Goal: Information Seeking & Learning: Learn about a topic

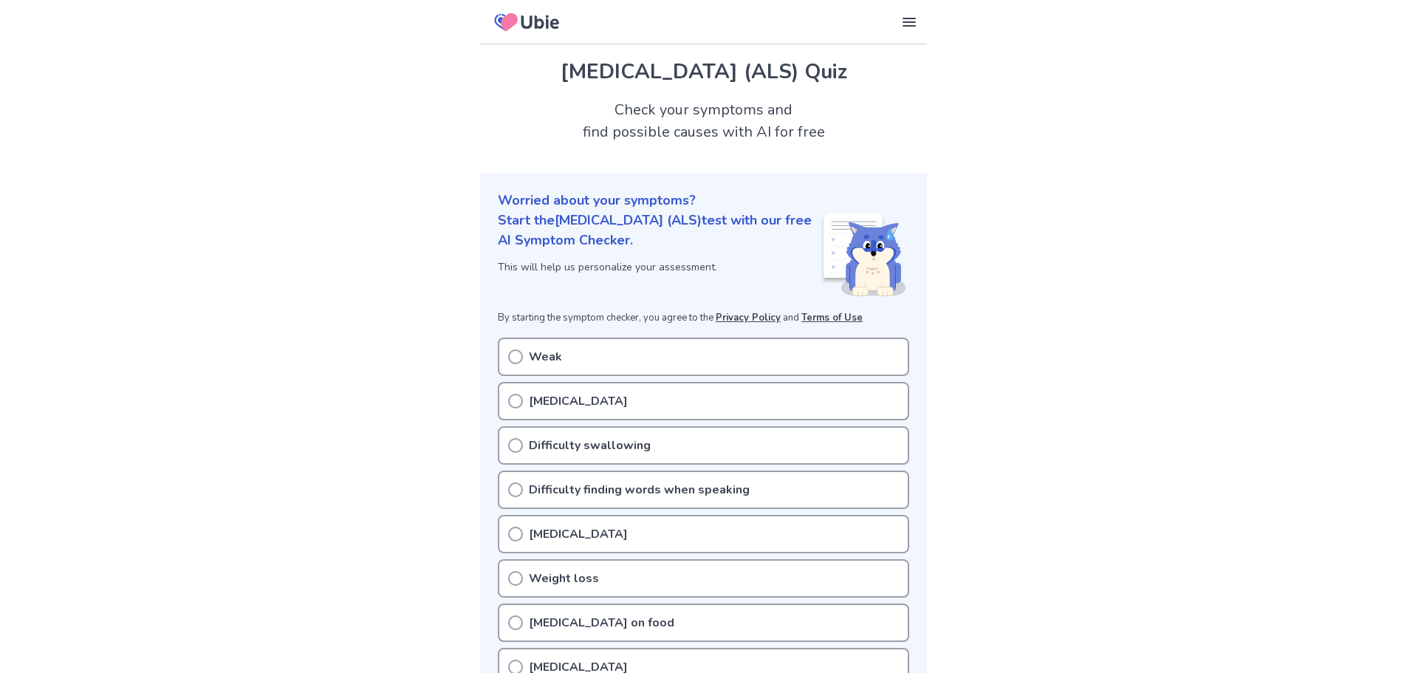
click at [513, 350] on circle at bounding box center [515, 356] width 13 height 13
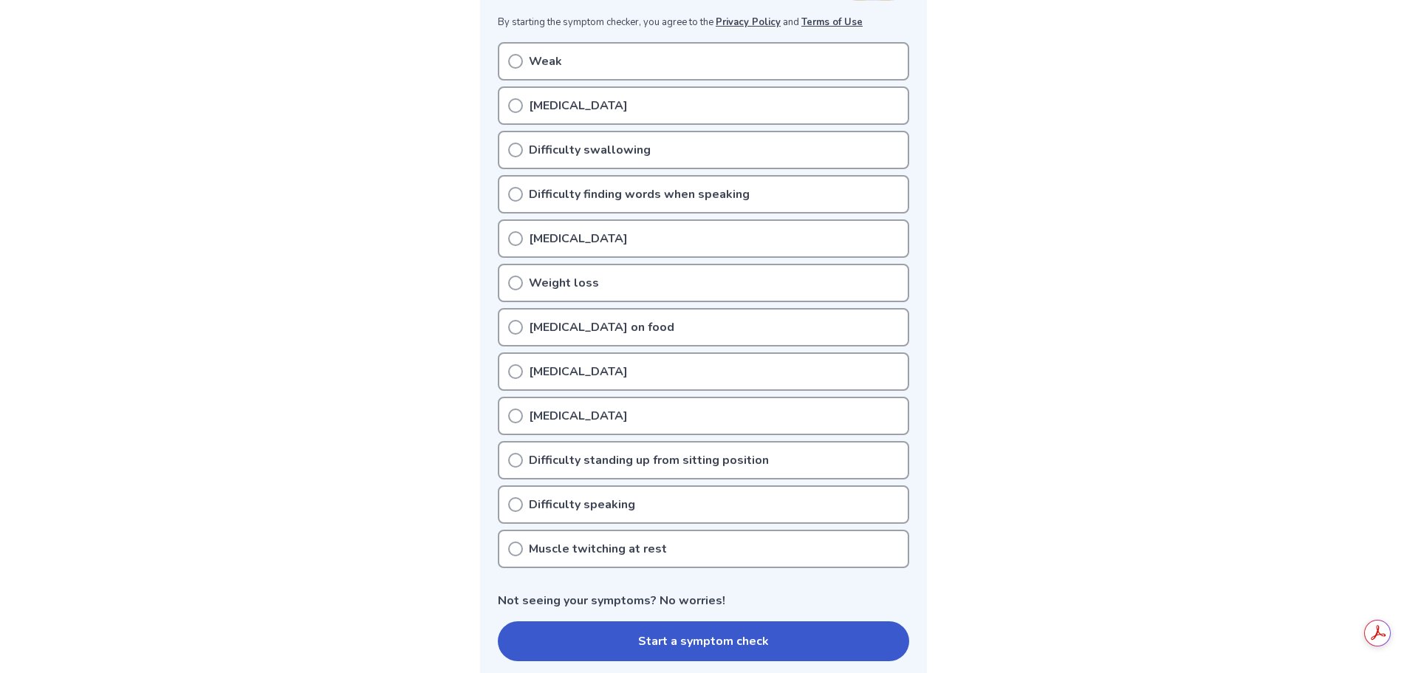
click at [531, 59] on p "Weak" at bounding box center [545, 61] width 33 height 18
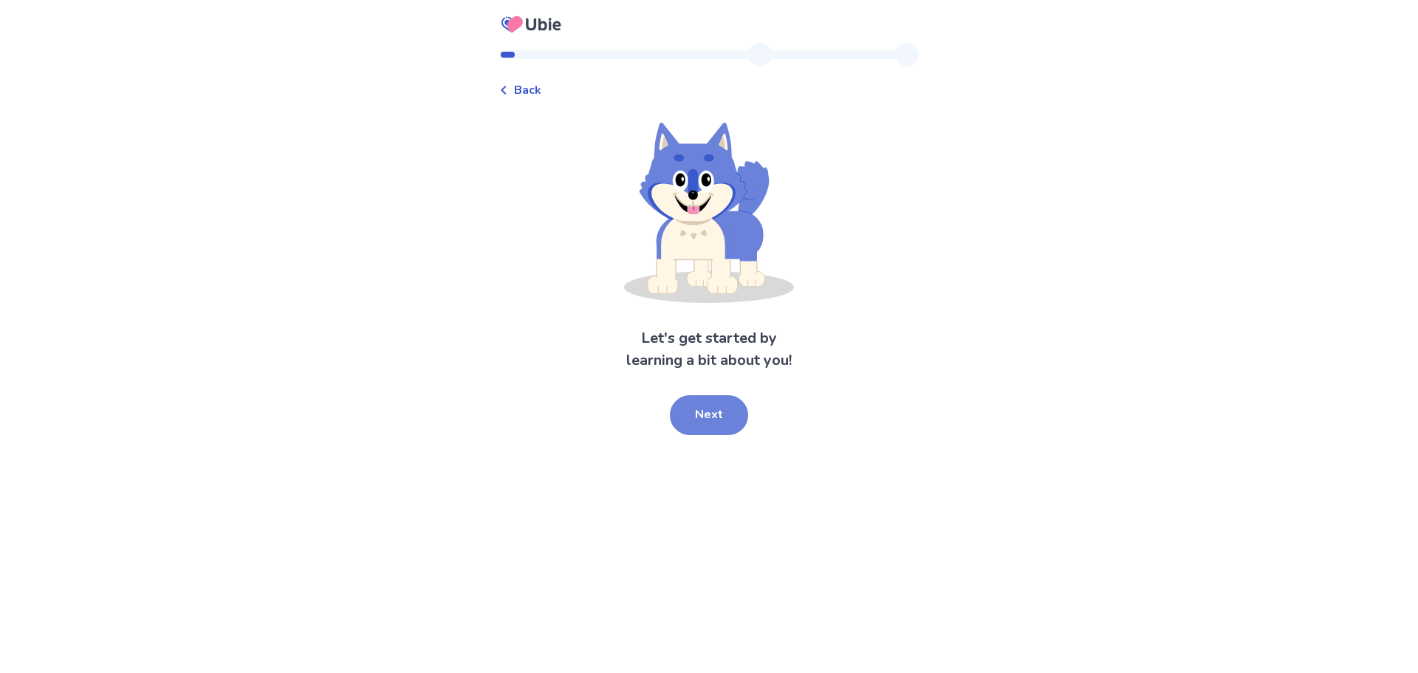
click at [703, 419] on button "Next" at bounding box center [709, 415] width 78 height 40
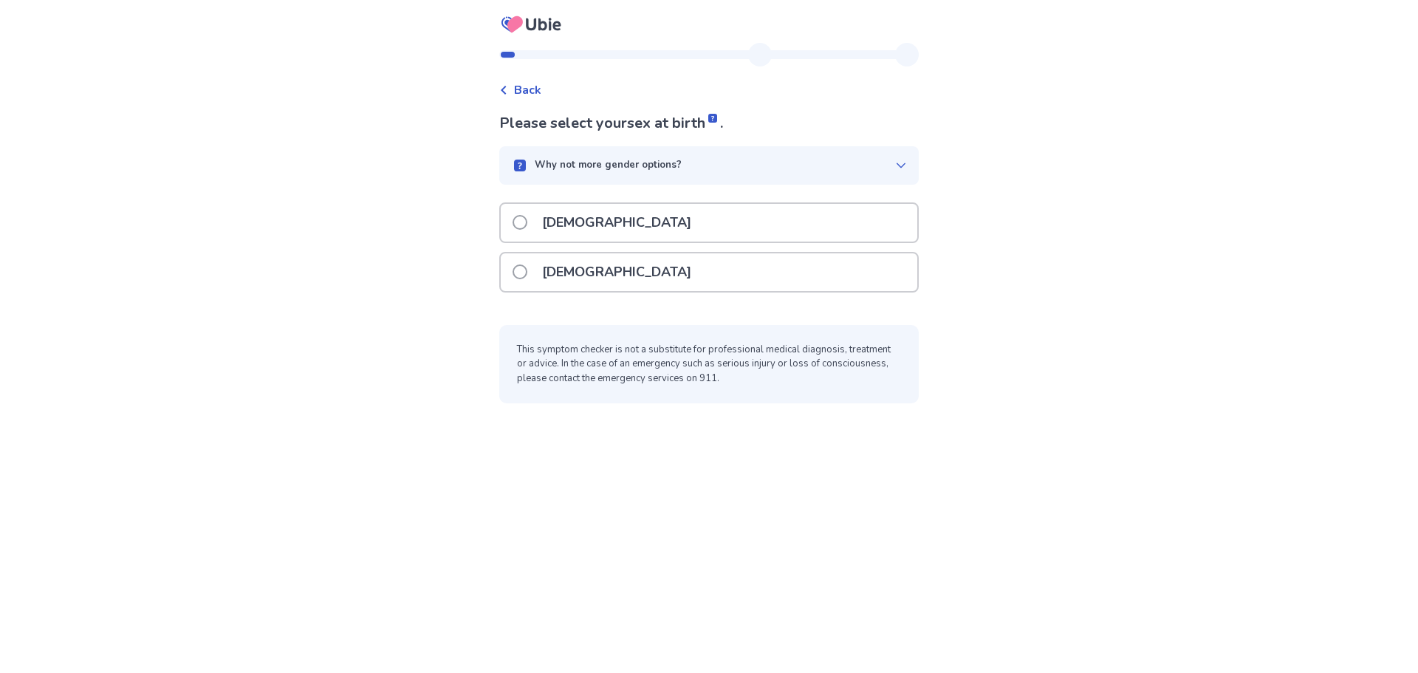
click at [575, 226] on p "[DEMOGRAPHIC_DATA]" at bounding box center [616, 223] width 167 height 38
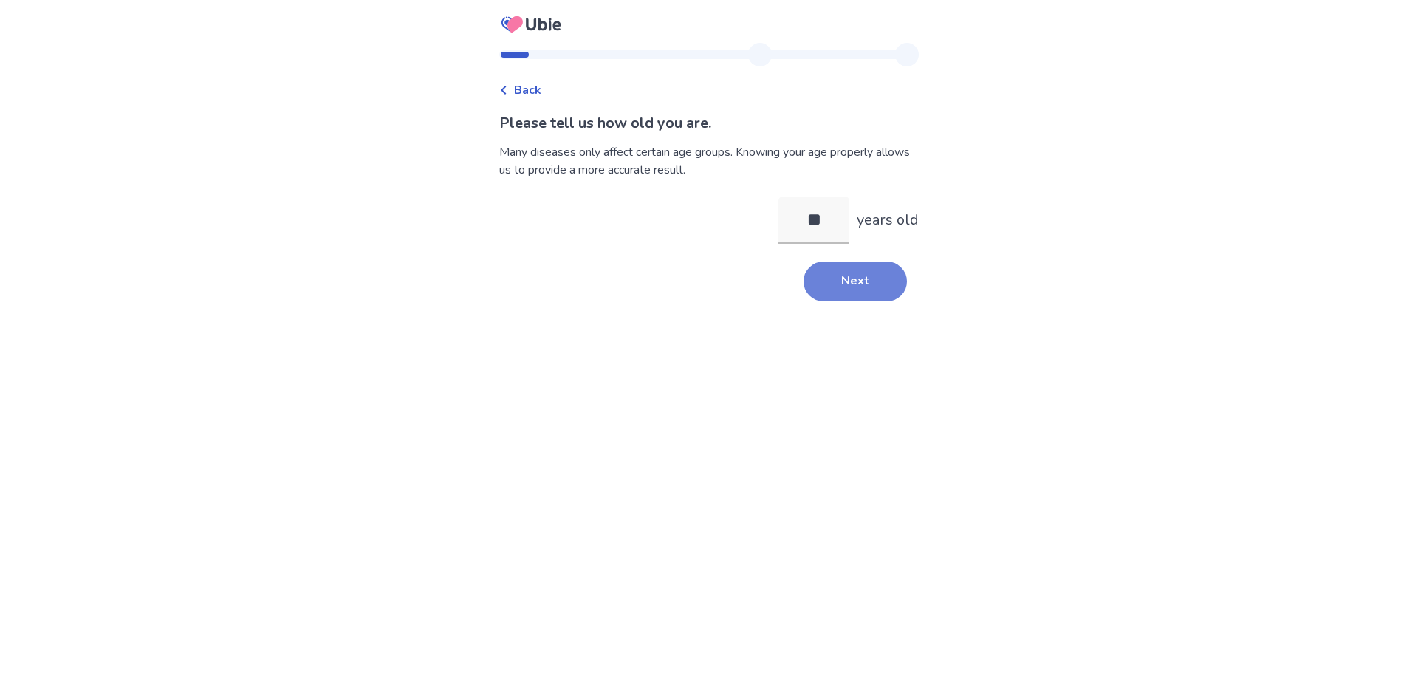
type input "**"
click at [834, 284] on button "Next" at bounding box center [855, 281] width 103 height 40
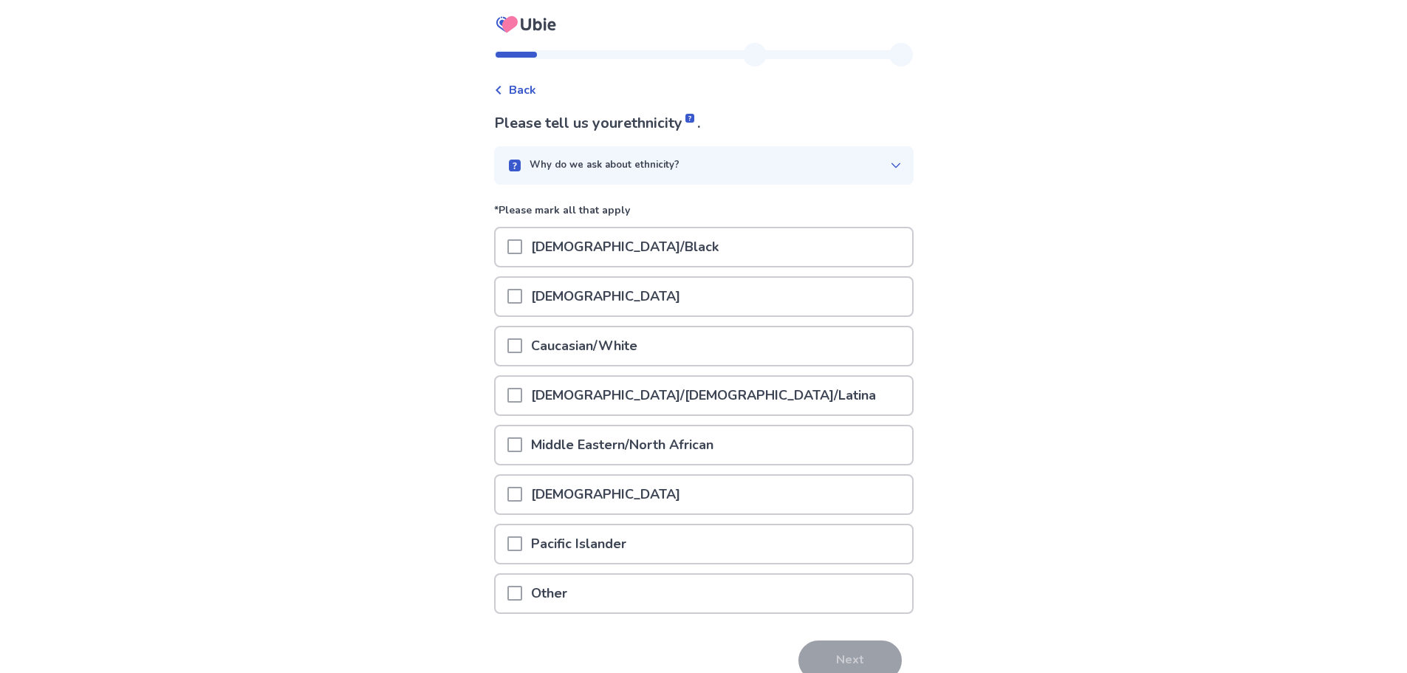
click at [586, 349] on p "Caucasian/White" at bounding box center [584, 346] width 124 height 38
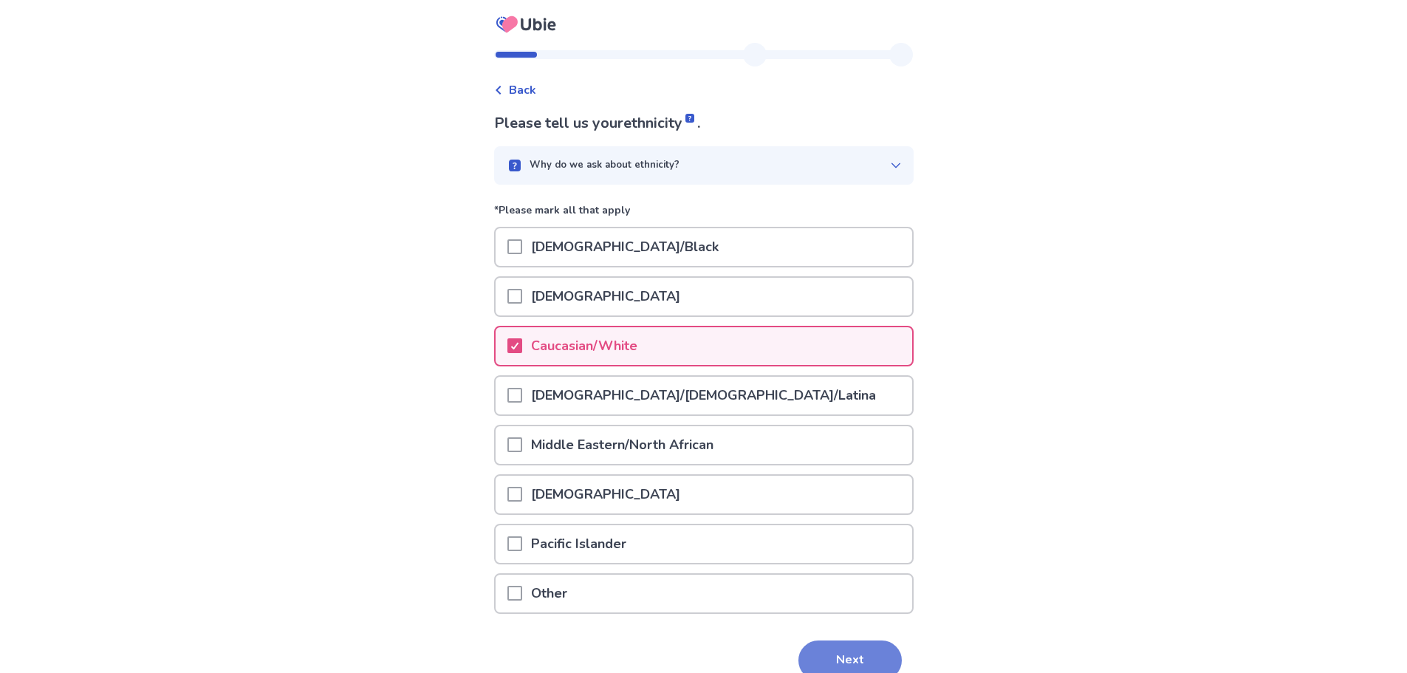
click at [832, 651] on button "Next" at bounding box center [849, 660] width 103 height 40
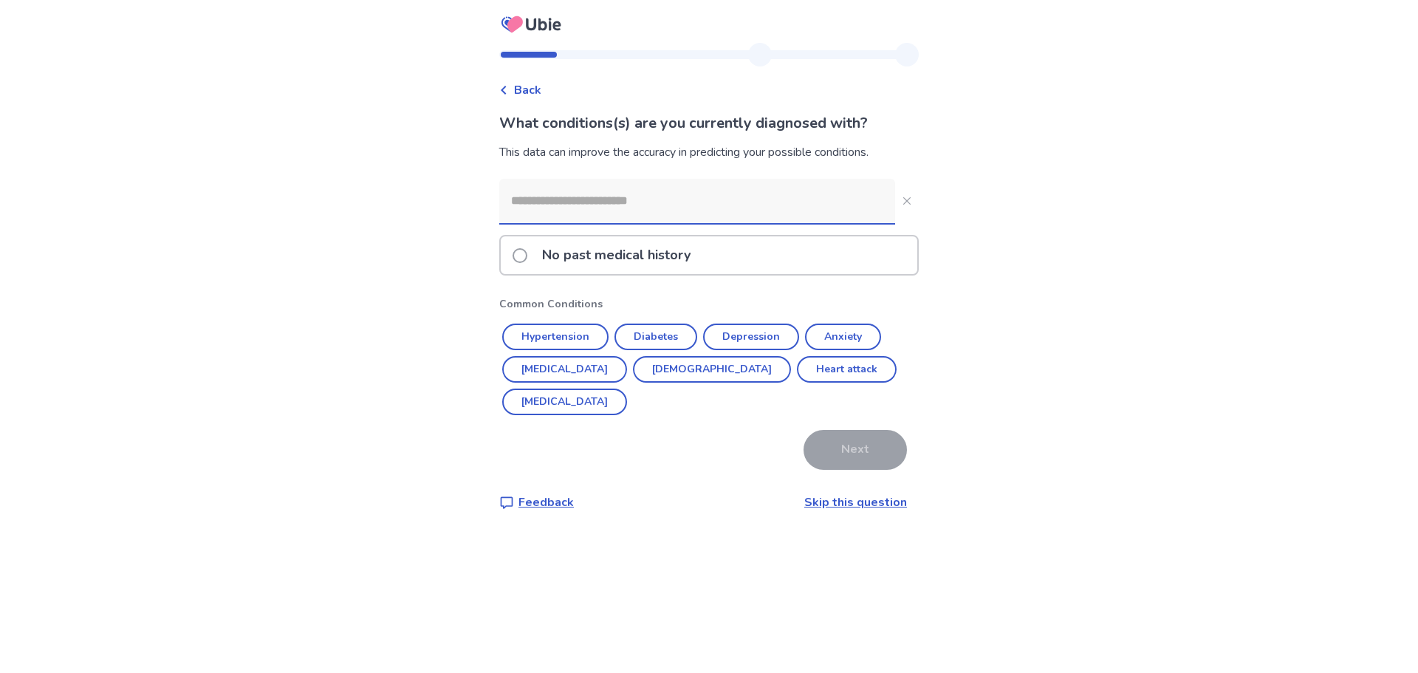
click at [586, 254] on p "No past medical history" at bounding box center [616, 255] width 166 height 38
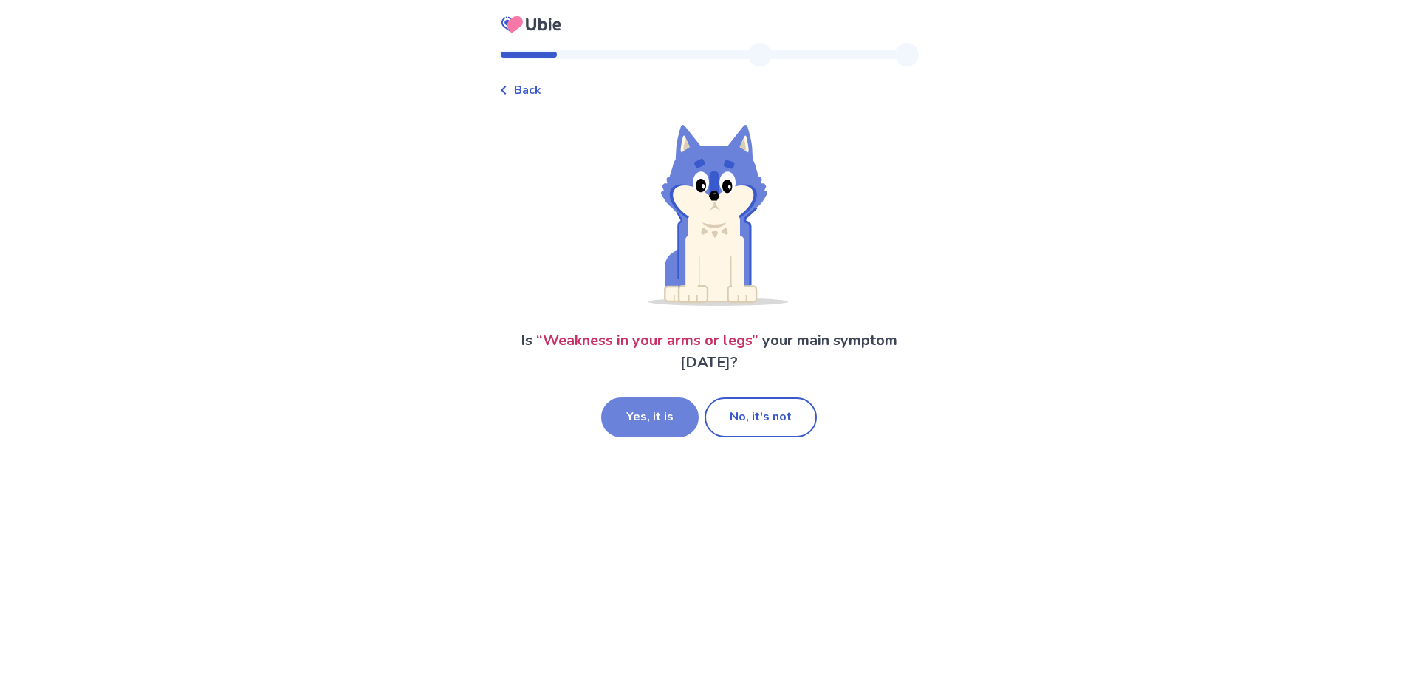
click at [665, 417] on button "Yes, it is" at bounding box center [650, 417] width 98 height 40
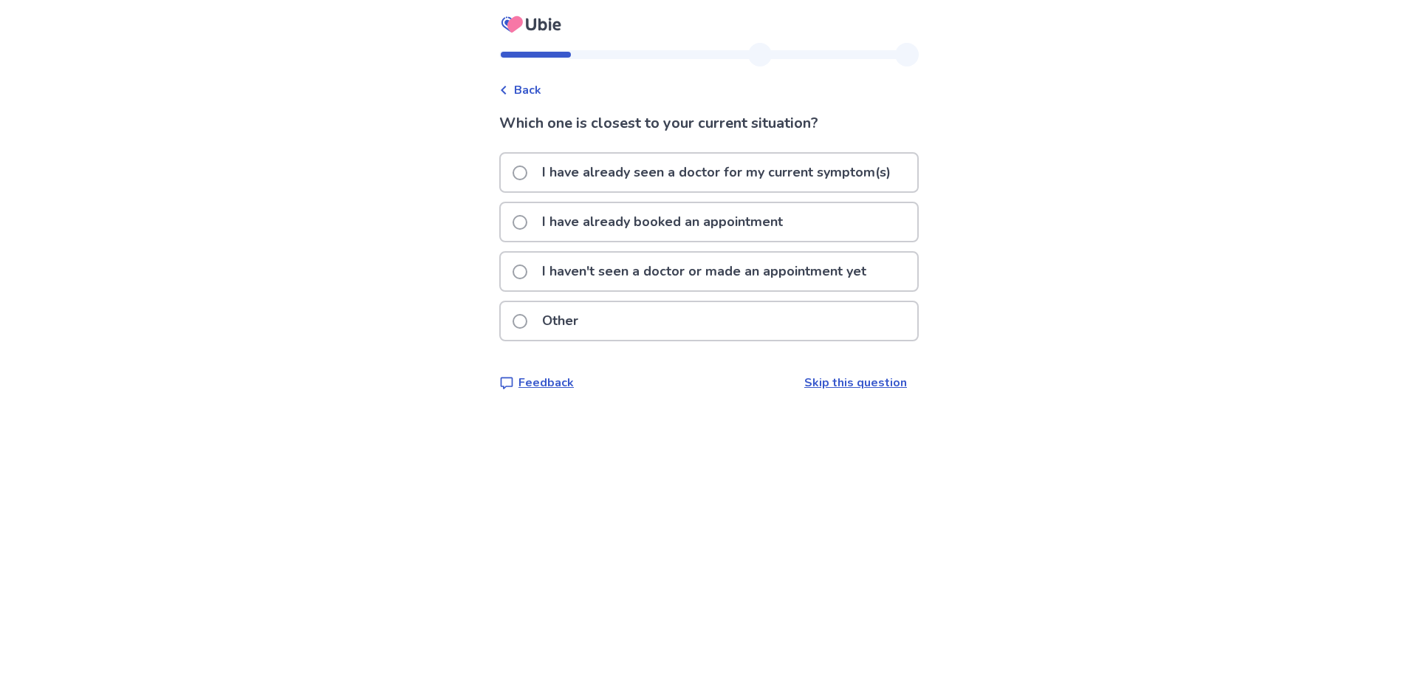
click at [640, 273] on p "I haven't seen a doctor or made an appointment yet" at bounding box center [704, 272] width 342 height 38
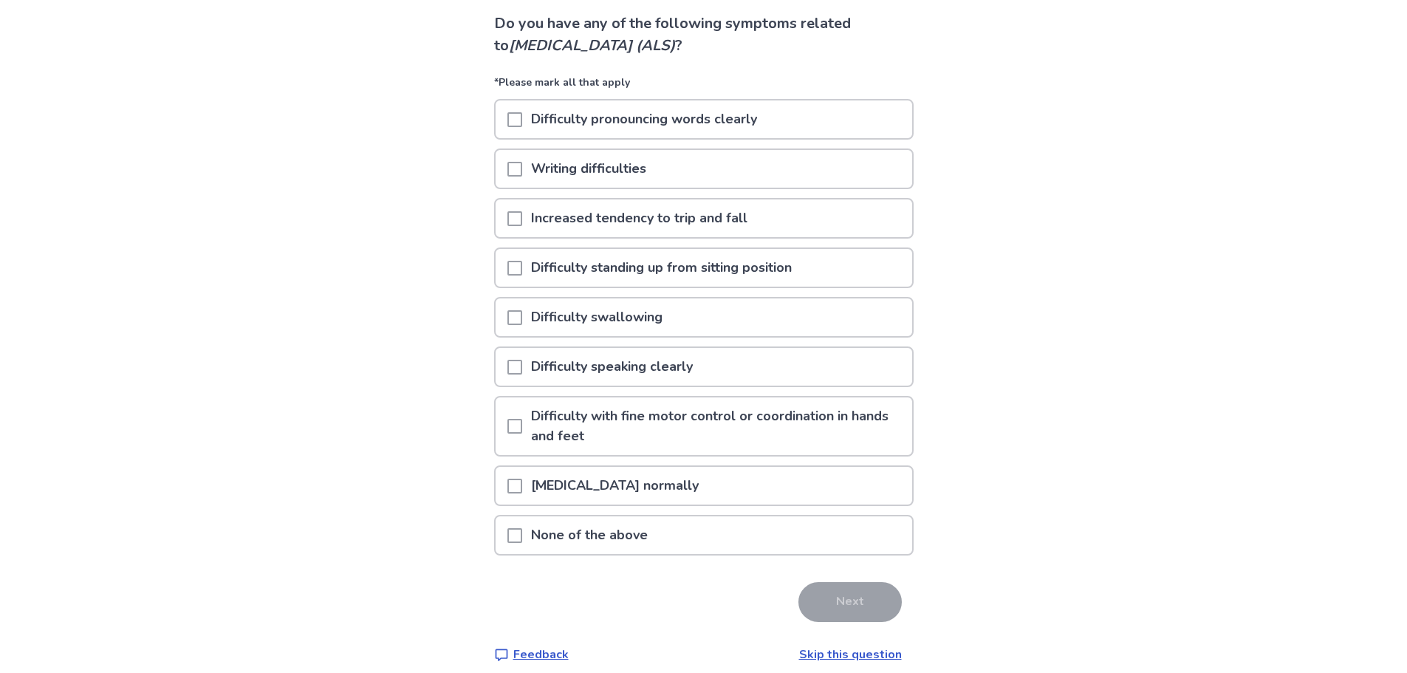
scroll to position [114, 0]
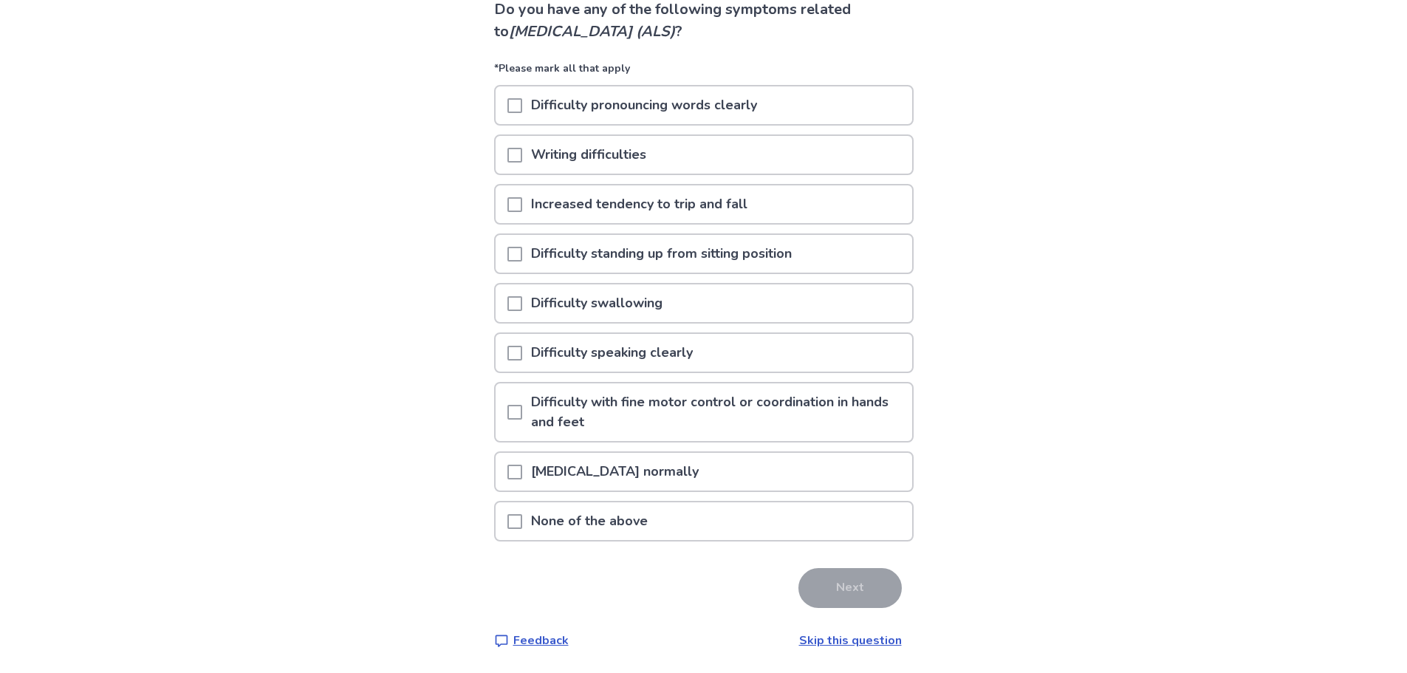
click at [522, 521] on span at bounding box center [514, 521] width 15 height 15
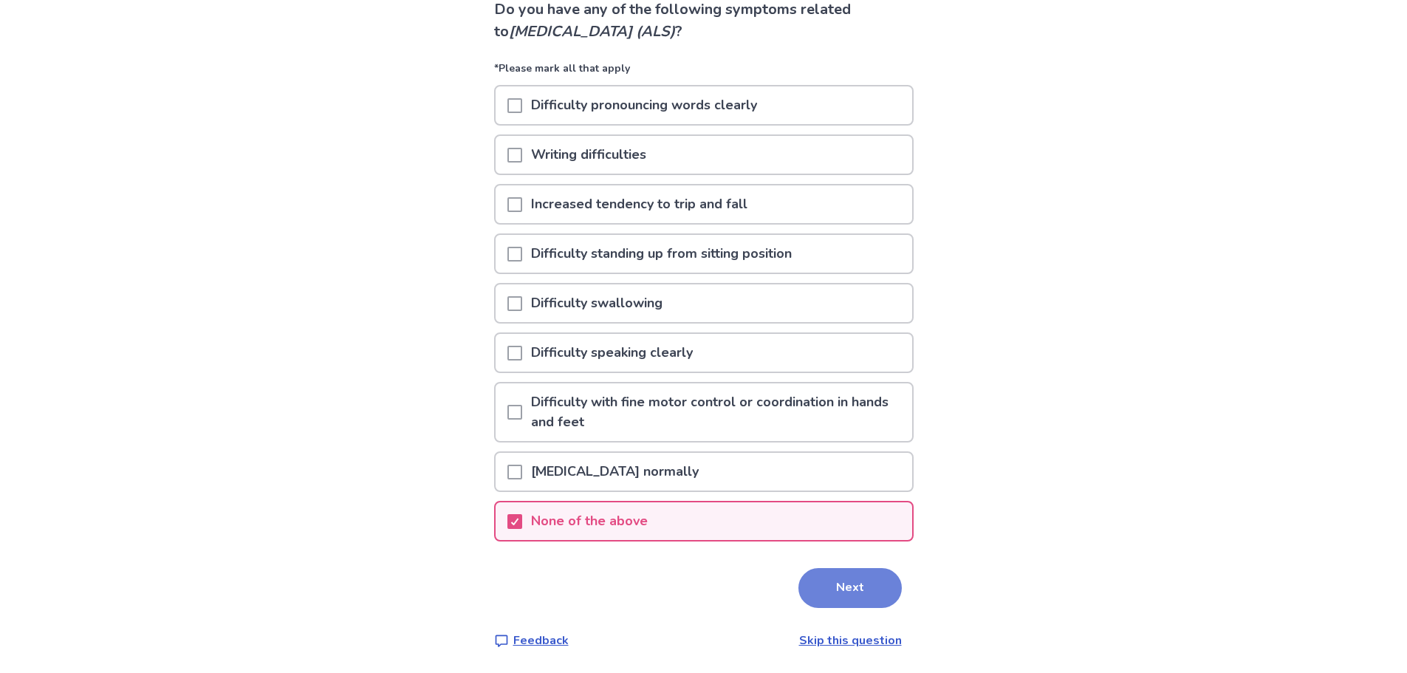
click at [840, 585] on button "Next" at bounding box center [849, 588] width 103 height 40
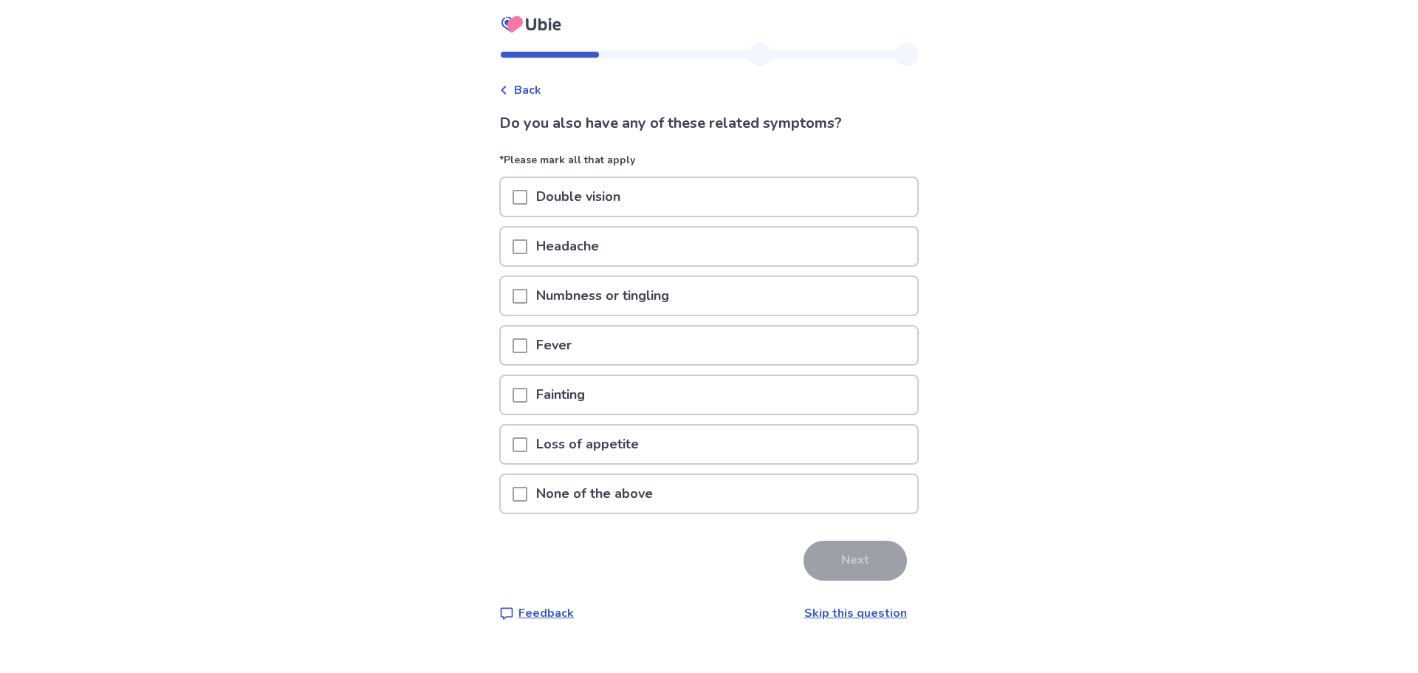
click at [526, 297] on span at bounding box center [520, 296] width 15 height 15
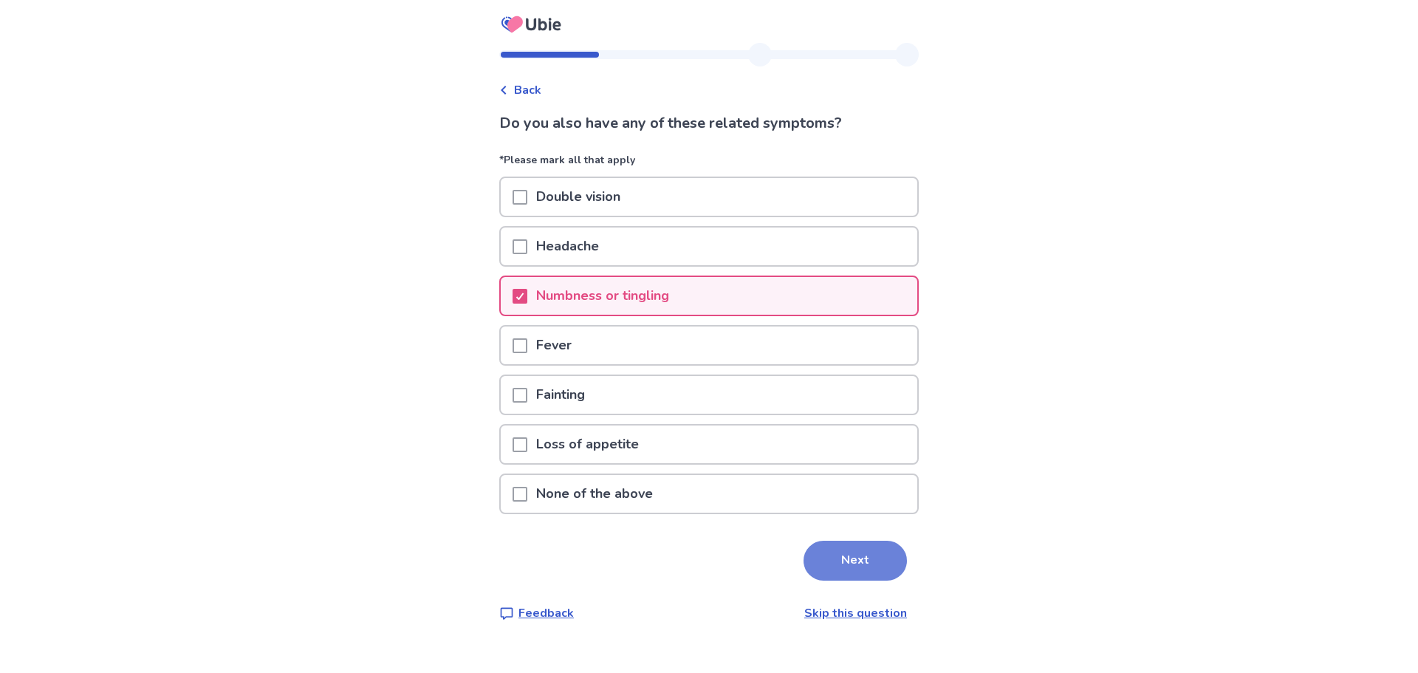
click at [833, 549] on button "Next" at bounding box center [855, 561] width 103 height 40
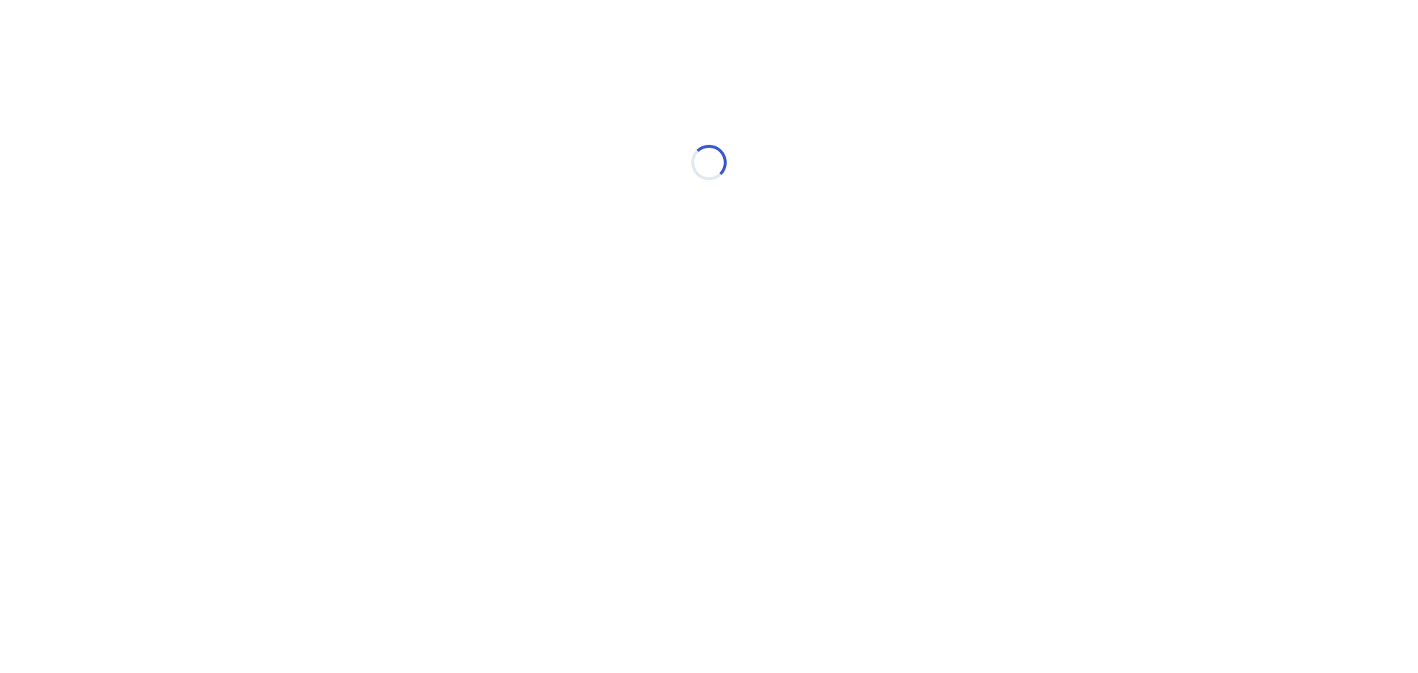
select select "*"
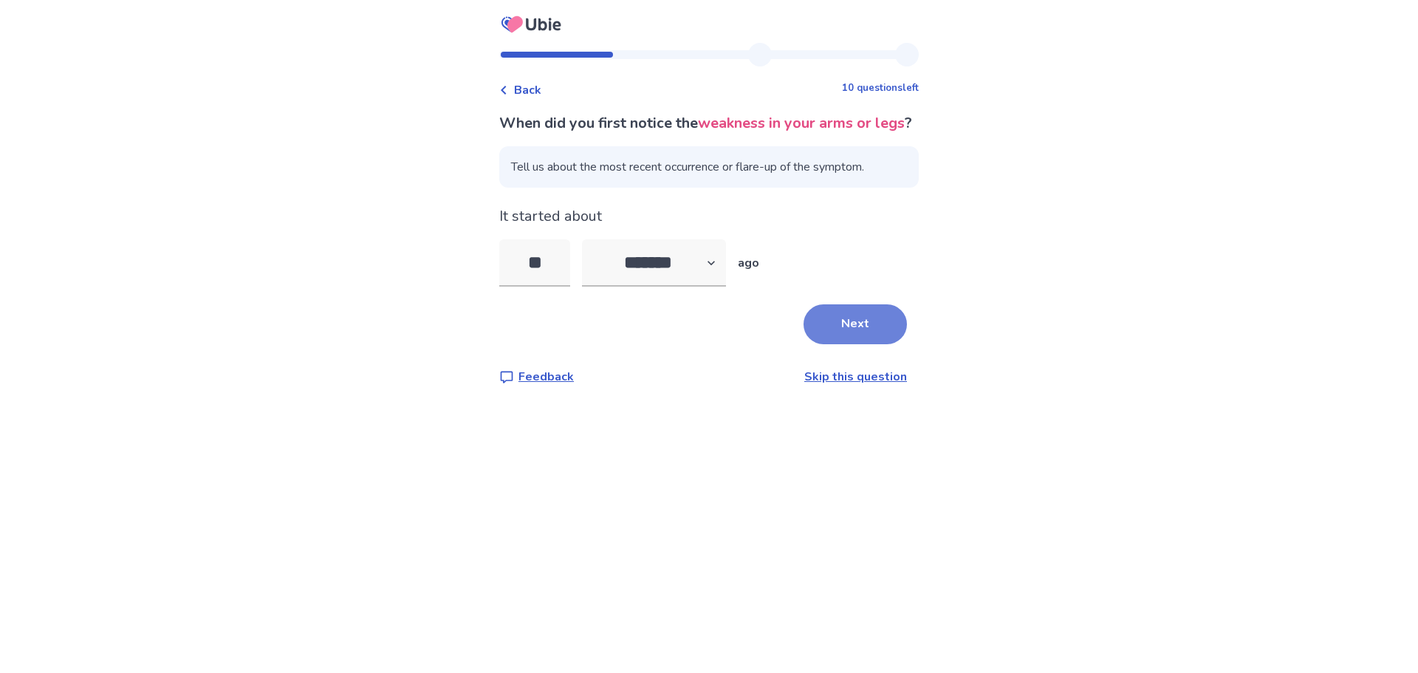
type input "**"
click at [840, 335] on button "Next" at bounding box center [855, 324] width 103 height 40
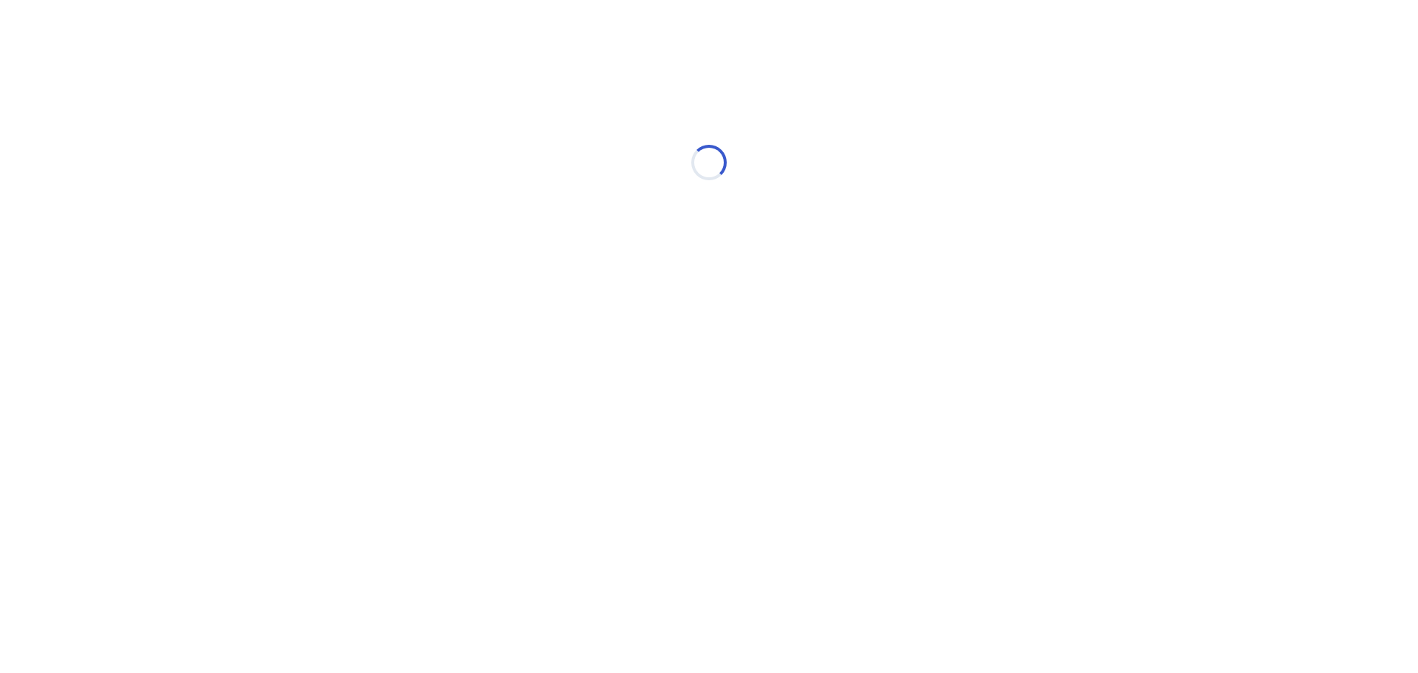
select select "*"
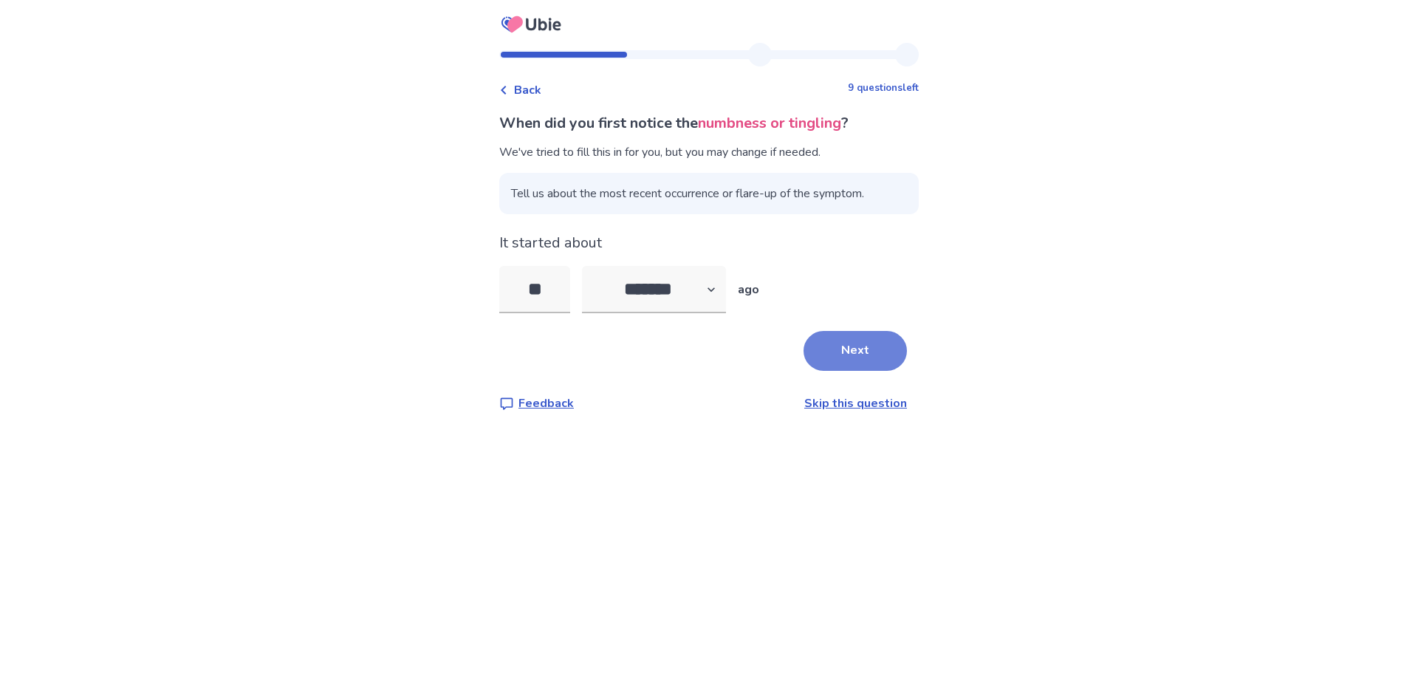
click at [832, 337] on button "Next" at bounding box center [855, 351] width 103 height 40
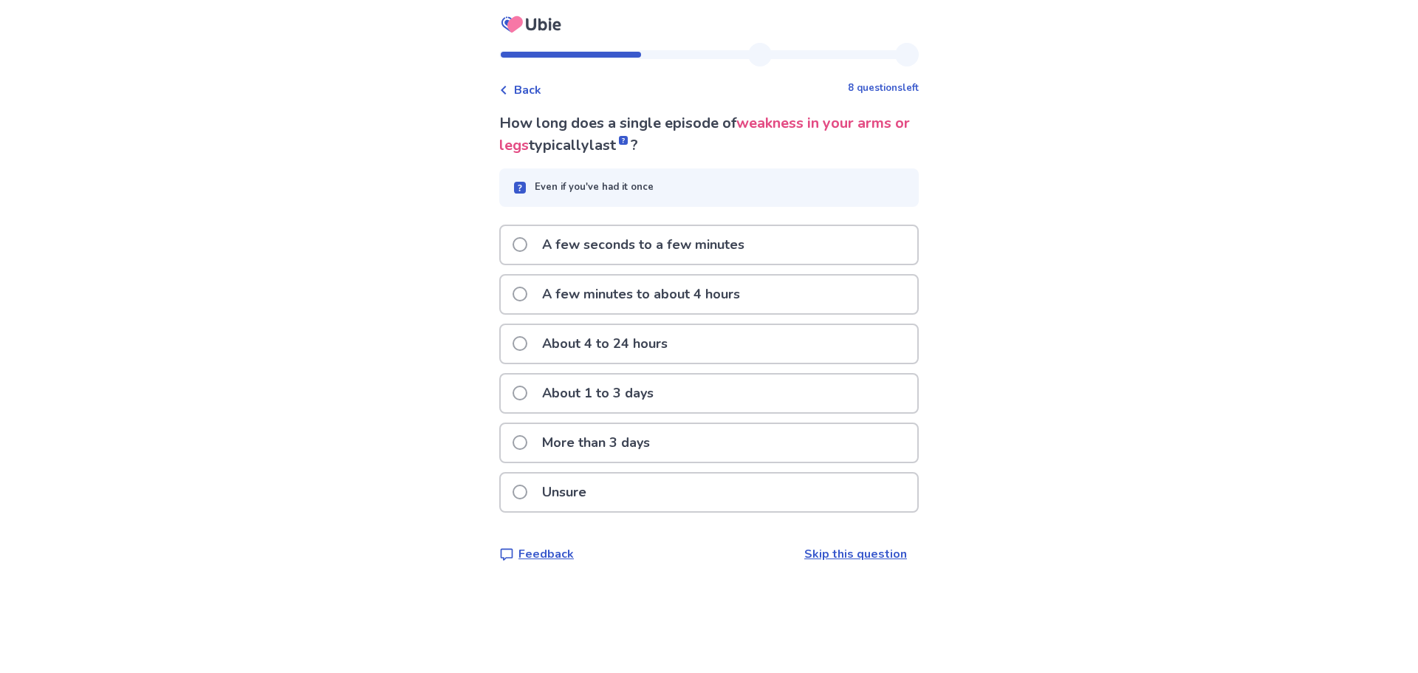
click at [722, 434] on div "More than 3 days" at bounding box center [709, 443] width 417 height 38
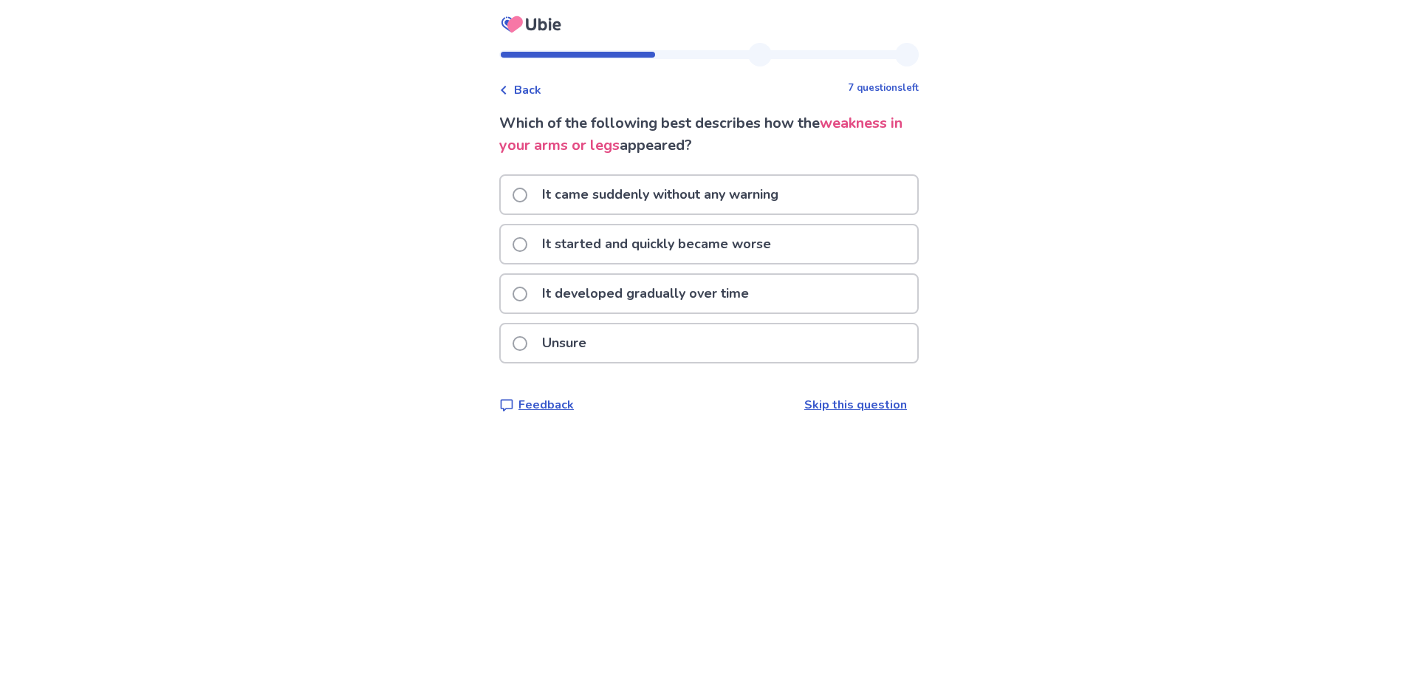
click at [631, 340] on div "Unsure" at bounding box center [709, 343] width 417 height 38
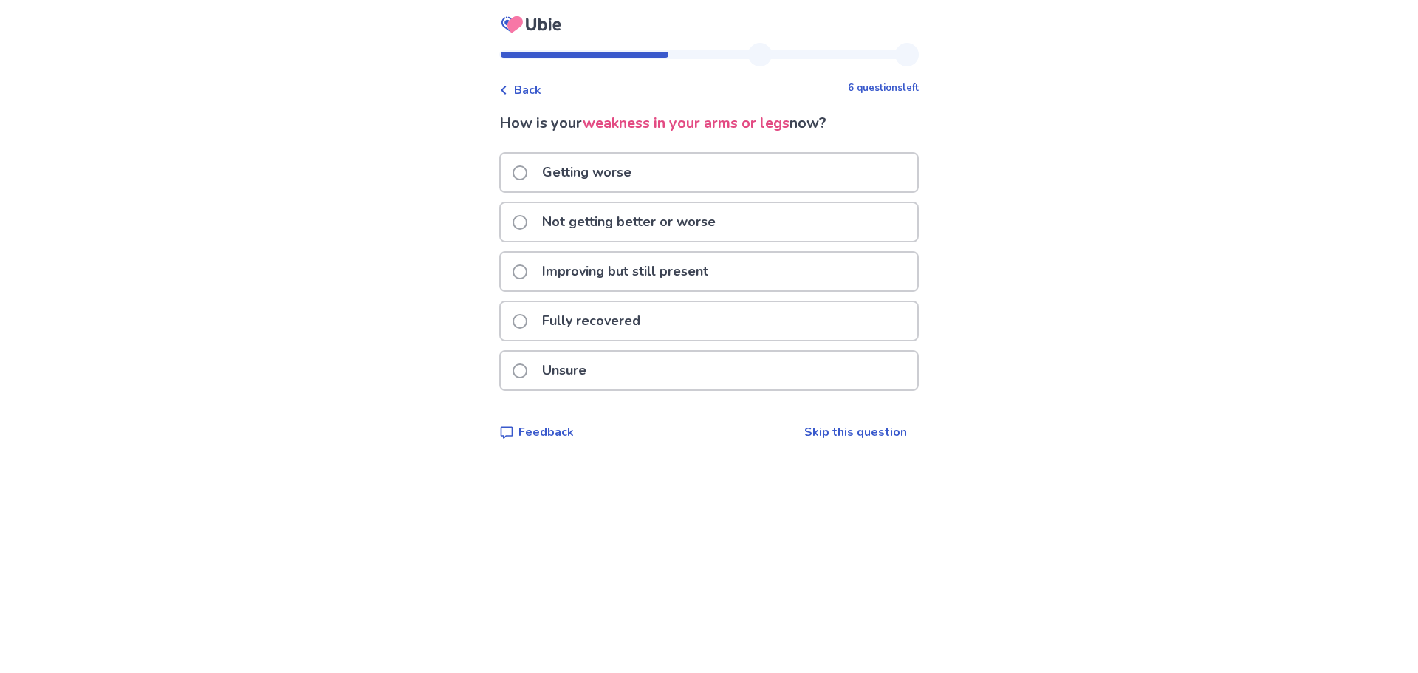
click at [629, 355] on div "Unsure" at bounding box center [709, 371] width 417 height 38
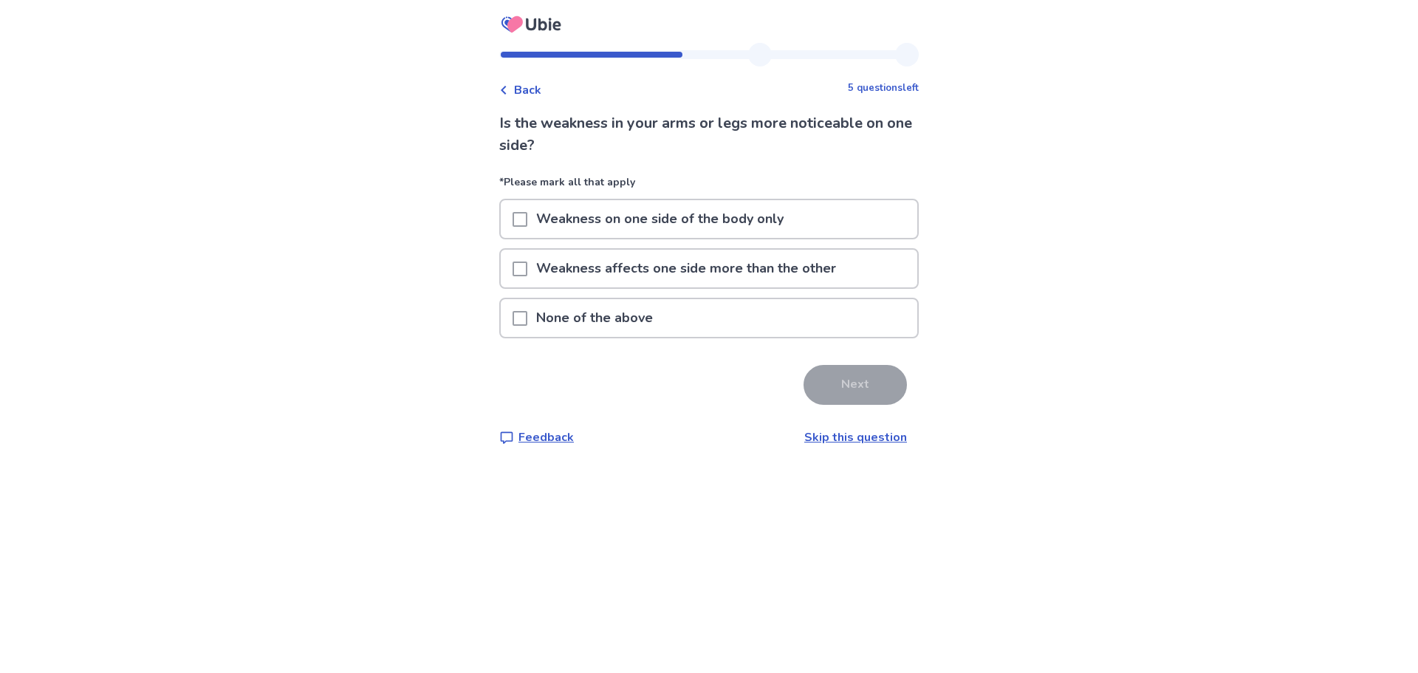
click at [674, 302] on div "None of the above" at bounding box center [709, 318] width 417 height 38
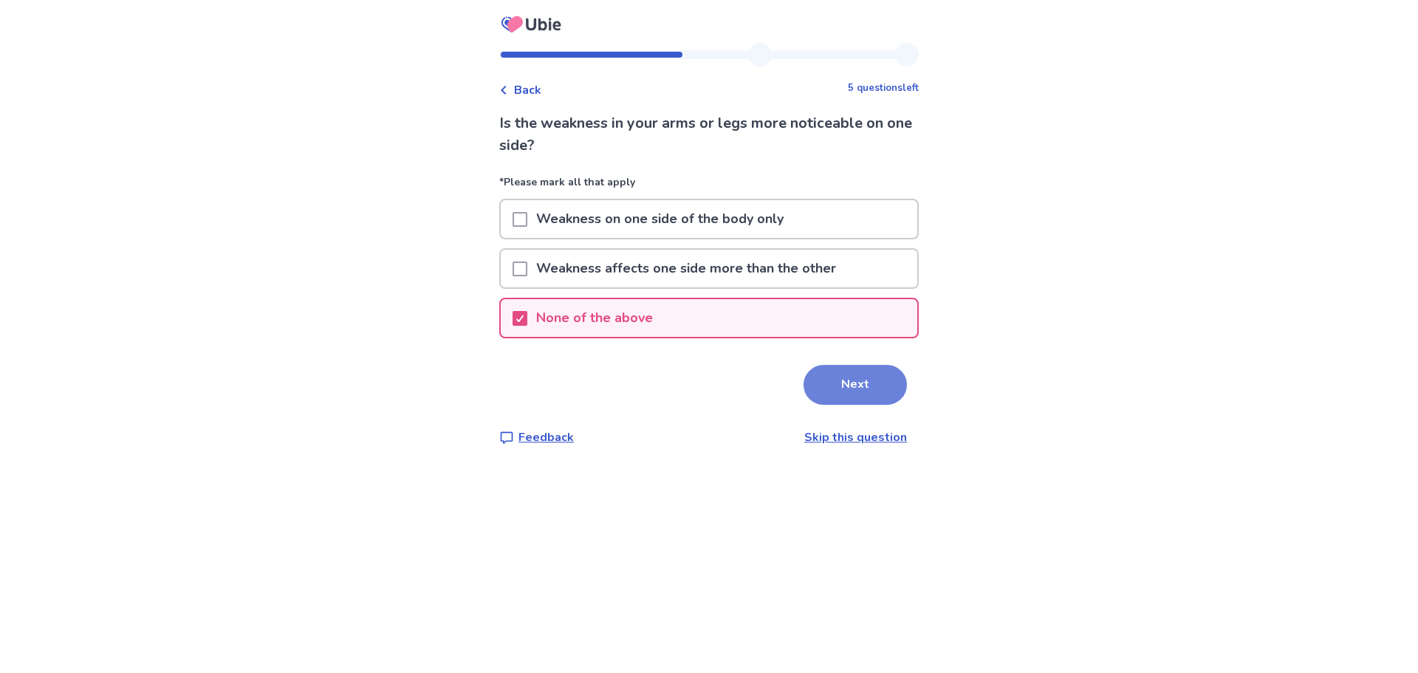
click at [851, 383] on button "Next" at bounding box center [855, 385] width 103 height 40
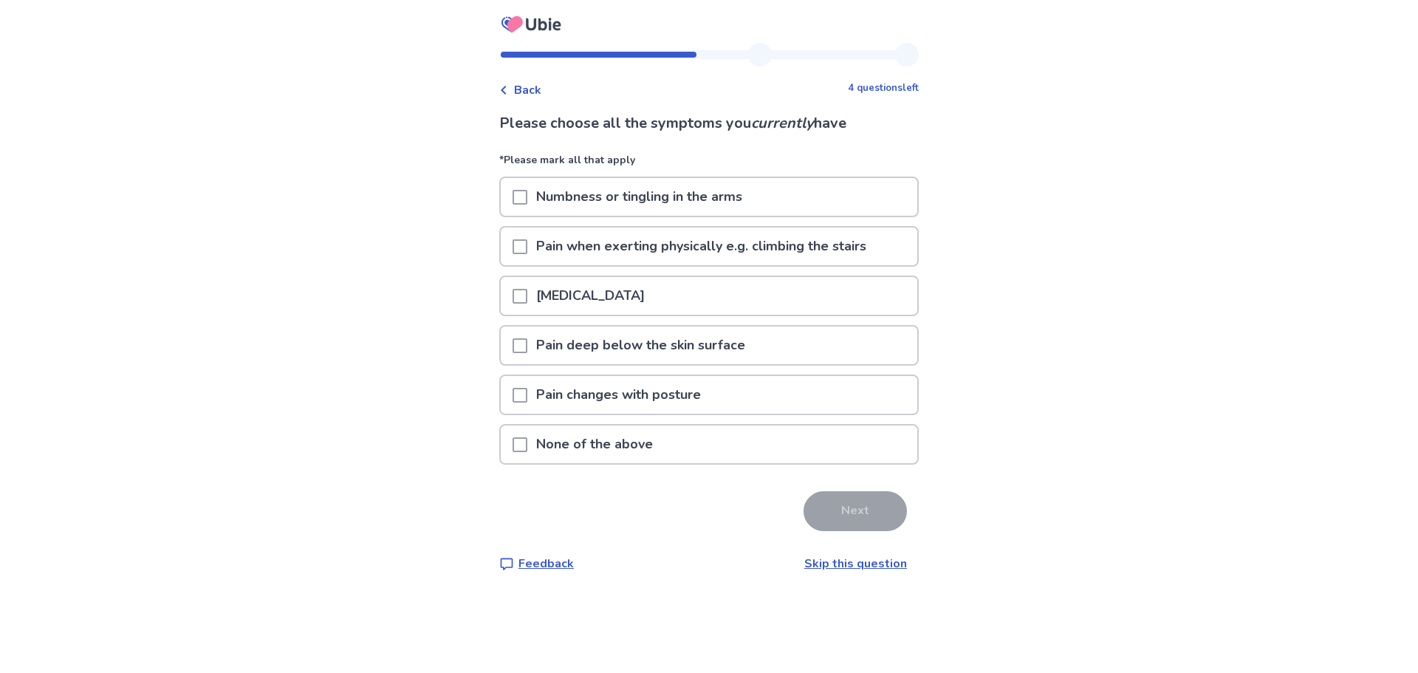
click at [526, 197] on span at bounding box center [520, 197] width 15 height 15
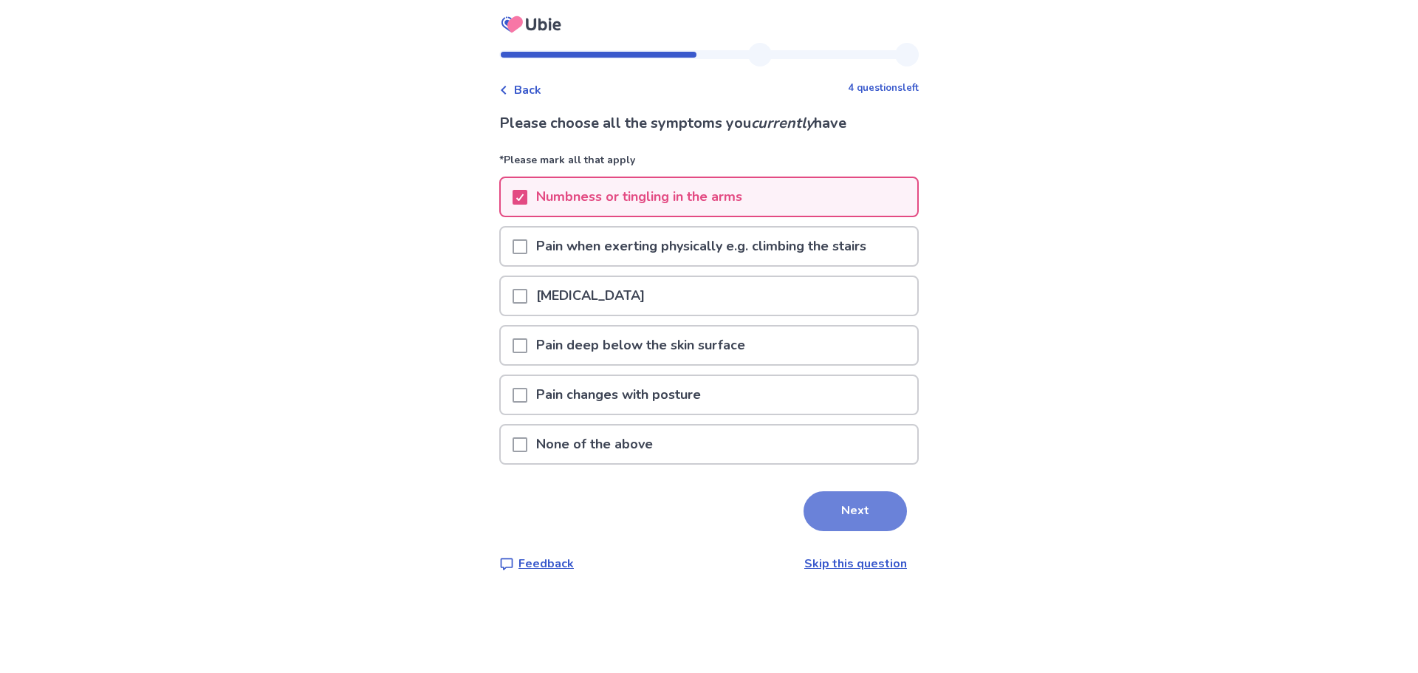
click at [871, 513] on button "Next" at bounding box center [855, 511] width 103 height 40
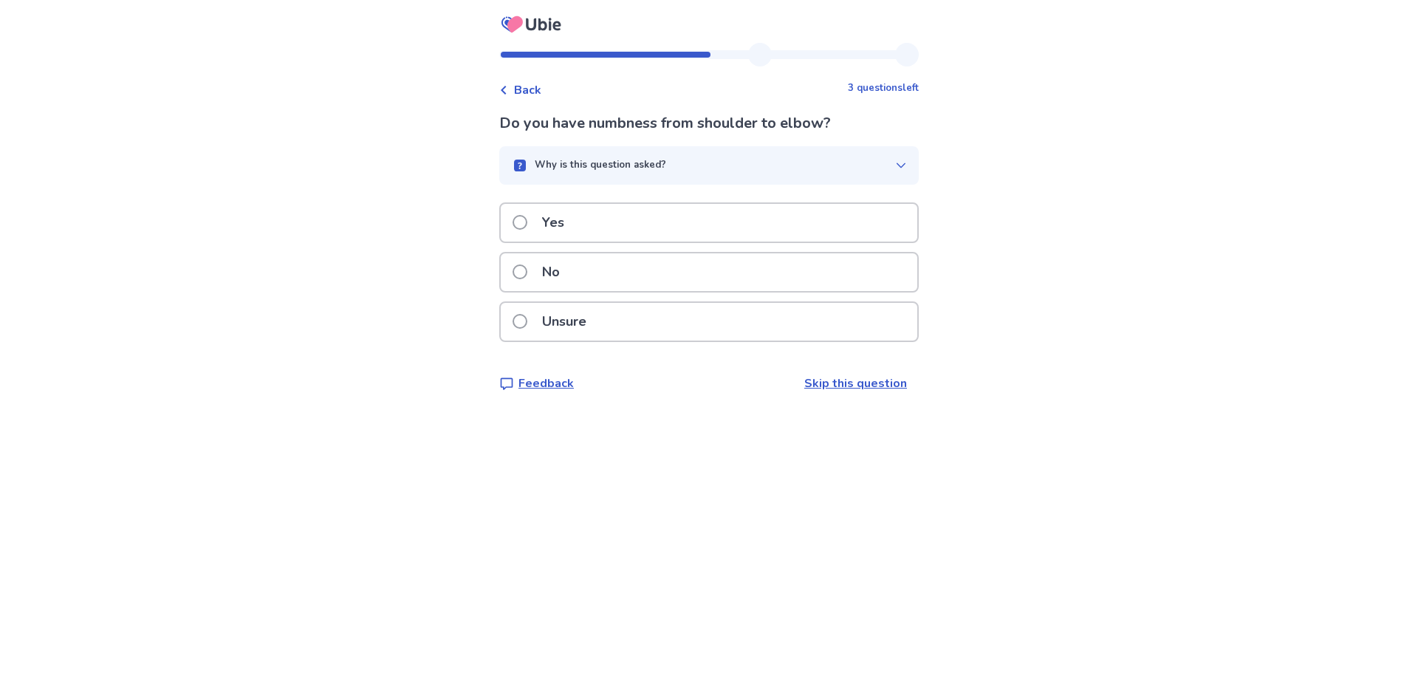
click at [559, 227] on p "Yes" at bounding box center [553, 223] width 40 height 38
click at [569, 274] on p "No" at bounding box center [550, 272] width 35 height 38
click at [569, 270] on p "No" at bounding box center [550, 272] width 35 height 38
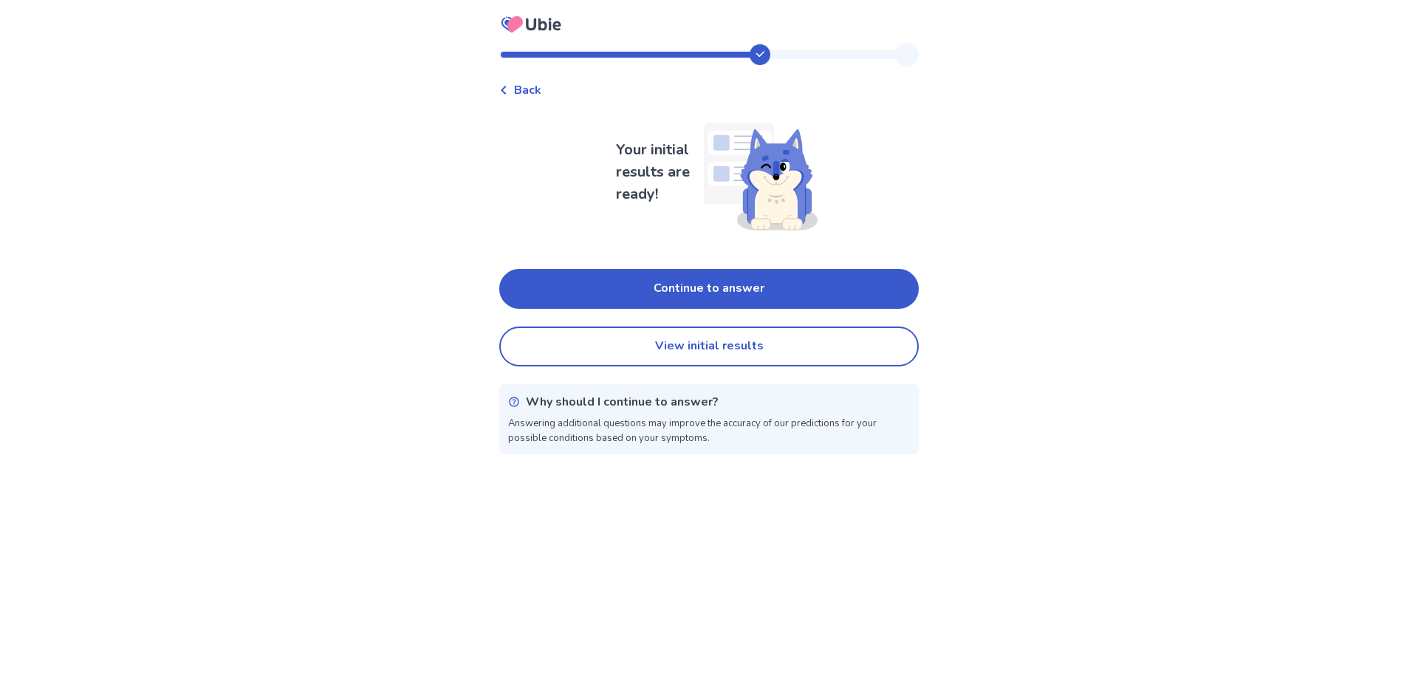
click at [575, 285] on button "Continue to answer" at bounding box center [709, 289] width 420 height 40
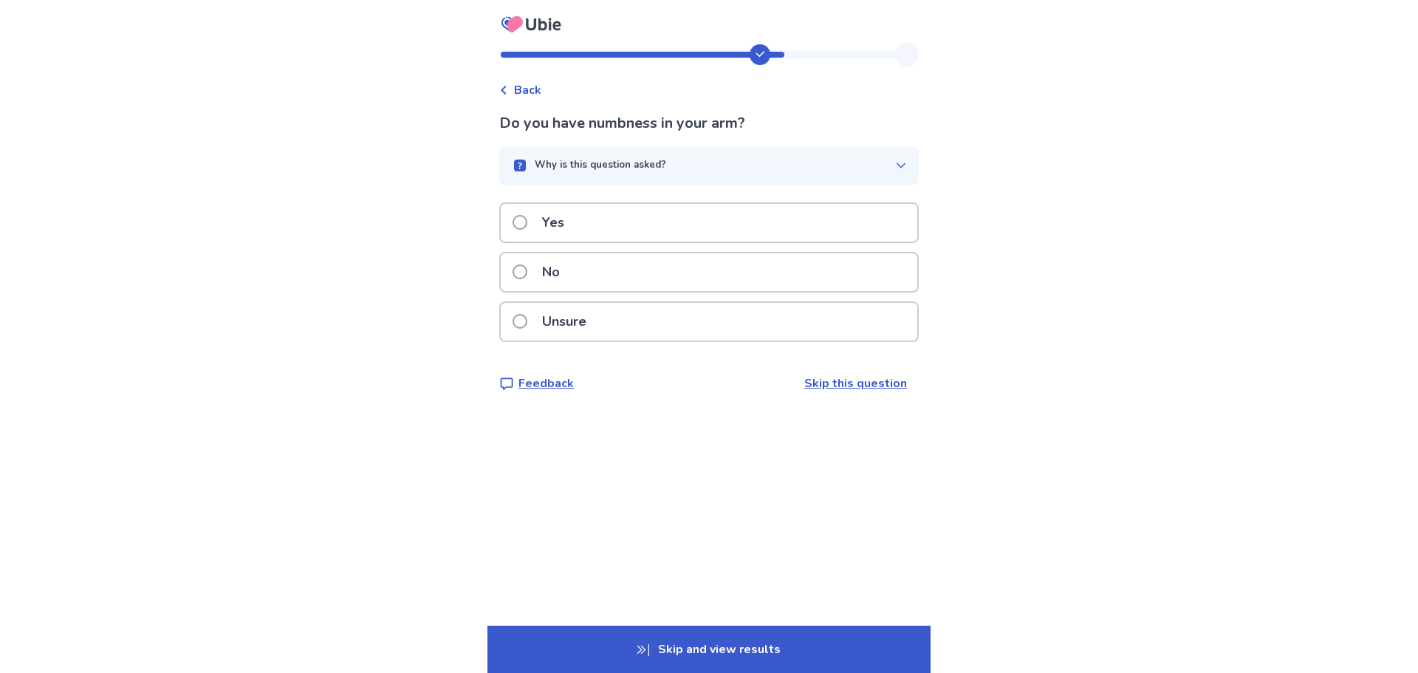
click at [573, 225] on p "Yes" at bounding box center [553, 223] width 40 height 38
click at [569, 278] on p "No" at bounding box center [550, 272] width 35 height 38
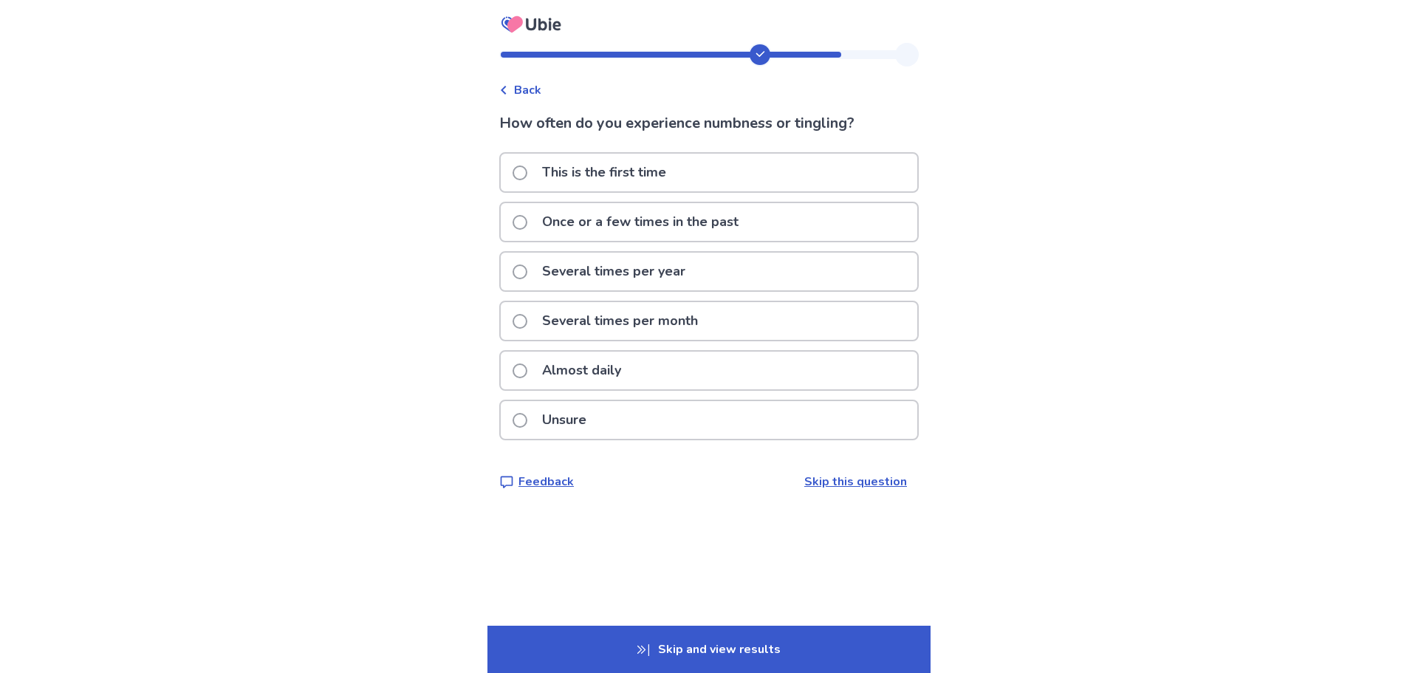
click at [615, 227] on p "Once or a few times in the past" at bounding box center [640, 222] width 214 height 38
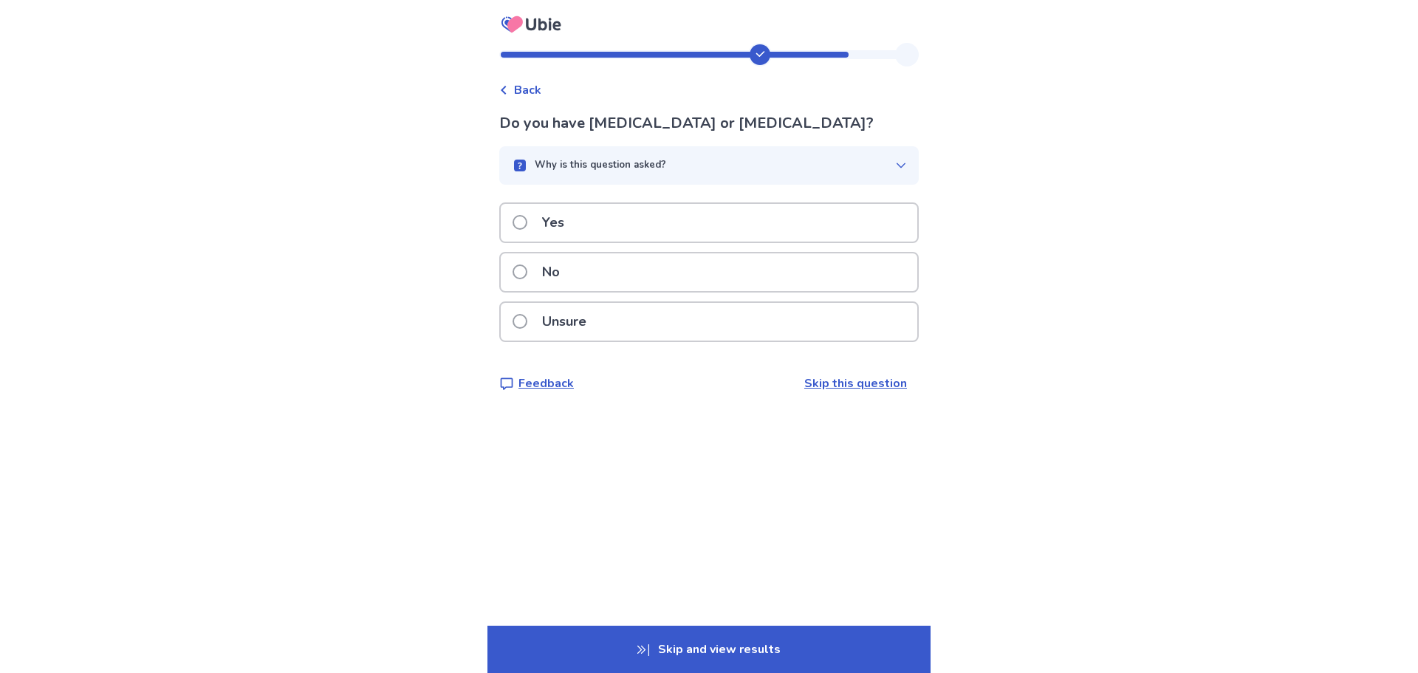
click at [591, 276] on div "No" at bounding box center [709, 272] width 417 height 38
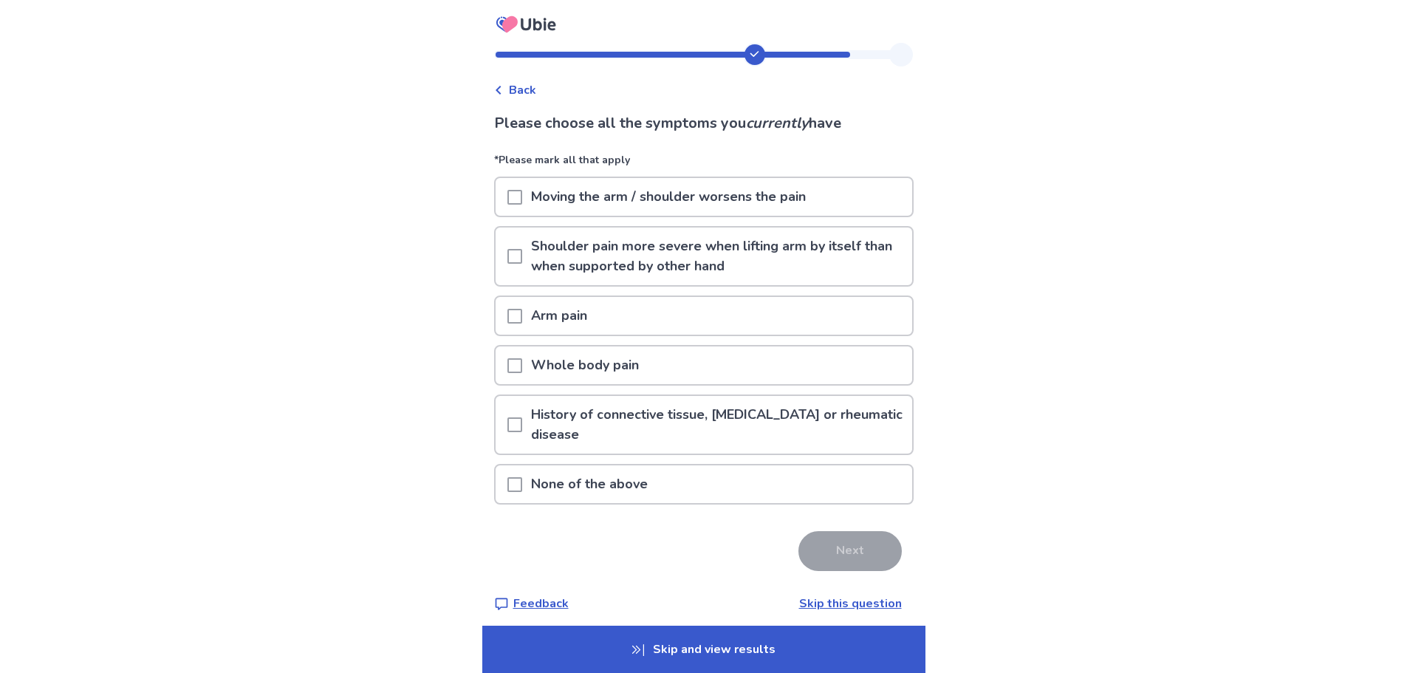
click at [612, 482] on p "None of the above" at bounding box center [589, 484] width 134 height 38
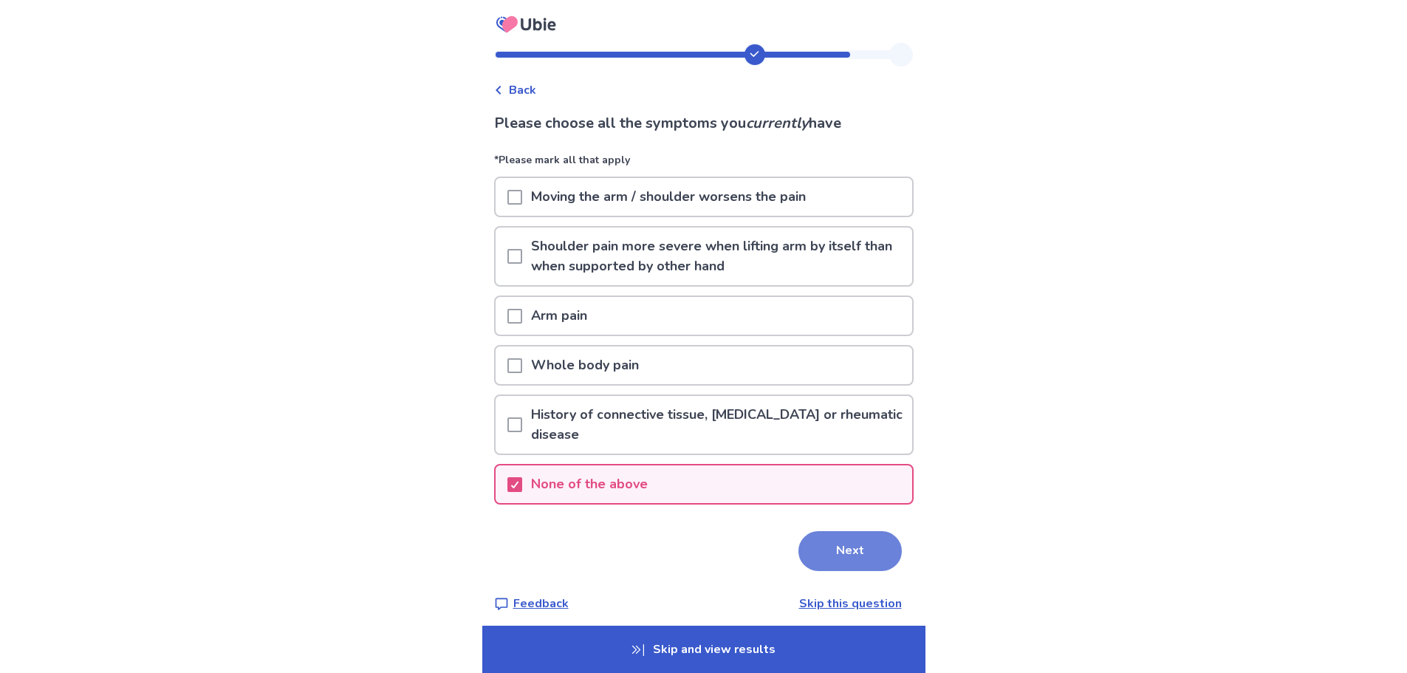
click at [827, 555] on button "Next" at bounding box center [849, 551] width 103 height 40
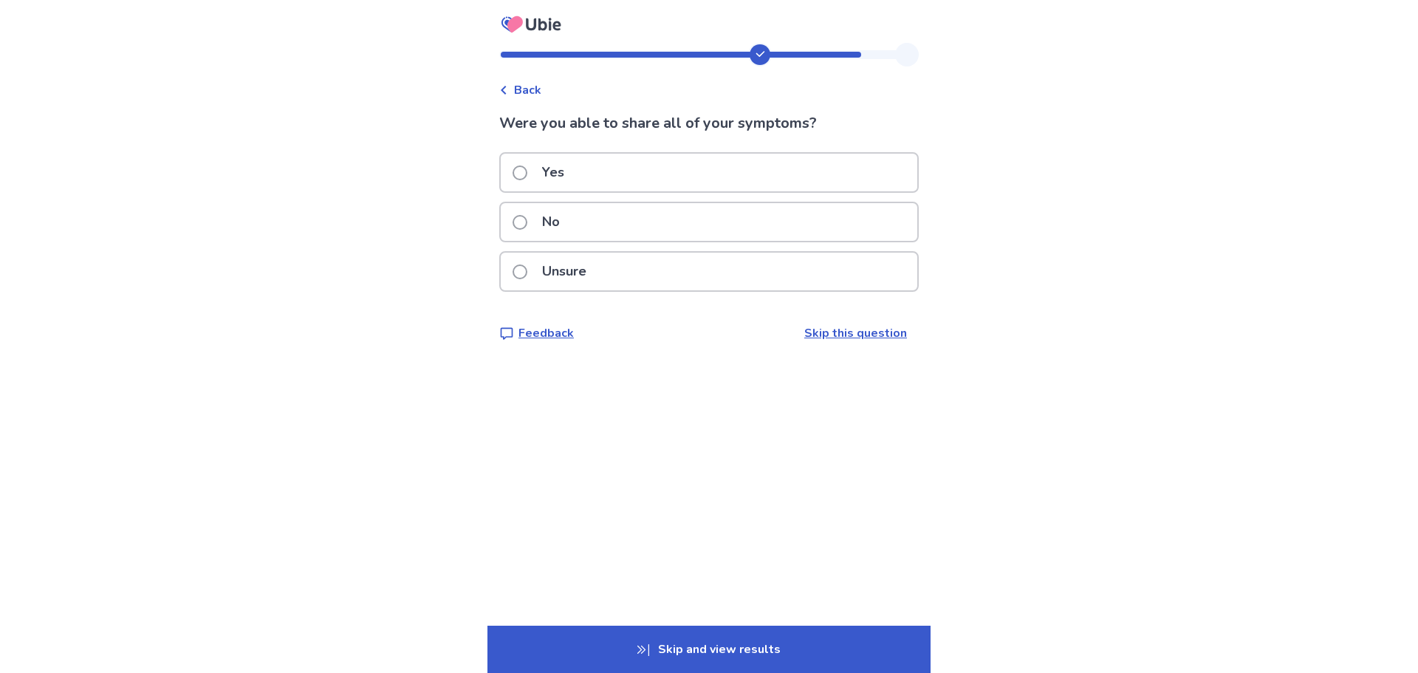
click at [589, 222] on div "No" at bounding box center [709, 222] width 417 height 38
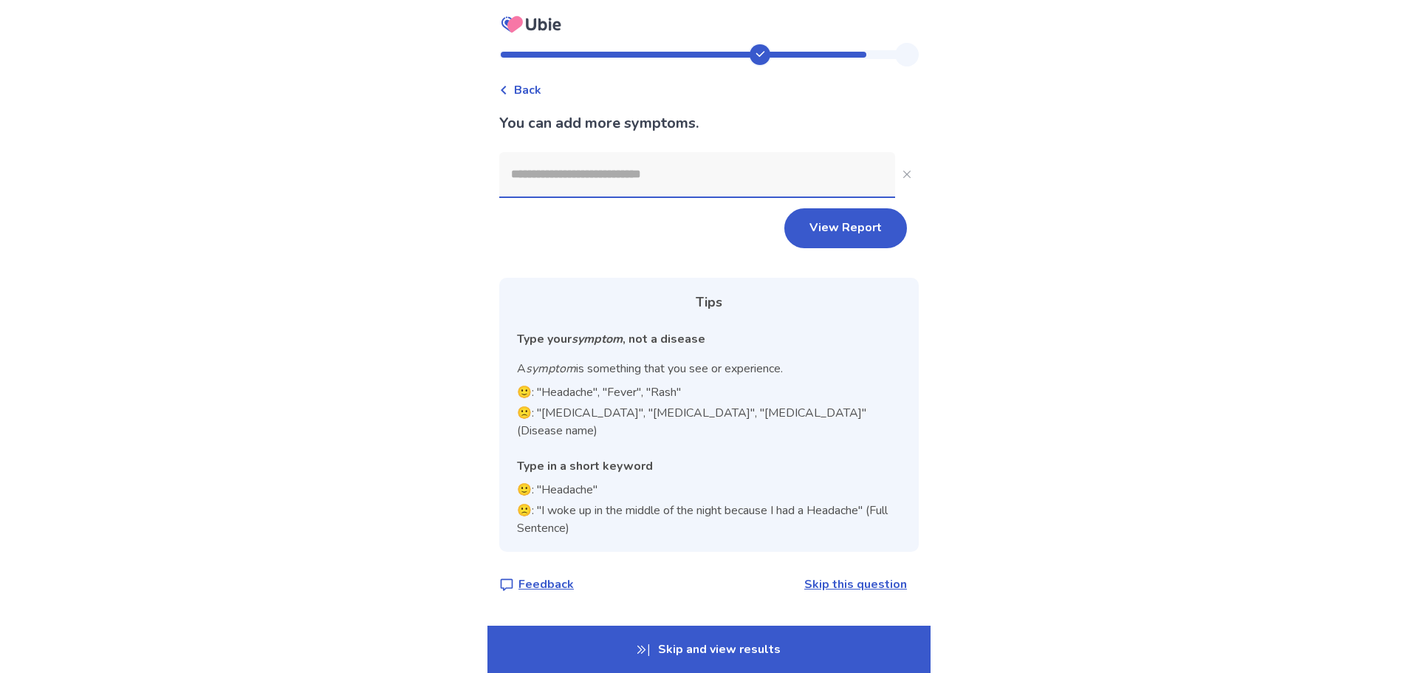
click at [588, 175] on input at bounding box center [697, 174] width 396 height 44
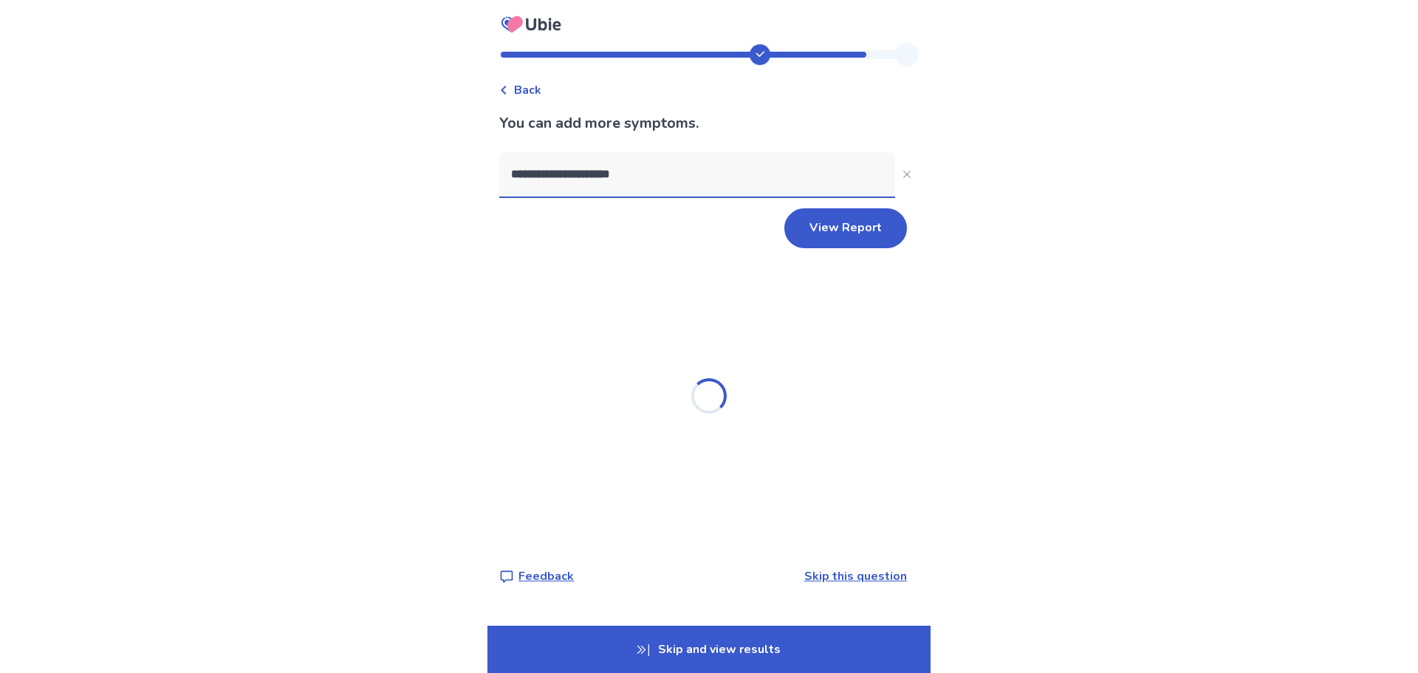
type input "**********"
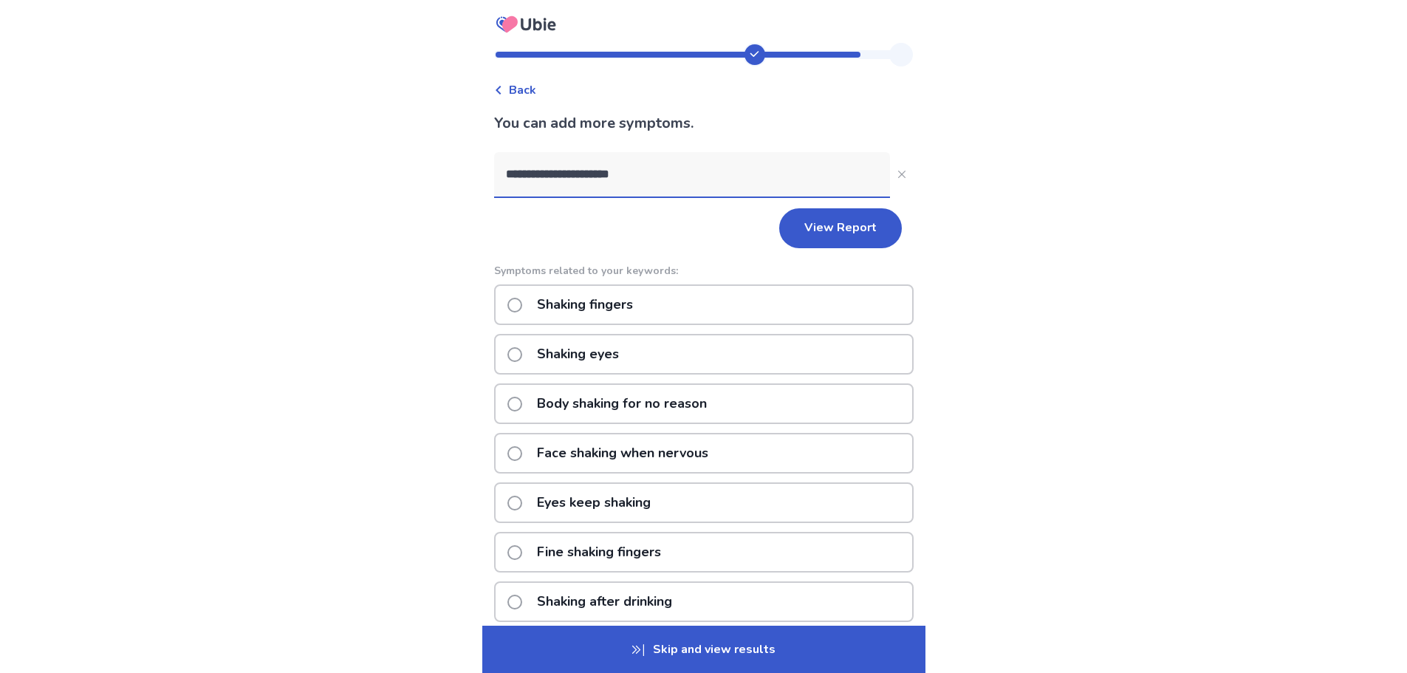
click at [619, 406] on p "Body shaking for no reason" at bounding box center [622, 404] width 188 height 38
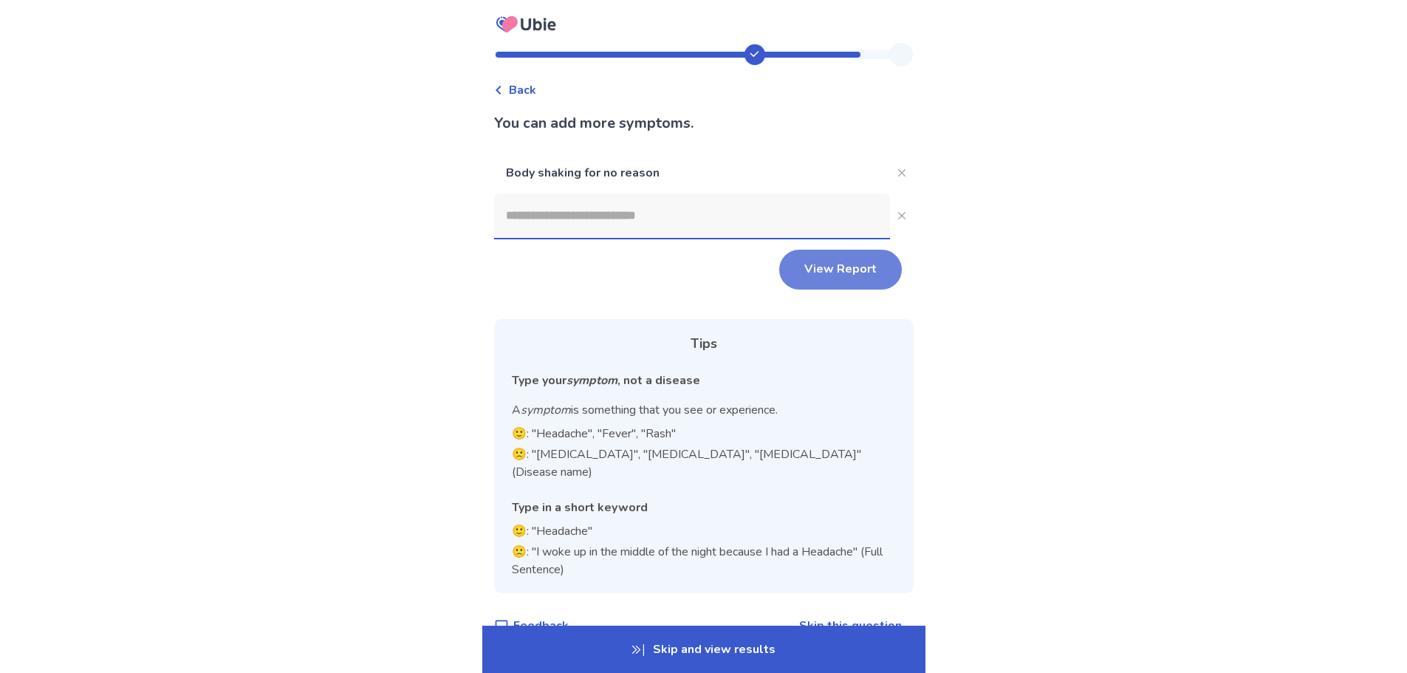
click at [840, 274] on button "View Report" at bounding box center [840, 270] width 123 height 40
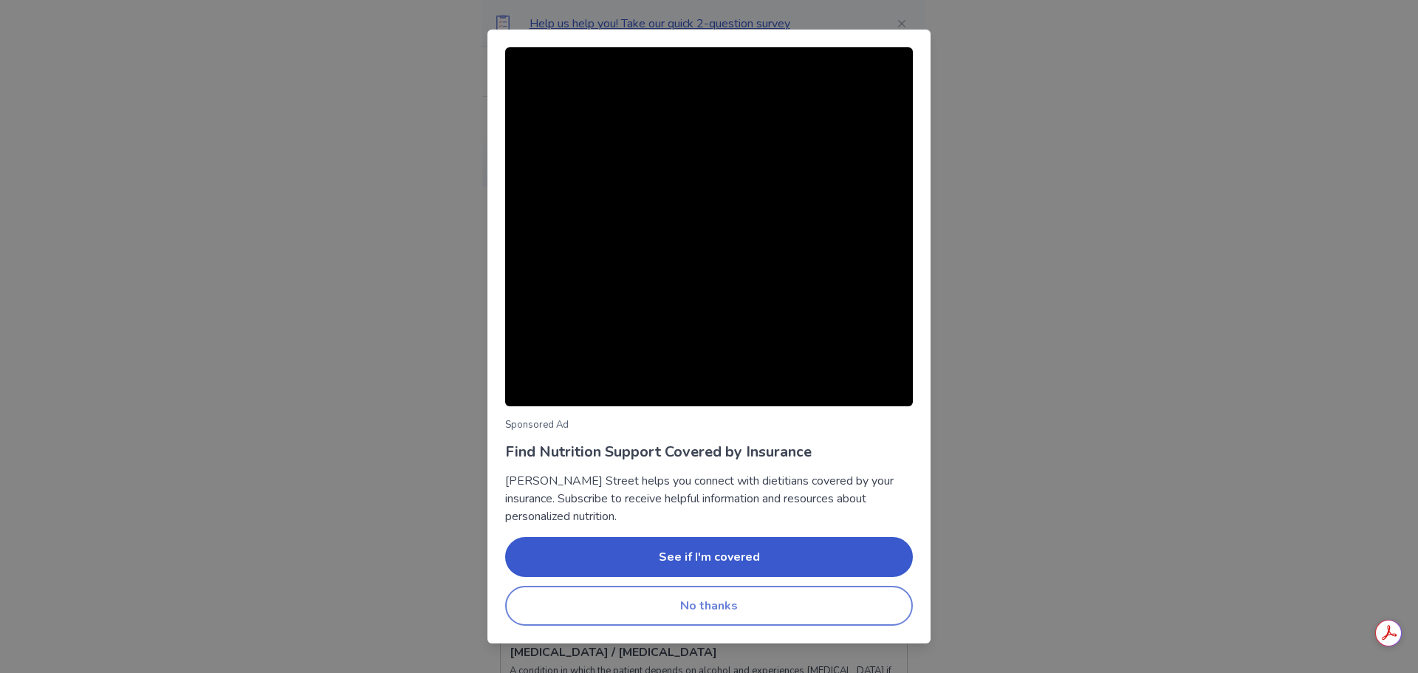
click at [700, 599] on button "No thanks" at bounding box center [709, 606] width 408 height 40
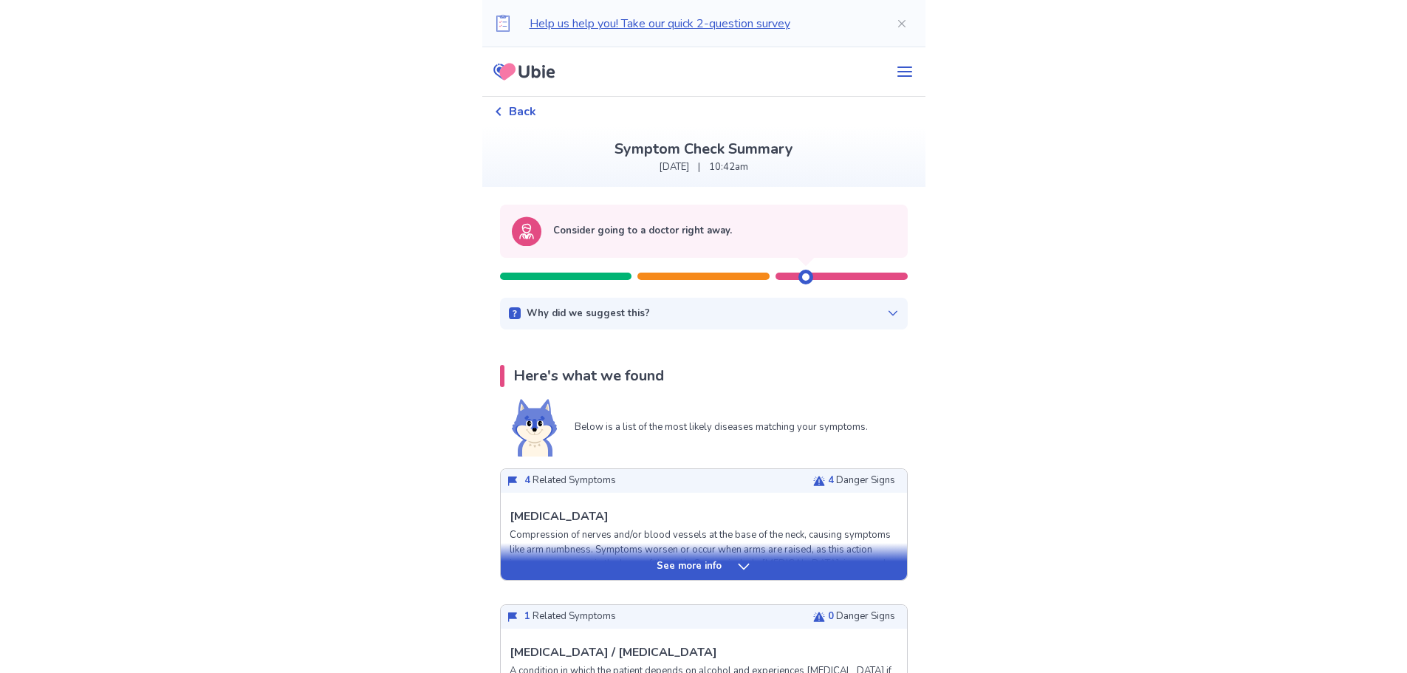
click at [533, 112] on span "Back" at bounding box center [522, 112] width 27 height 18
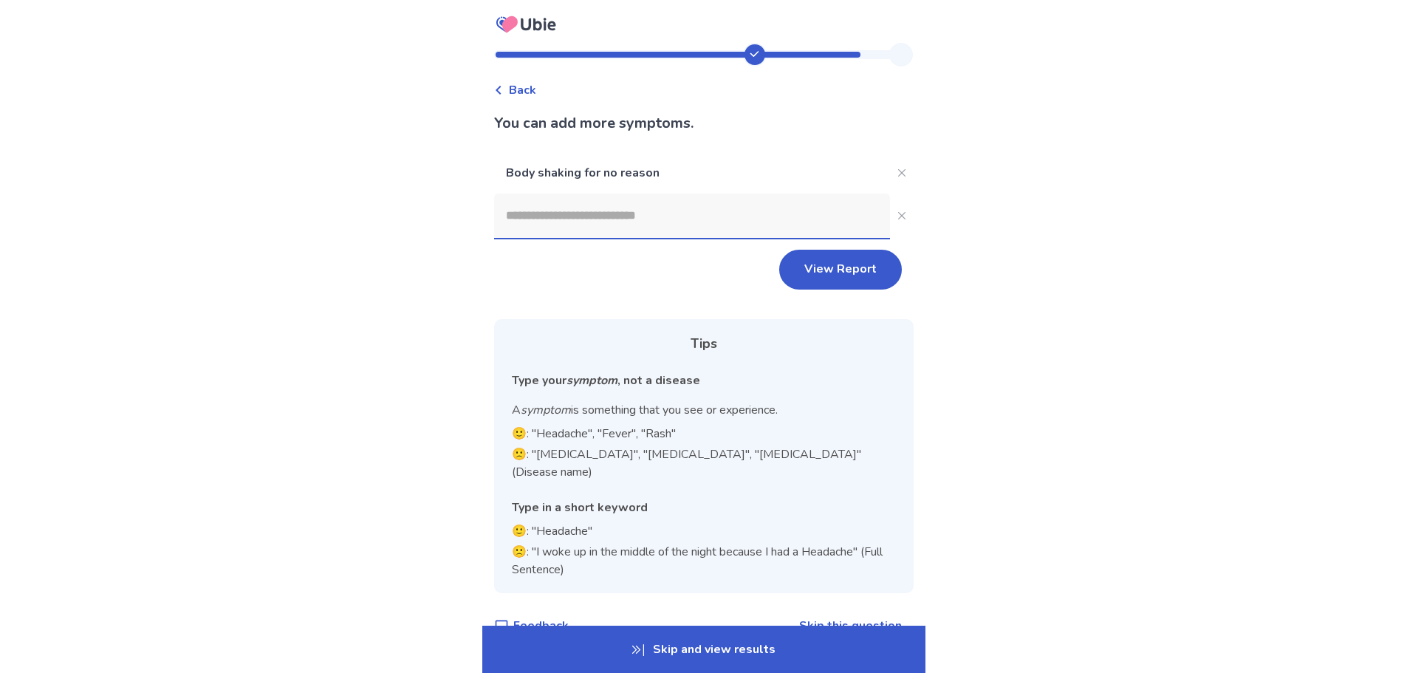
click at [541, 21] on icon at bounding box center [526, 24] width 70 height 37
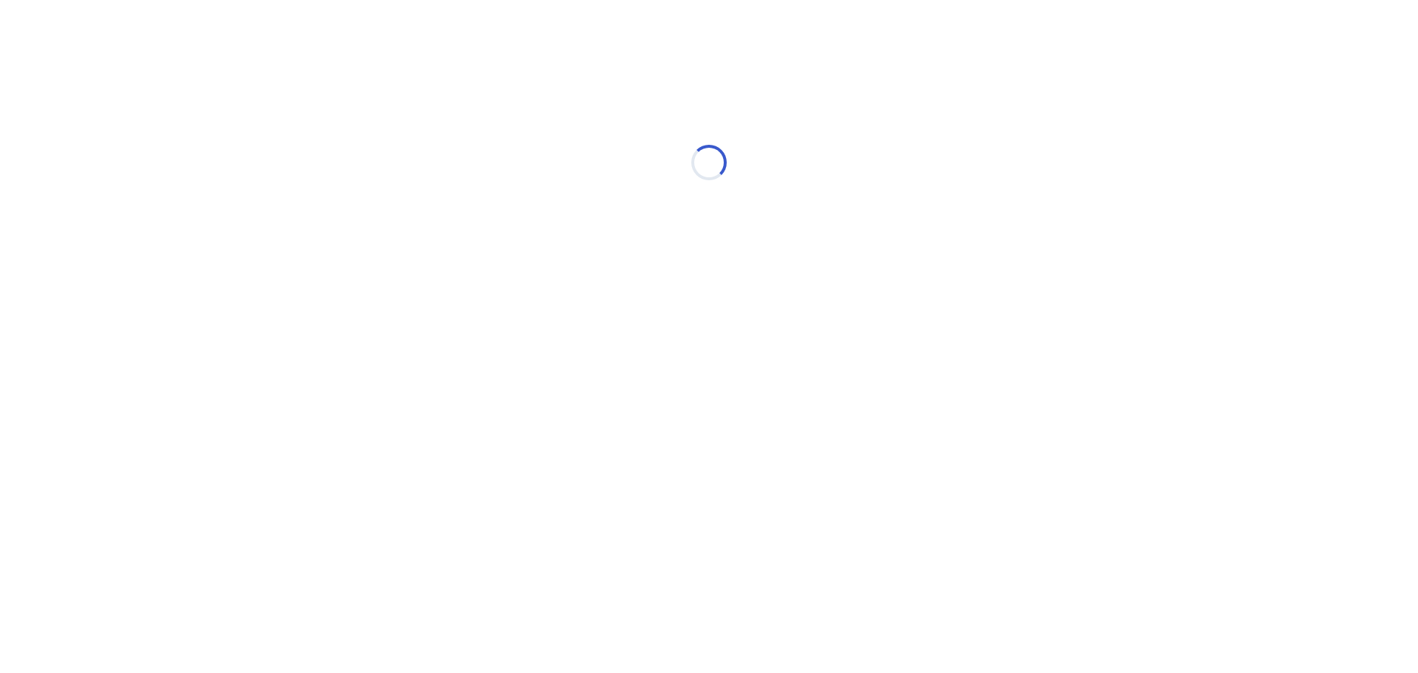
select select "*"
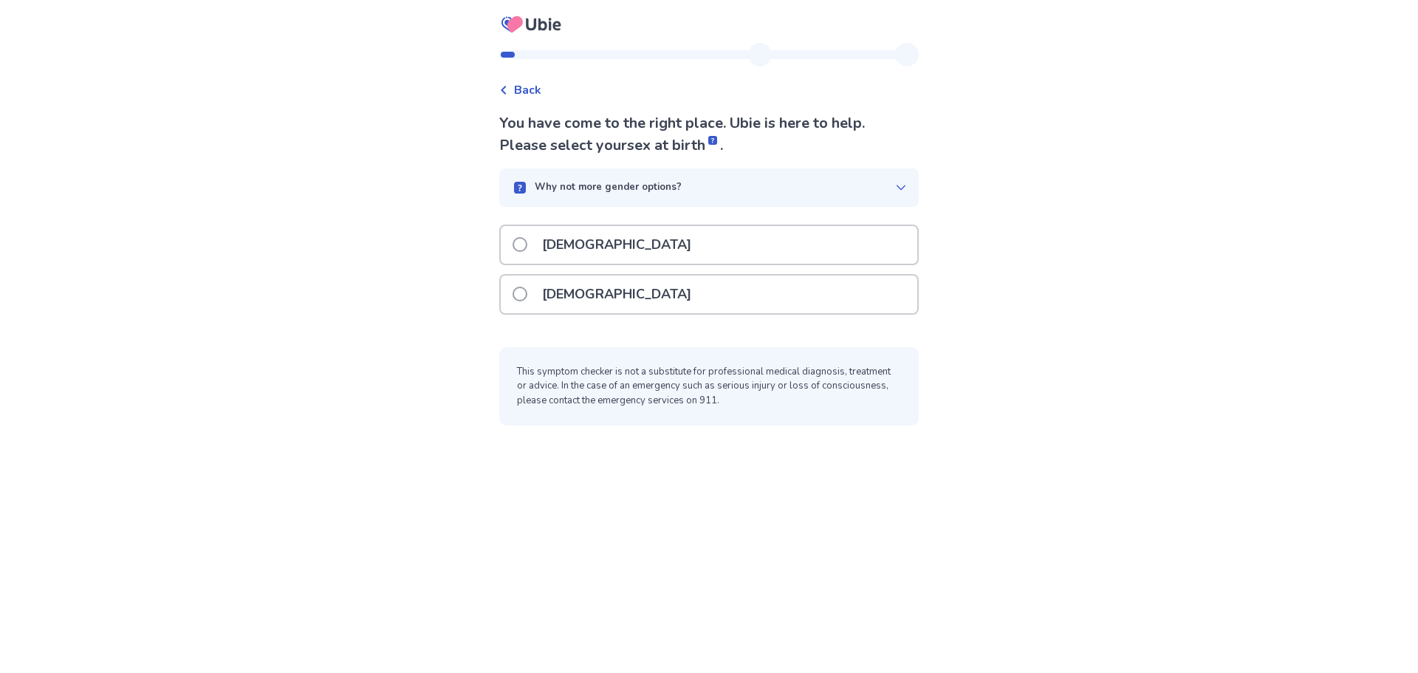
click at [557, 239] on p "Male" at bounding box center [616, 245] width 167 height 38
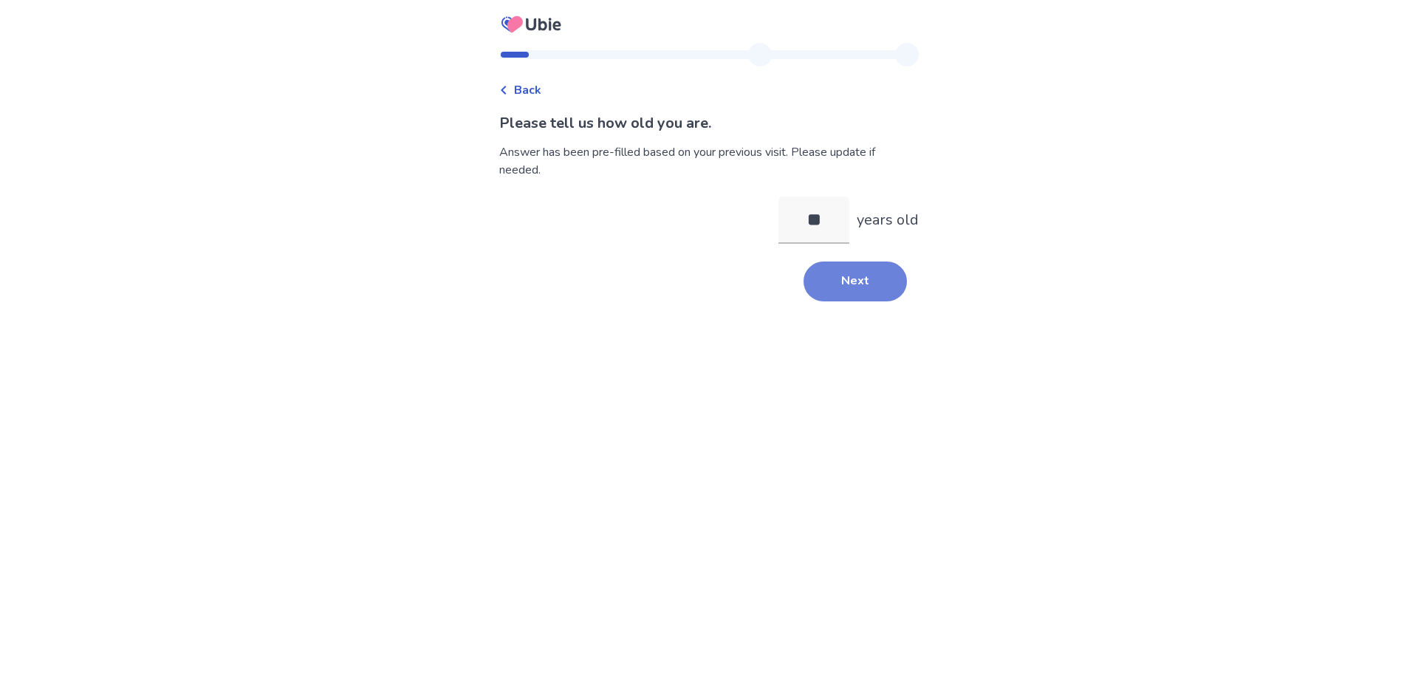
click at [840, 290] on button "Next" at bounding box center [855, 281] width 103 height 40
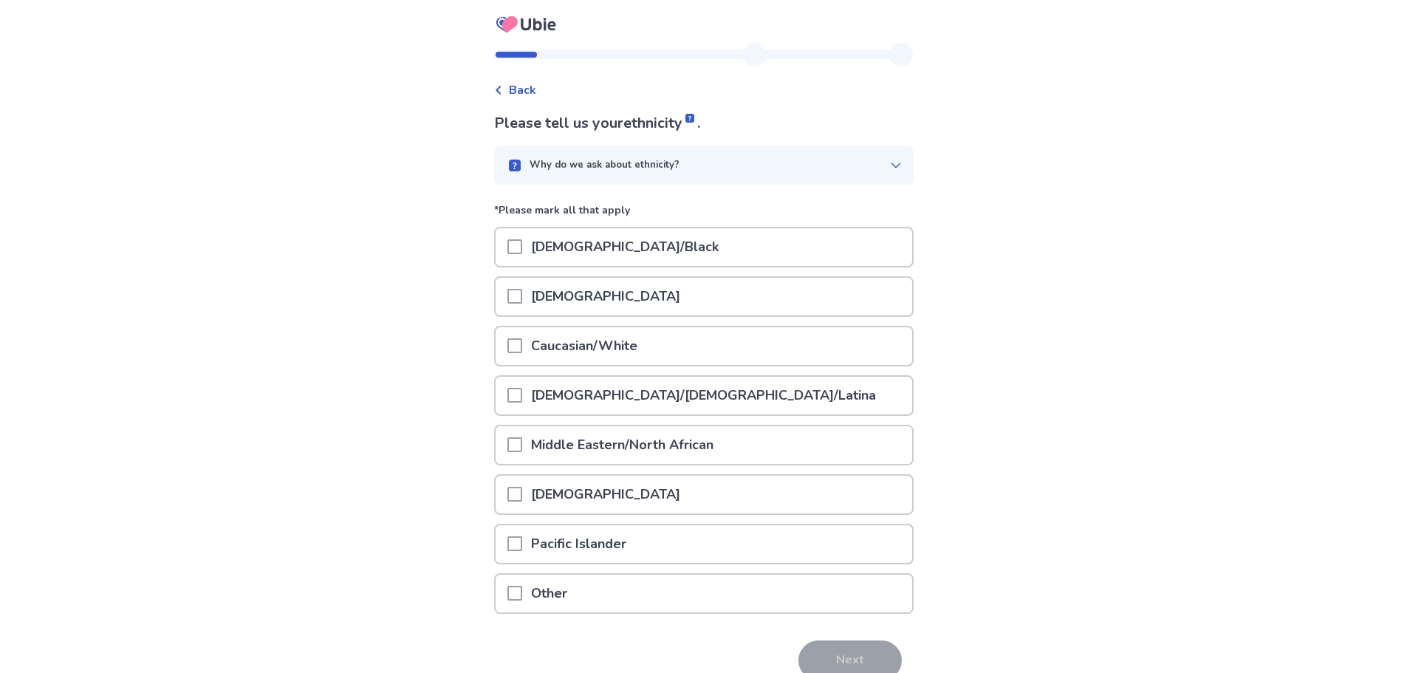
click at [616, 350] on p "Caucasian/White" at bounding box center [584, 346] width 124 height 38
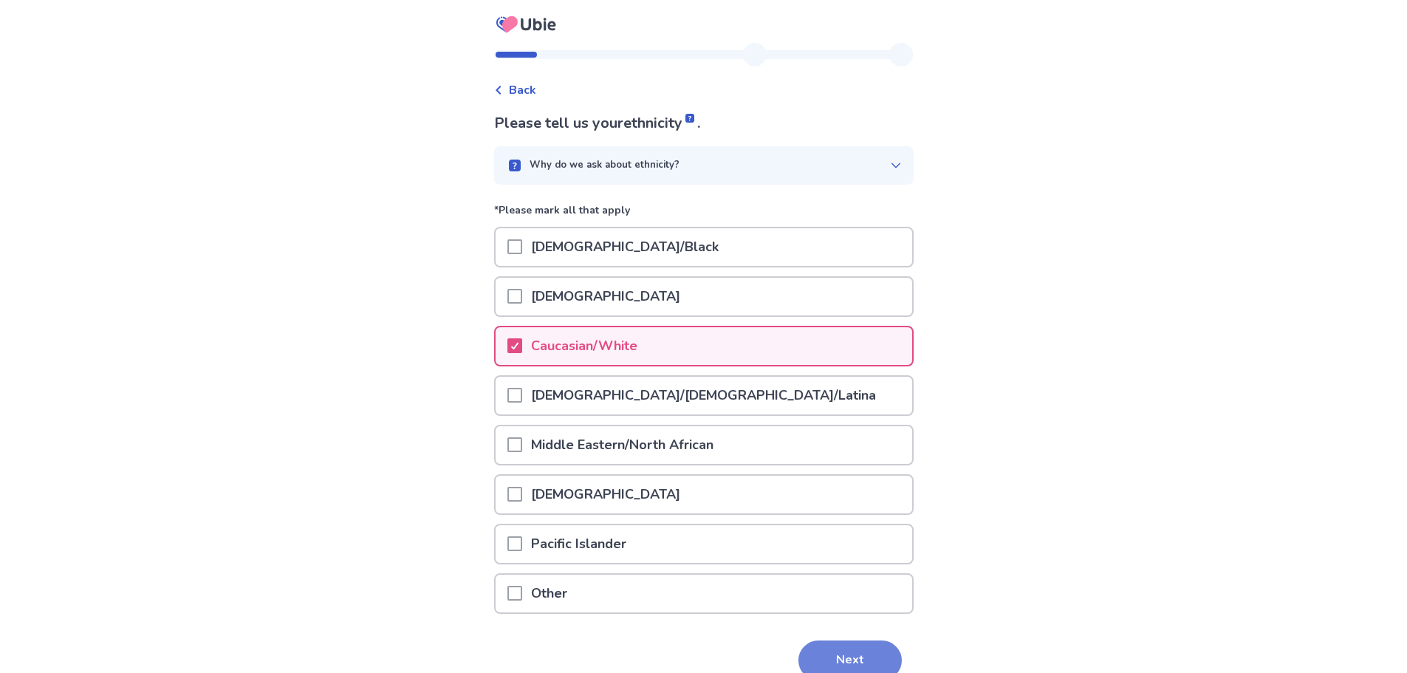
click at [838, 660] on button "Next" at bounding box center [849, 660] width 103 height 40
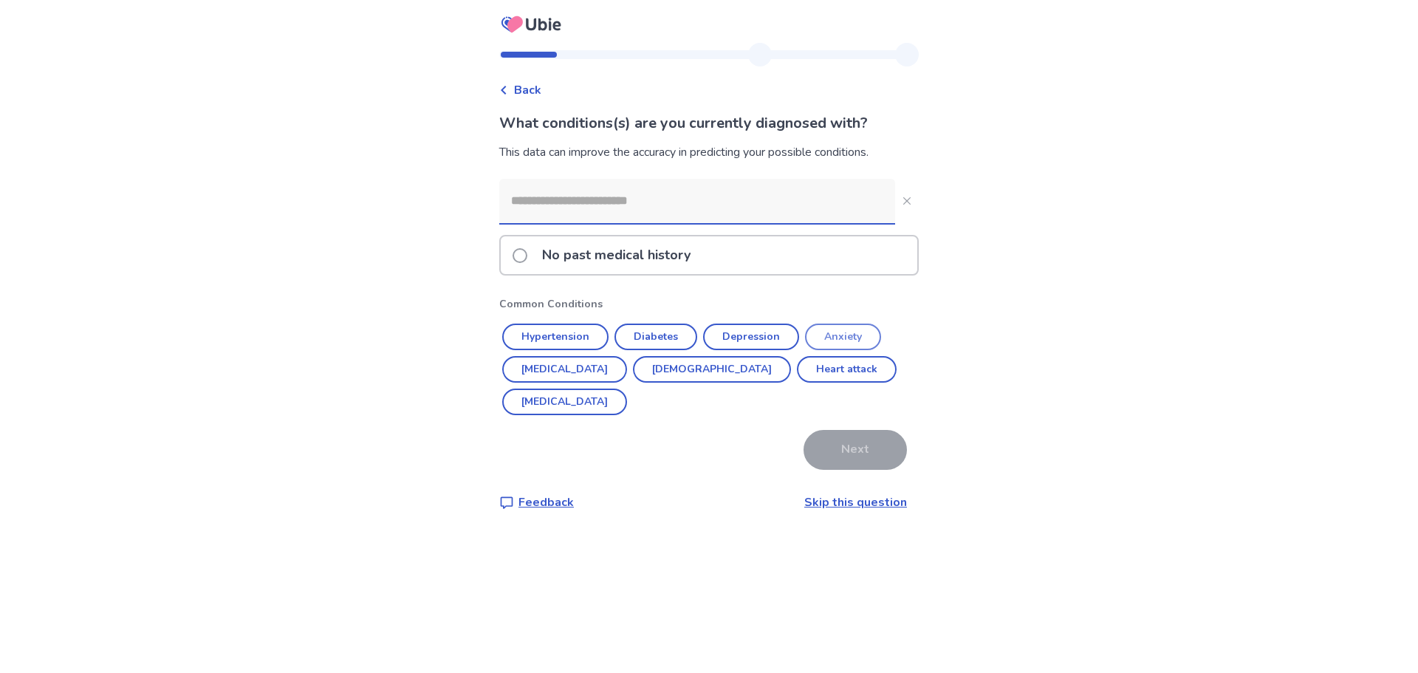
click at [857, 337] on button "Anxiety" at bounding box center [843, 337] width 76 height 27
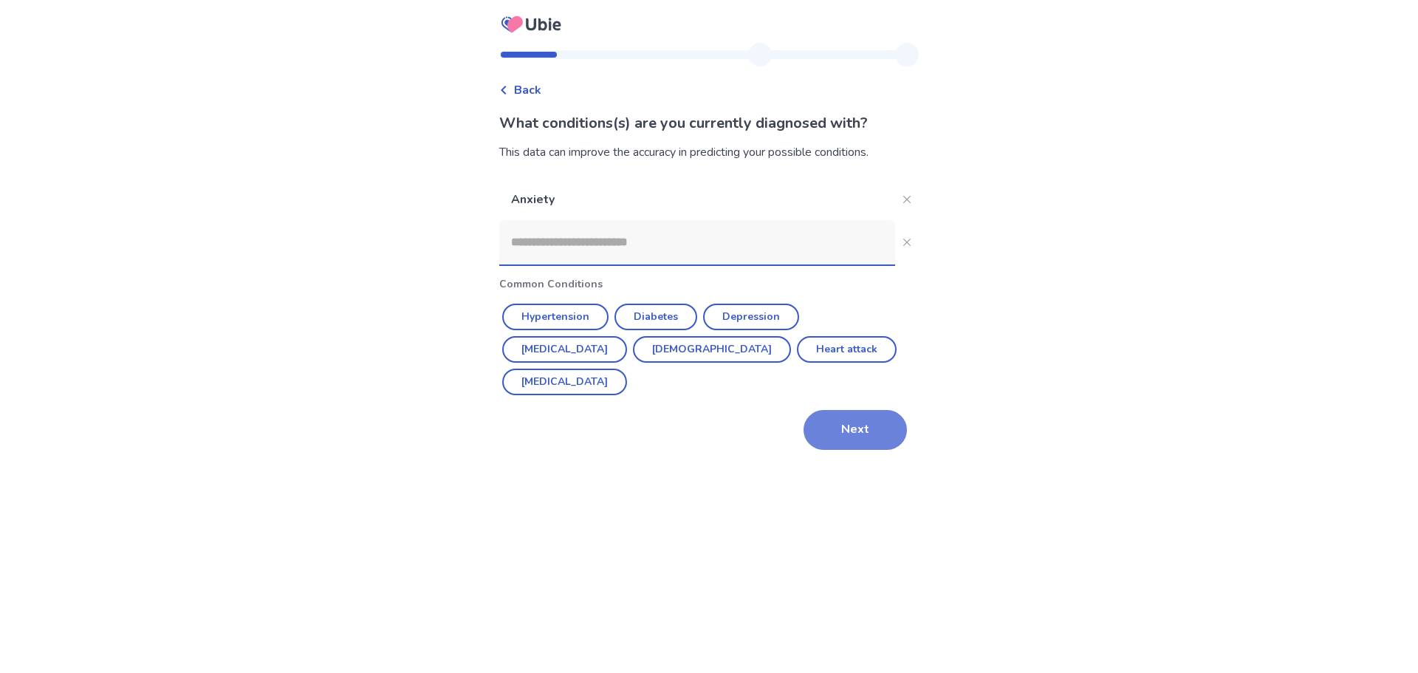
click at [824, 410] on button "Next" at bounding box center [855, 430] width 103 height 40
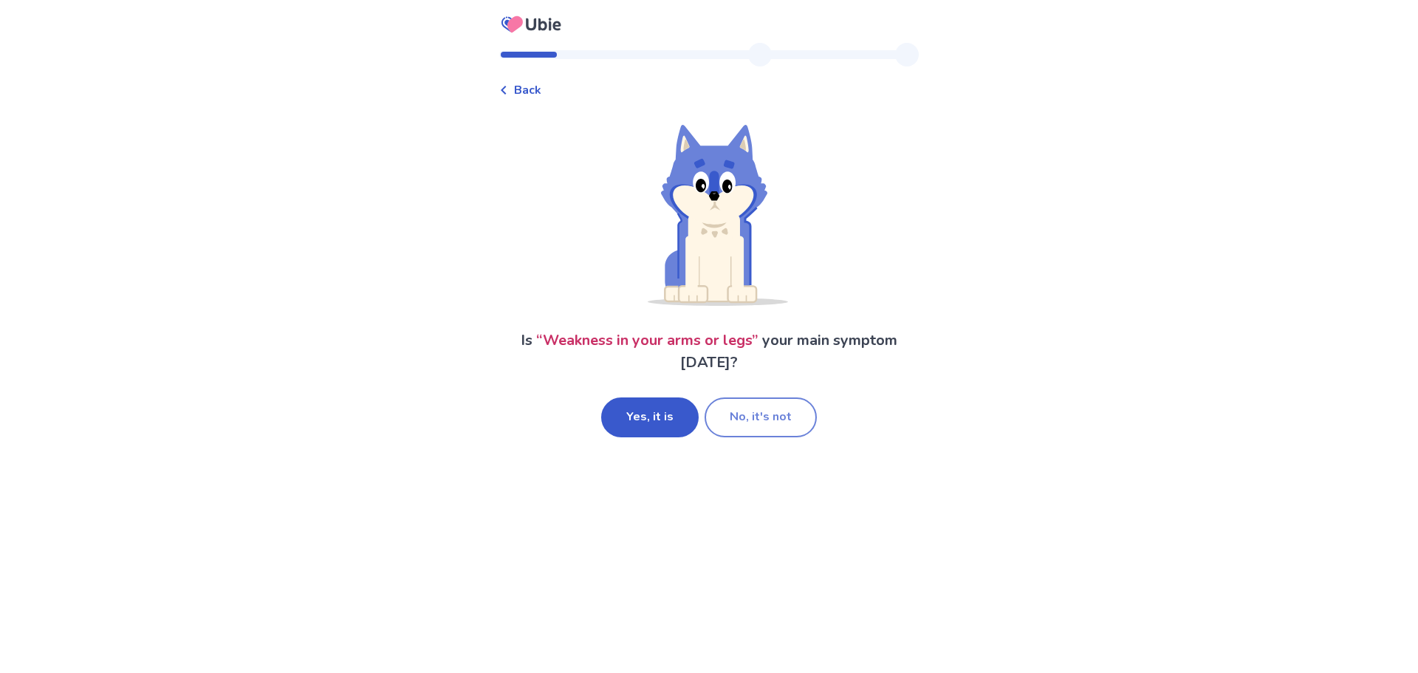
click at [729, 417] on button "No, it's not" at bounding box center [761, 417] width 112 height 40
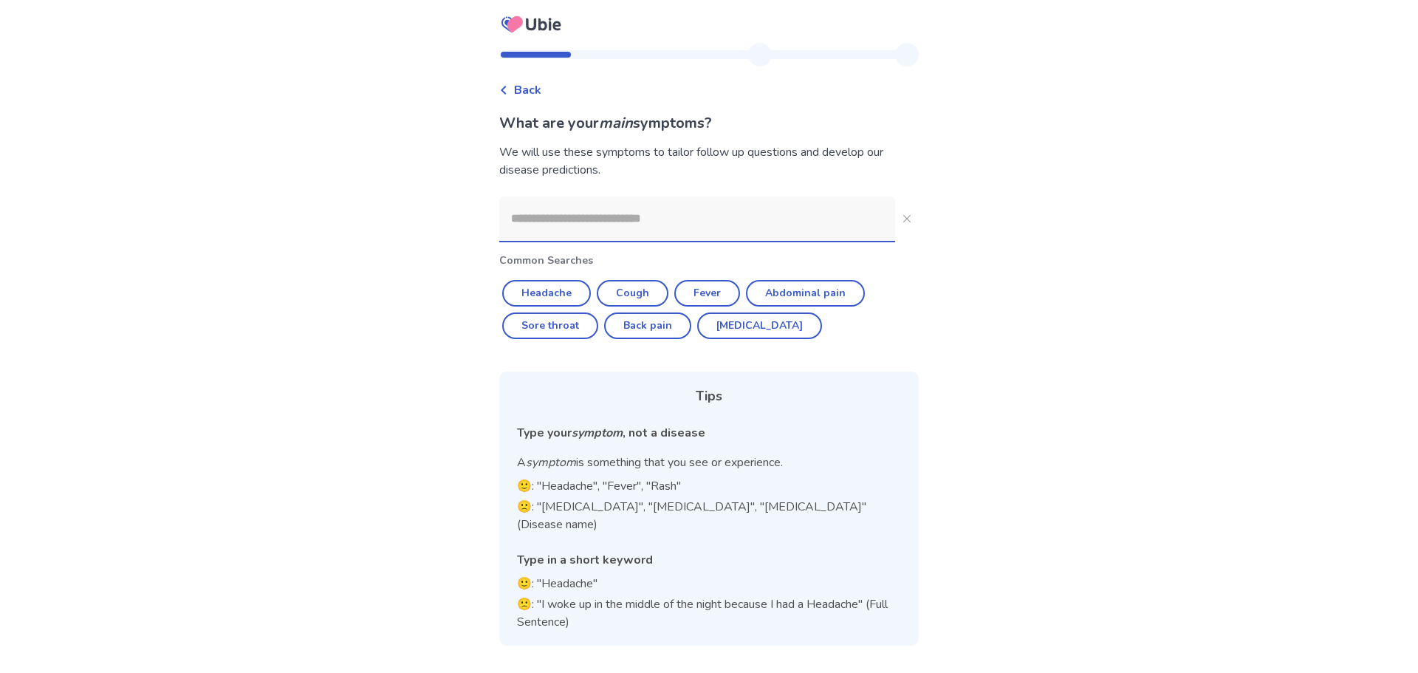
click at [627, 228] on input at bounding box center [697, 218] width 396 height 44
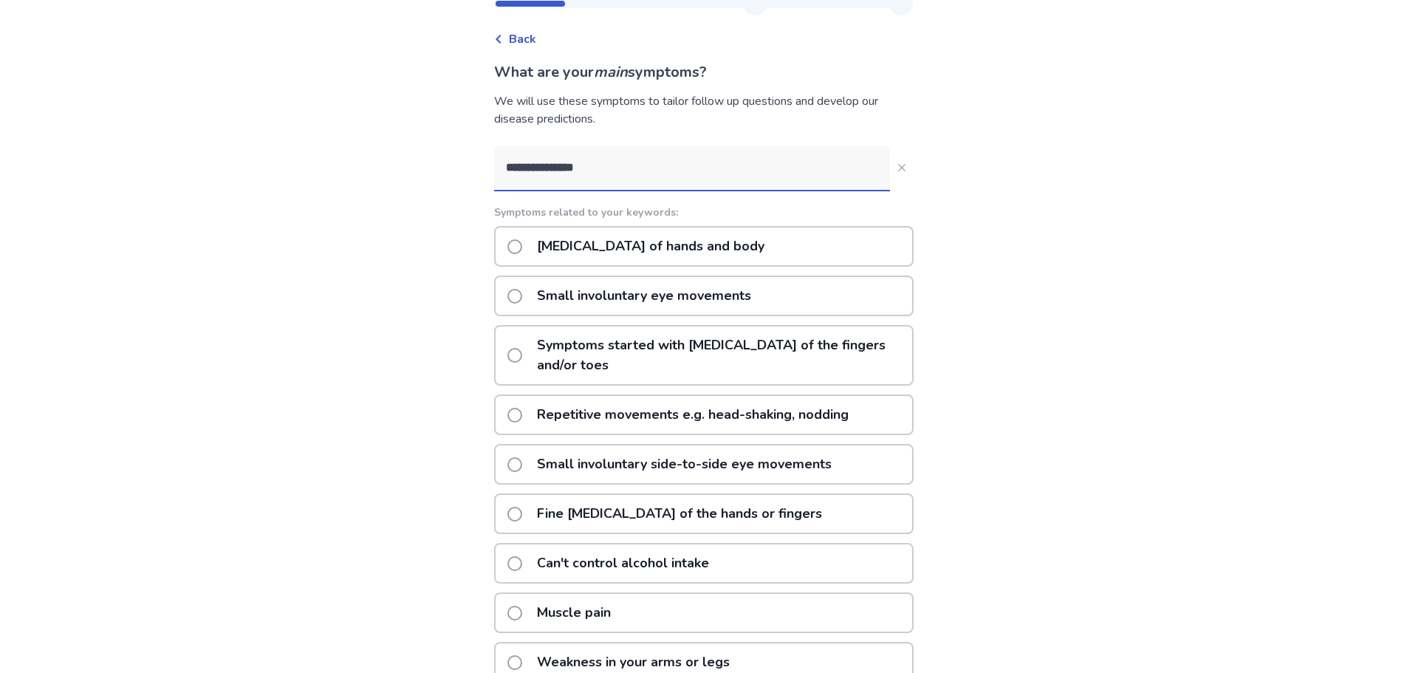
scroll to position [37, 0]
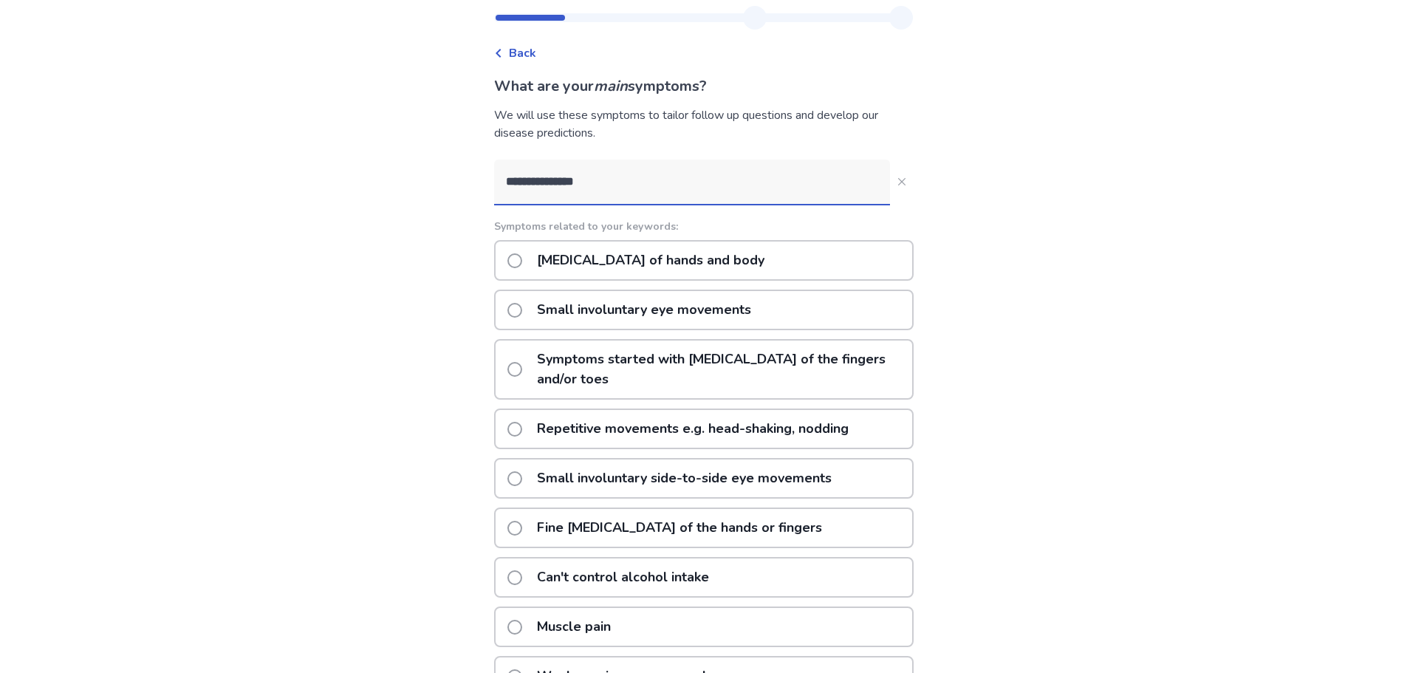
type input "**********"
click at [522, 262] on span at bounding box center [514, 260] width 15 height 15
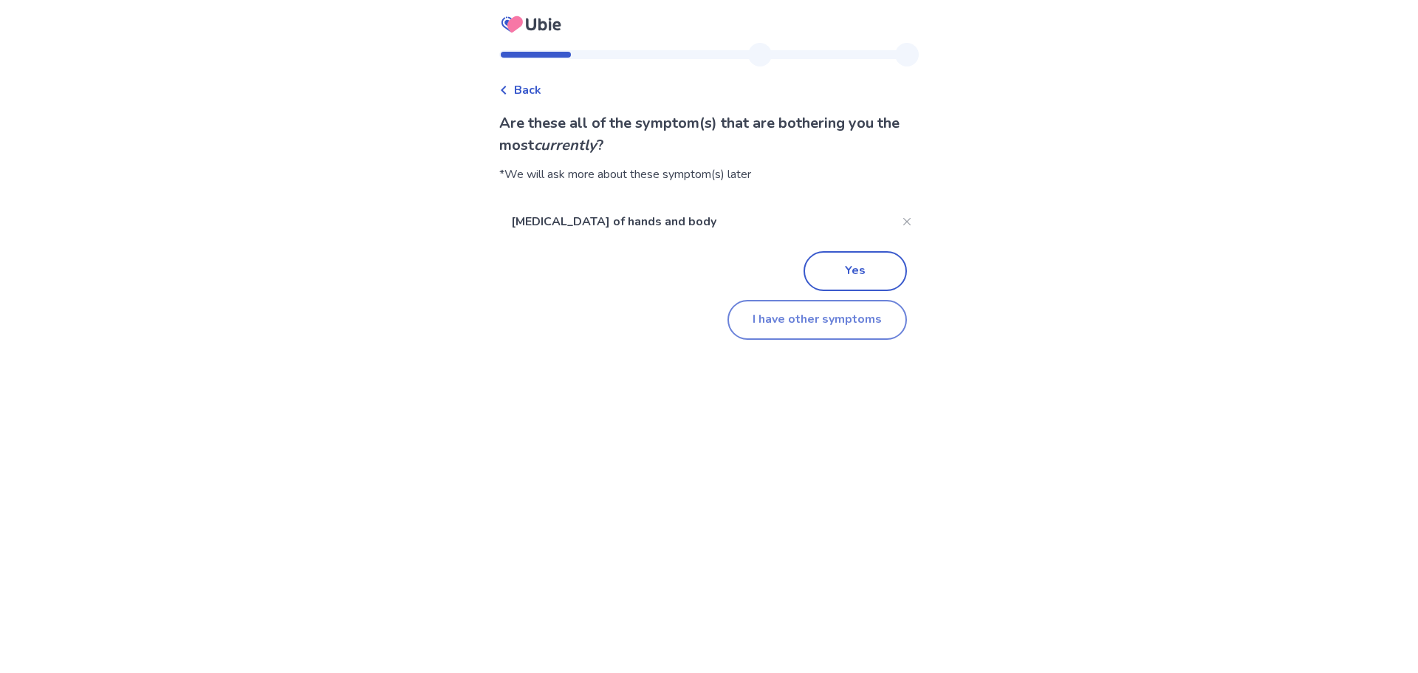
click at [809, 324] on button "I have other symptoms" at bounding box center [817, 320] width 179 height 40
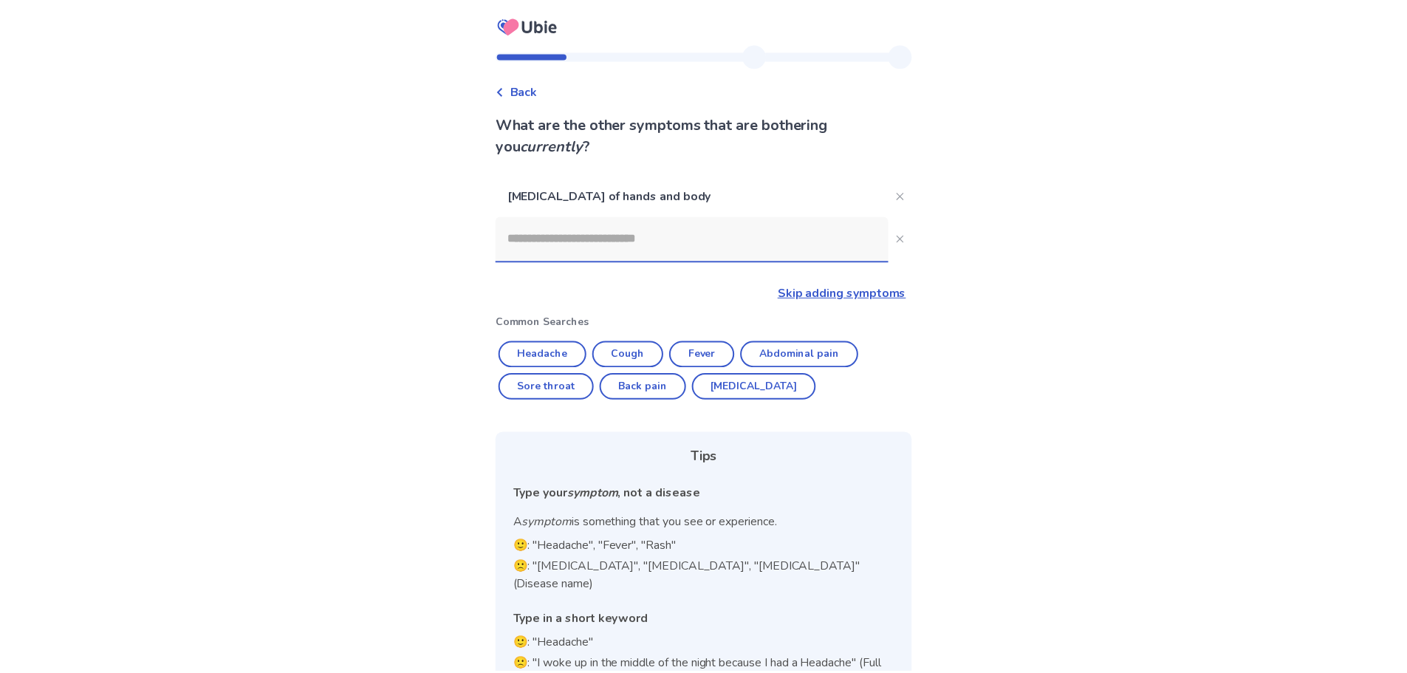
scroll to position [33, 0]
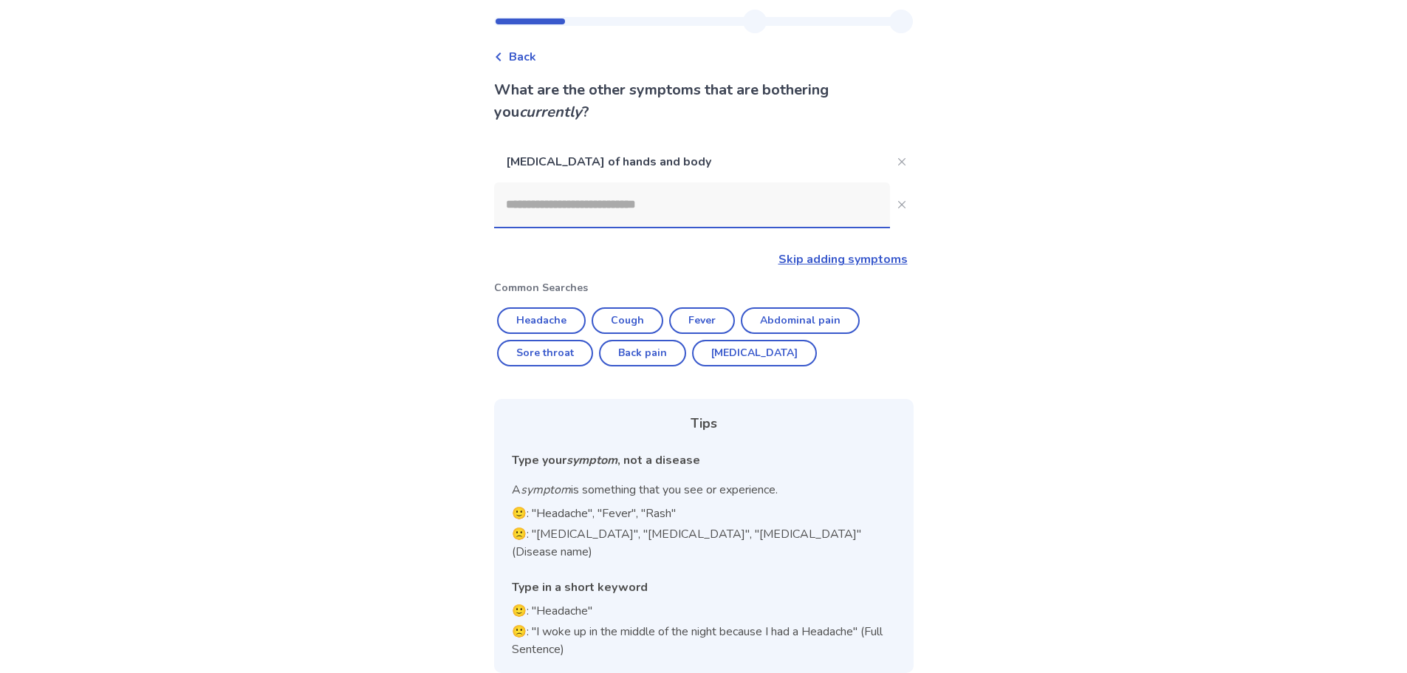
click at [555, 216] on input at bounding box center [692, 204] width 396 height 44
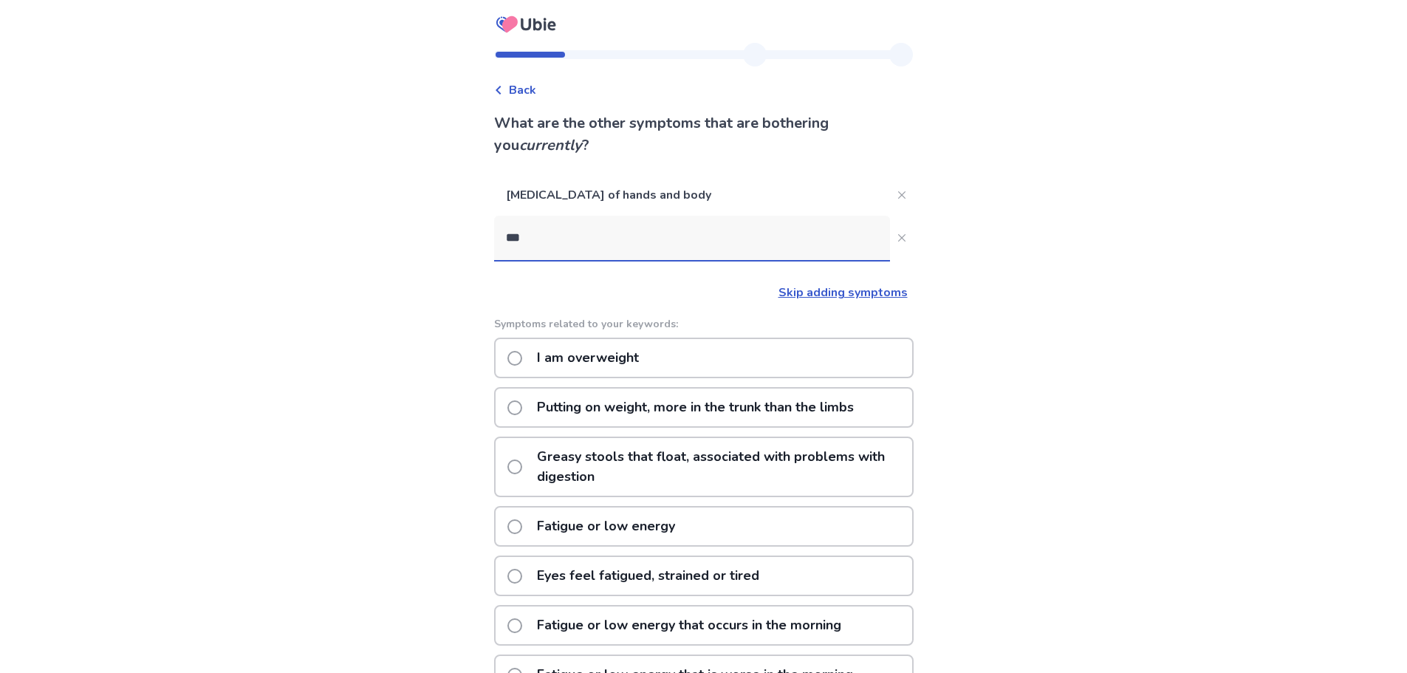
type input "****"
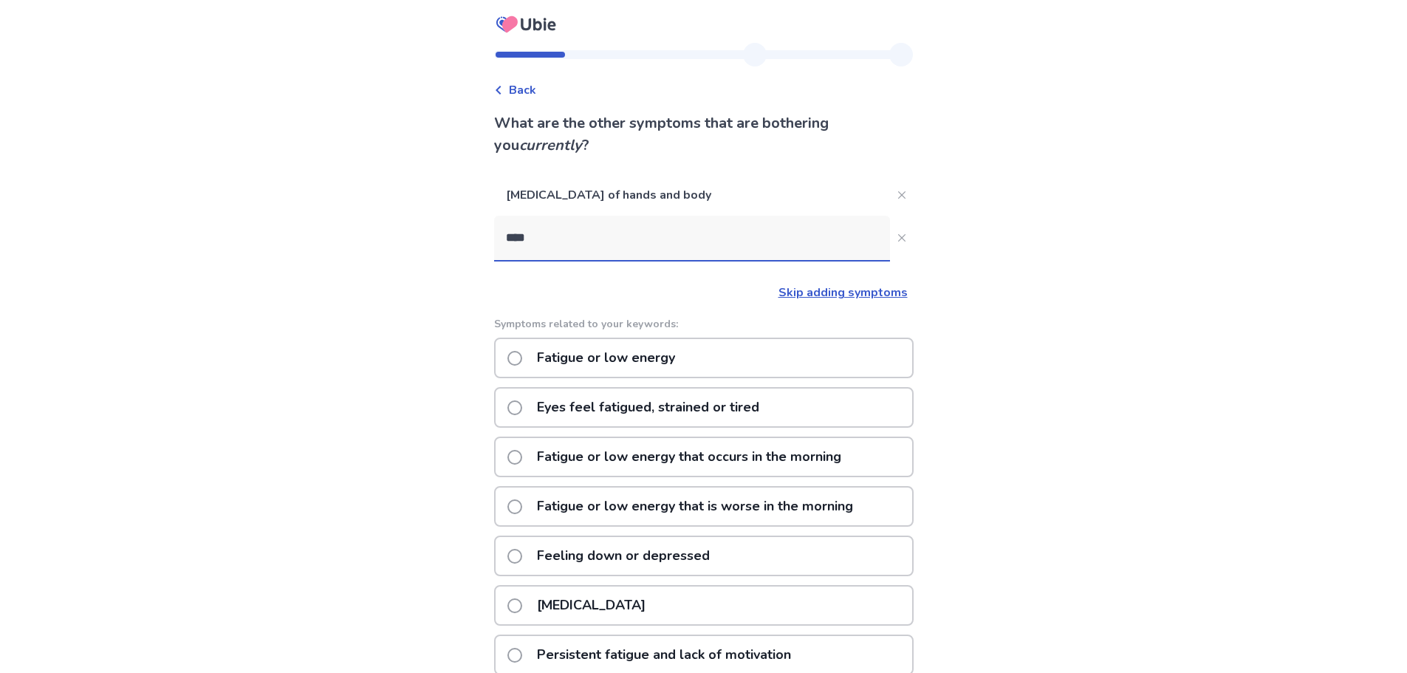
click at [597, 357] on p "Fatigue or low energy" at bounding box center [606, 358] width 156 height 38
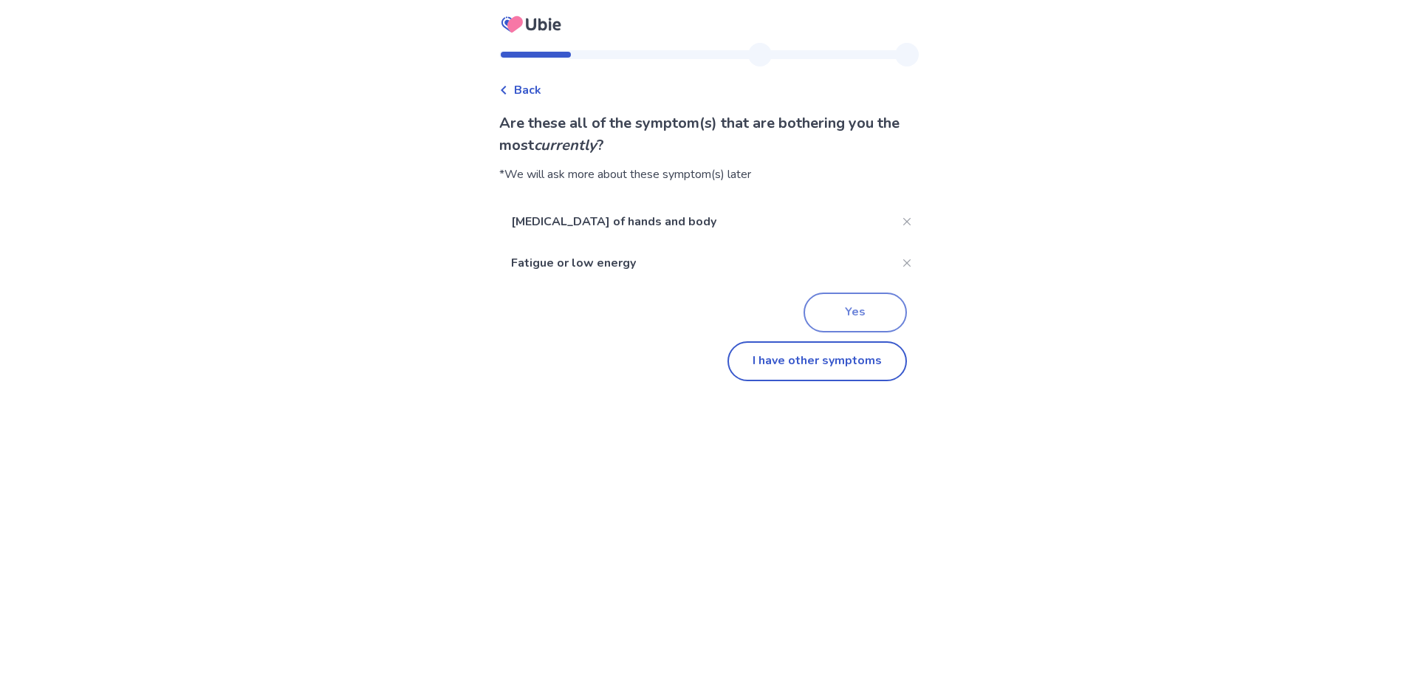
click at [849, 315] on button "Yes" at bounding box center [855, 313] width 103 height 40
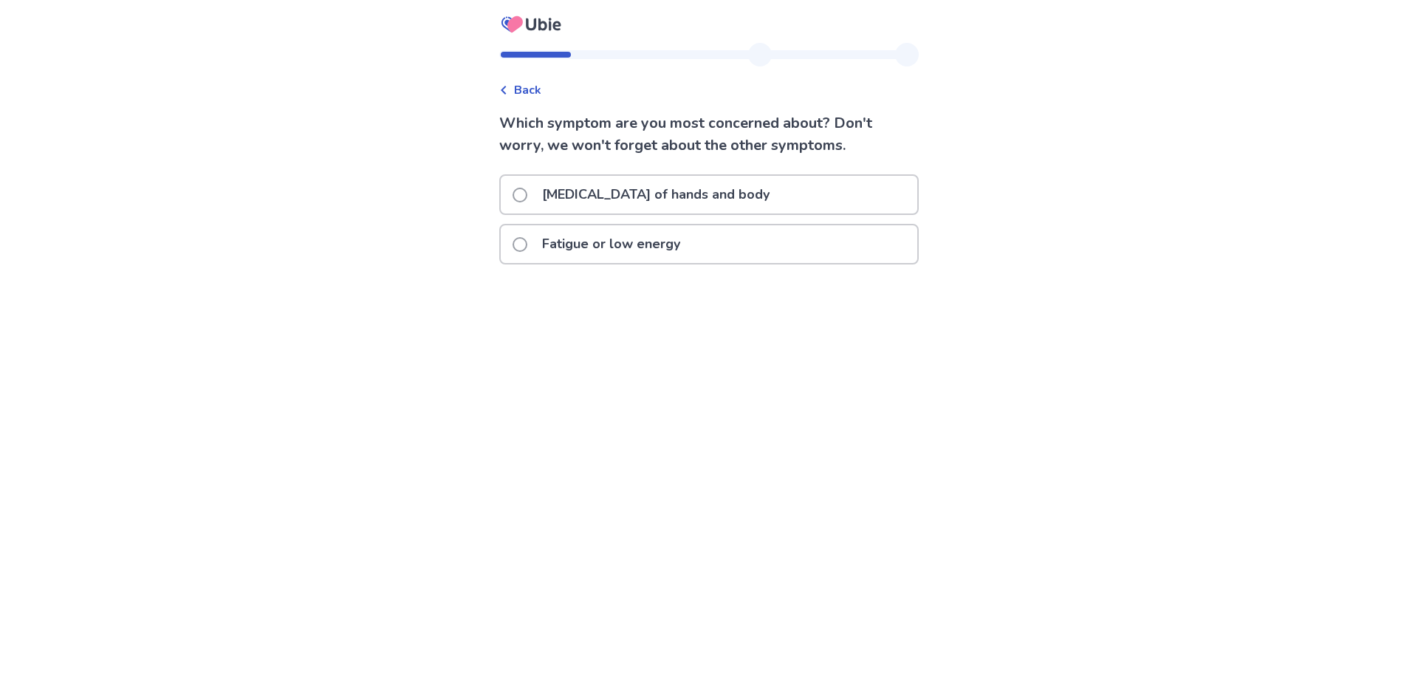
click at [623, 247] on p "Fatigue or low energy" at bounding box center [611, 244] width 156 height 38
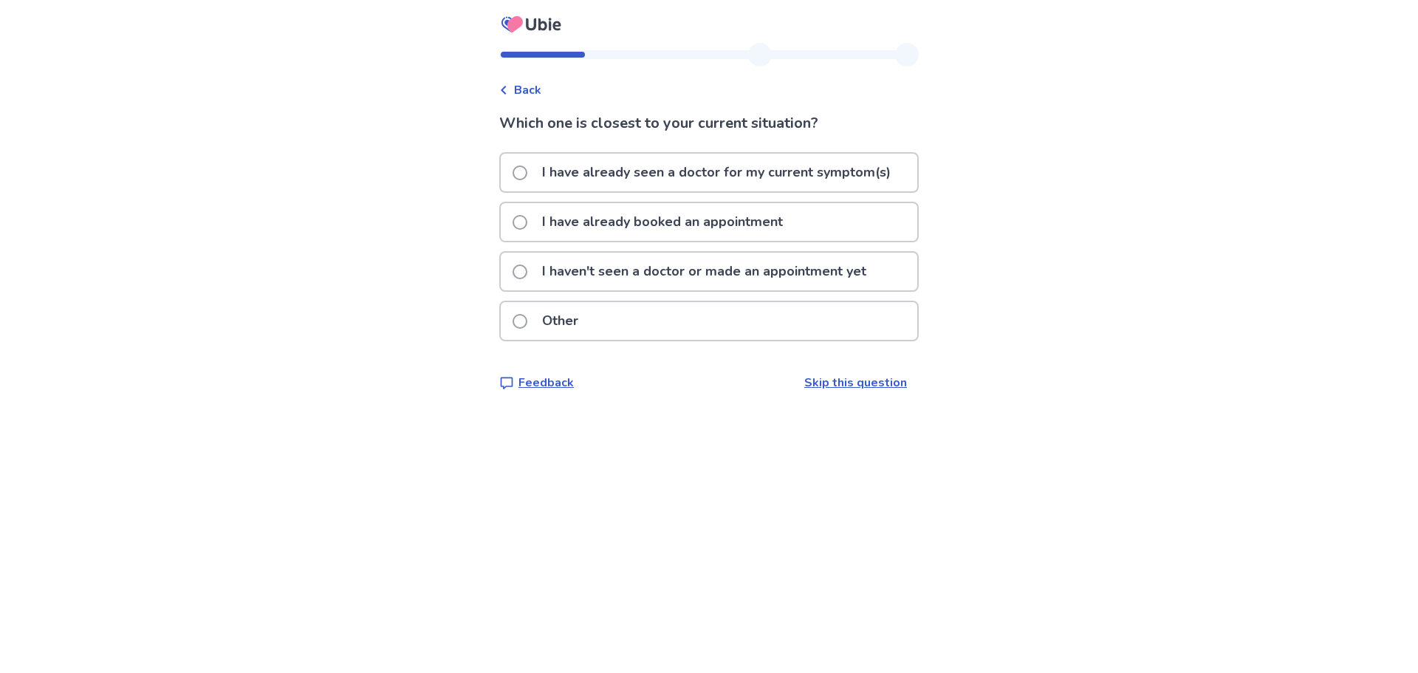
click at [628, 271] on p "I haven't seen a doctor or made an appointment yet" at bounding box center [704, 272] width 342 height 38
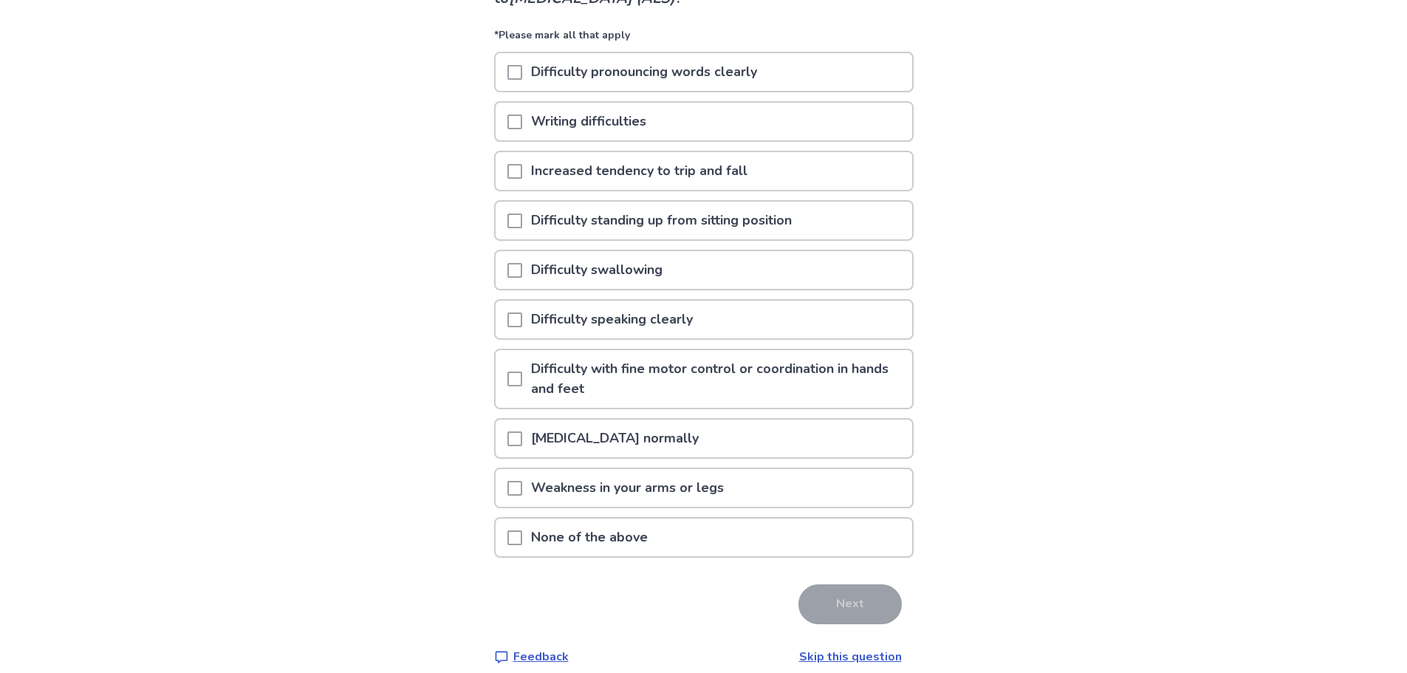
scroll to position [148, 0]
click at [697, 484] on p "Weakness in your arms or legs" at bounding box center [627, 487] width 211 height 38
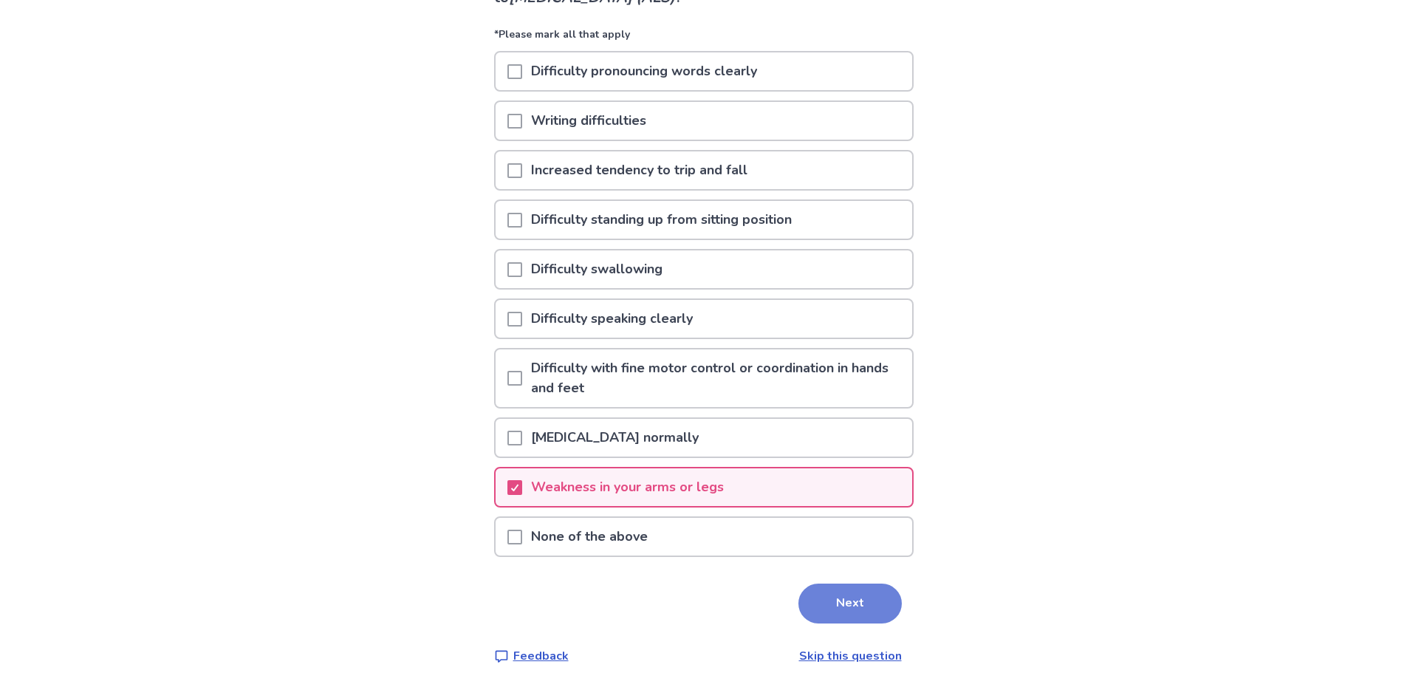
click at [815, 603] on button "Next" at bounding box center [849, 604] width 103 height 40
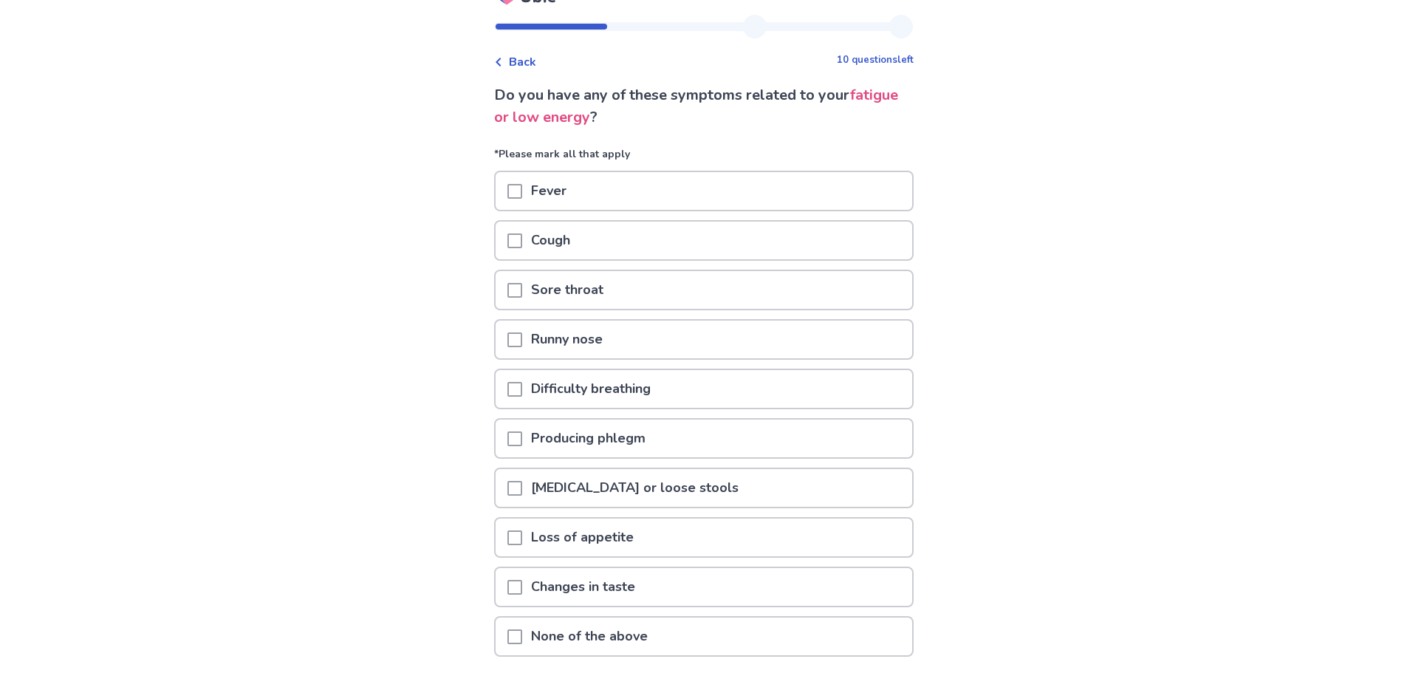
scroll to position [74, 0]
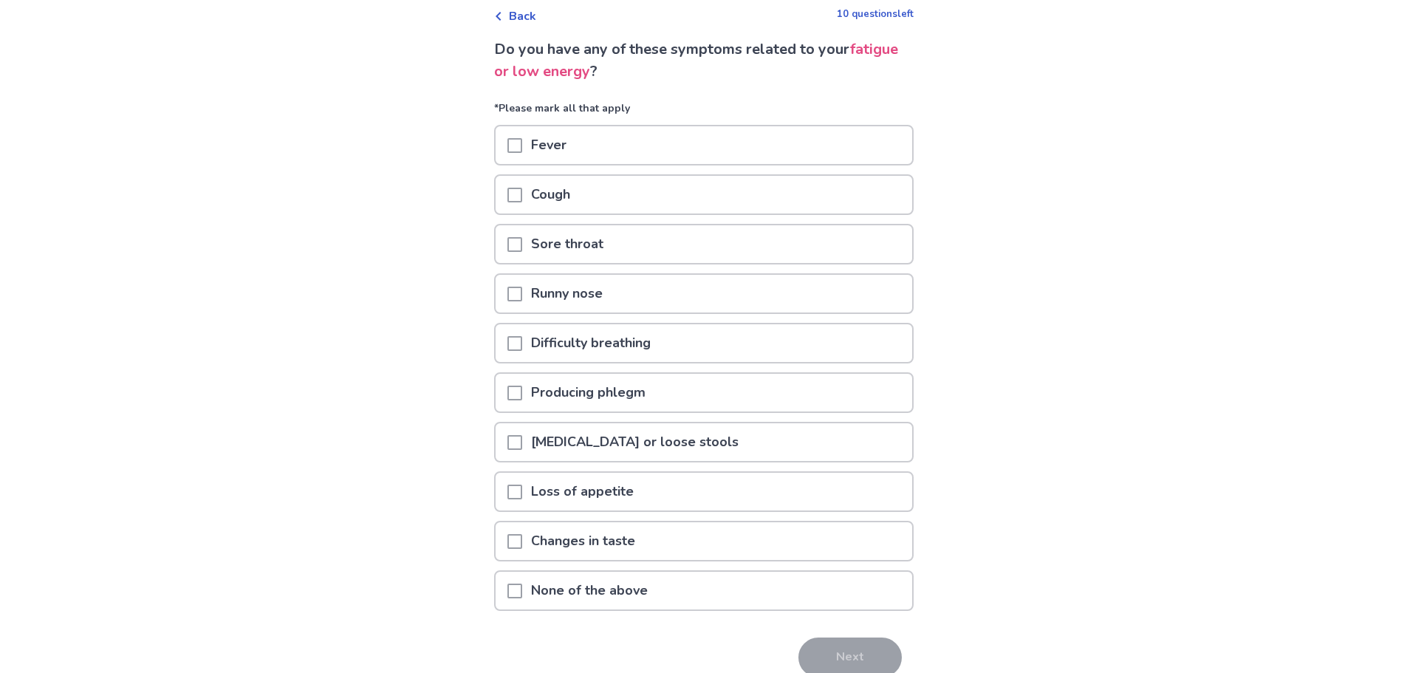
click at [584, 583] on p "None of the above" at bounding box center [589, 591] width 134 height 38
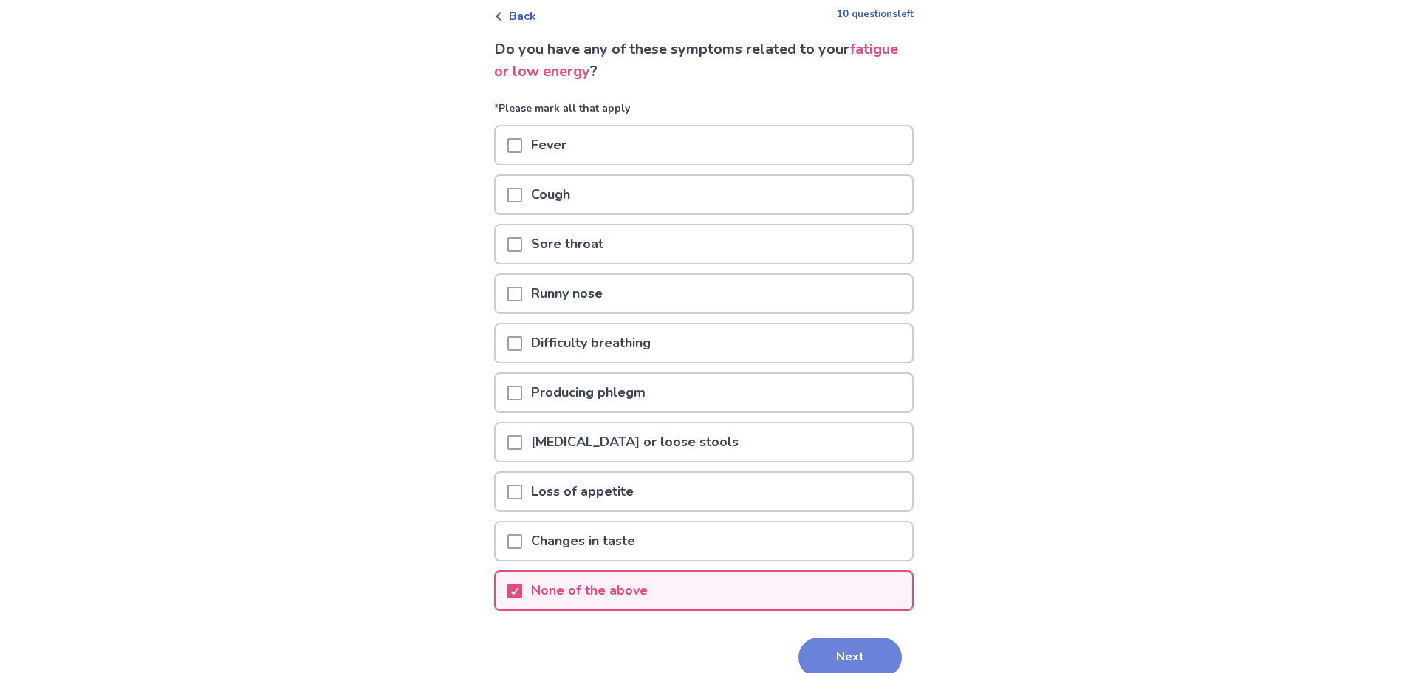
click at [818, 652] on button "Next" at bounding box center [849, 657] width 103 height 40
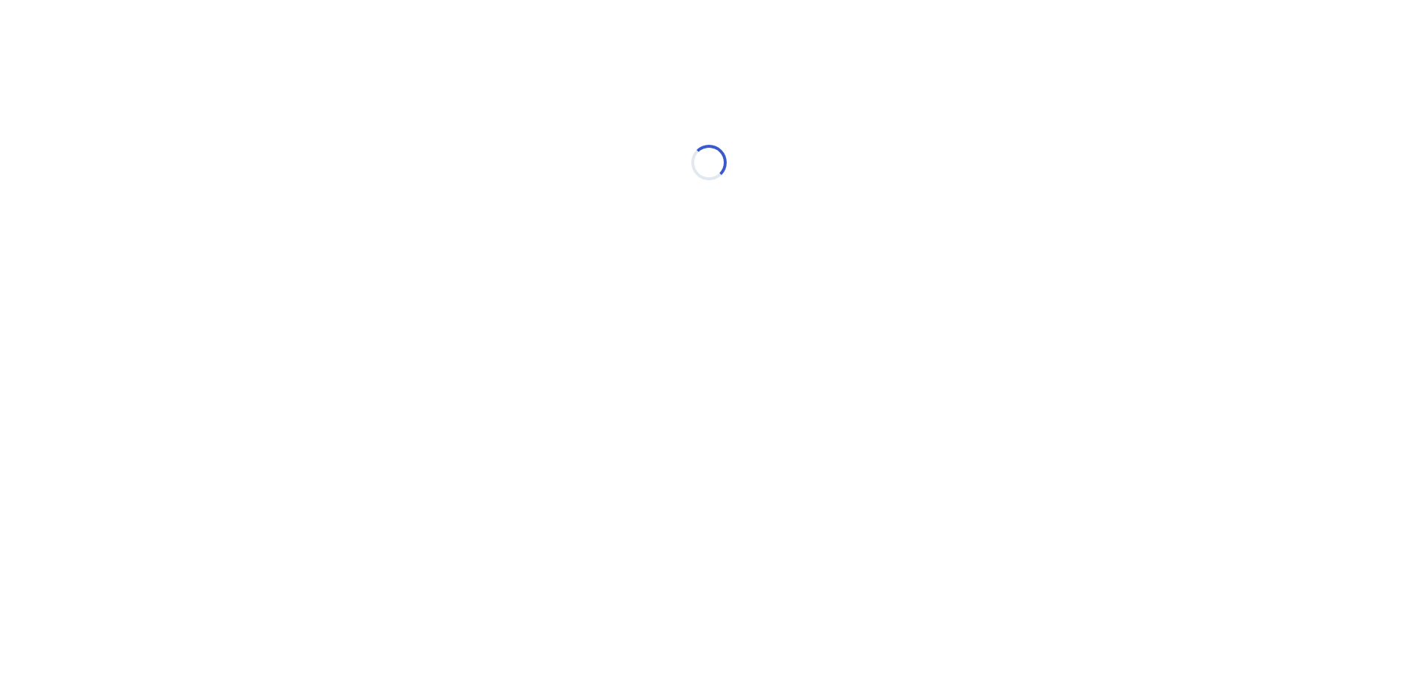
select select "*"
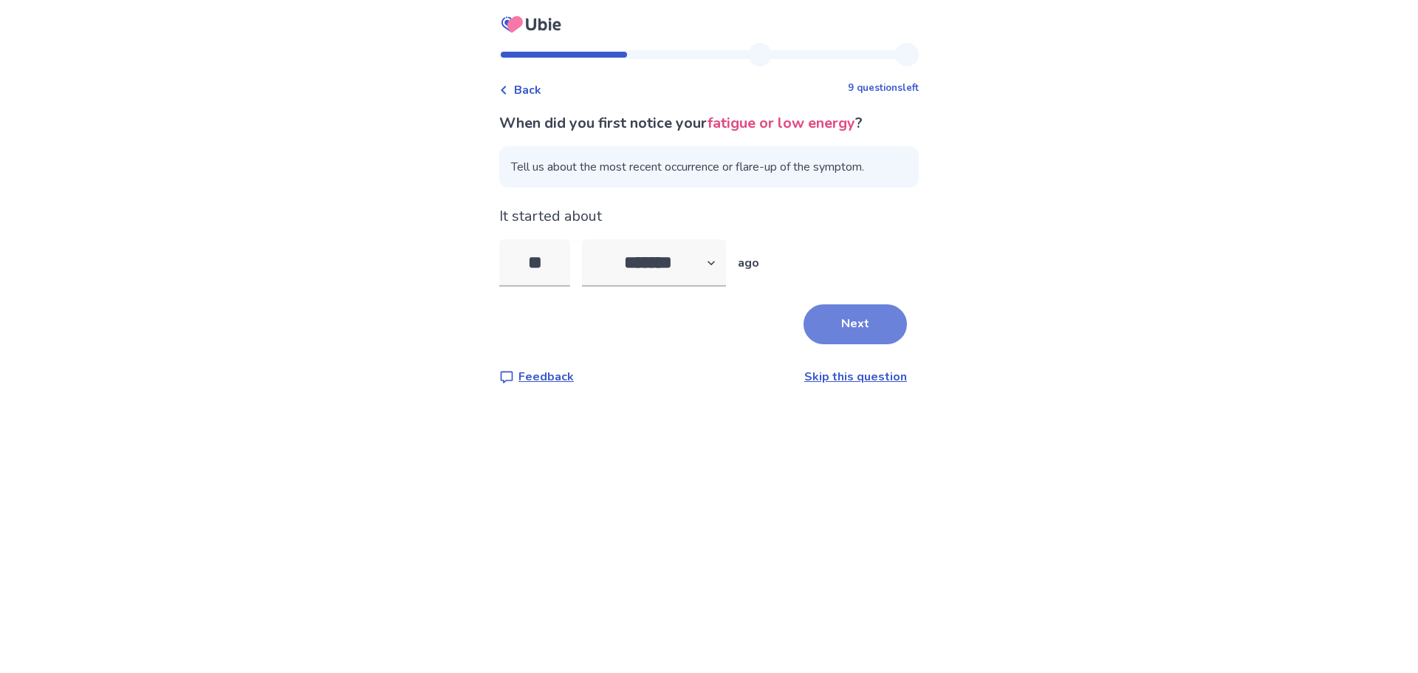
type input "**"
click at [842, 329] on button "Next" at bounding box center [855, 324] width 103 height 40
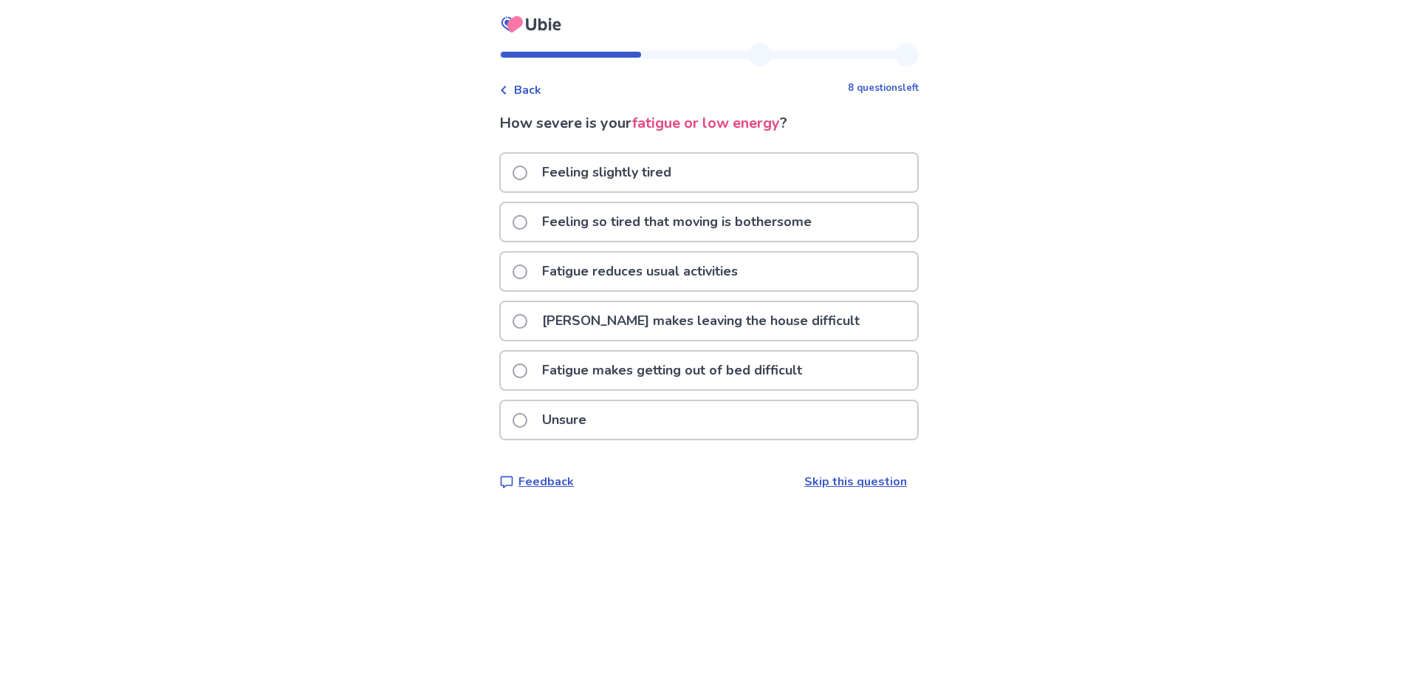
click at [648, 273] on p "Fatigue reduces usual activities" at bounding box center [639, 272] width 213 height 38
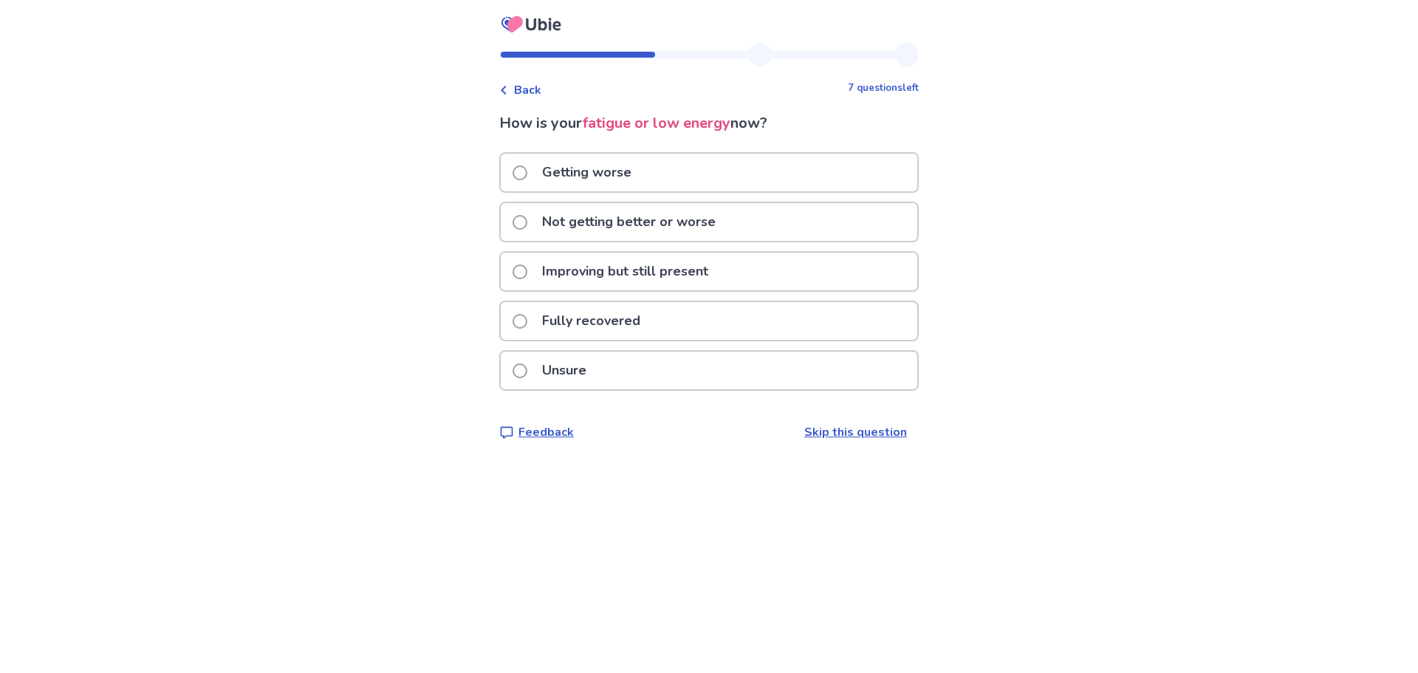
click at [657, 216] on p "Not getting better or worse" at bounding box center [628, 222] width 191 height 38
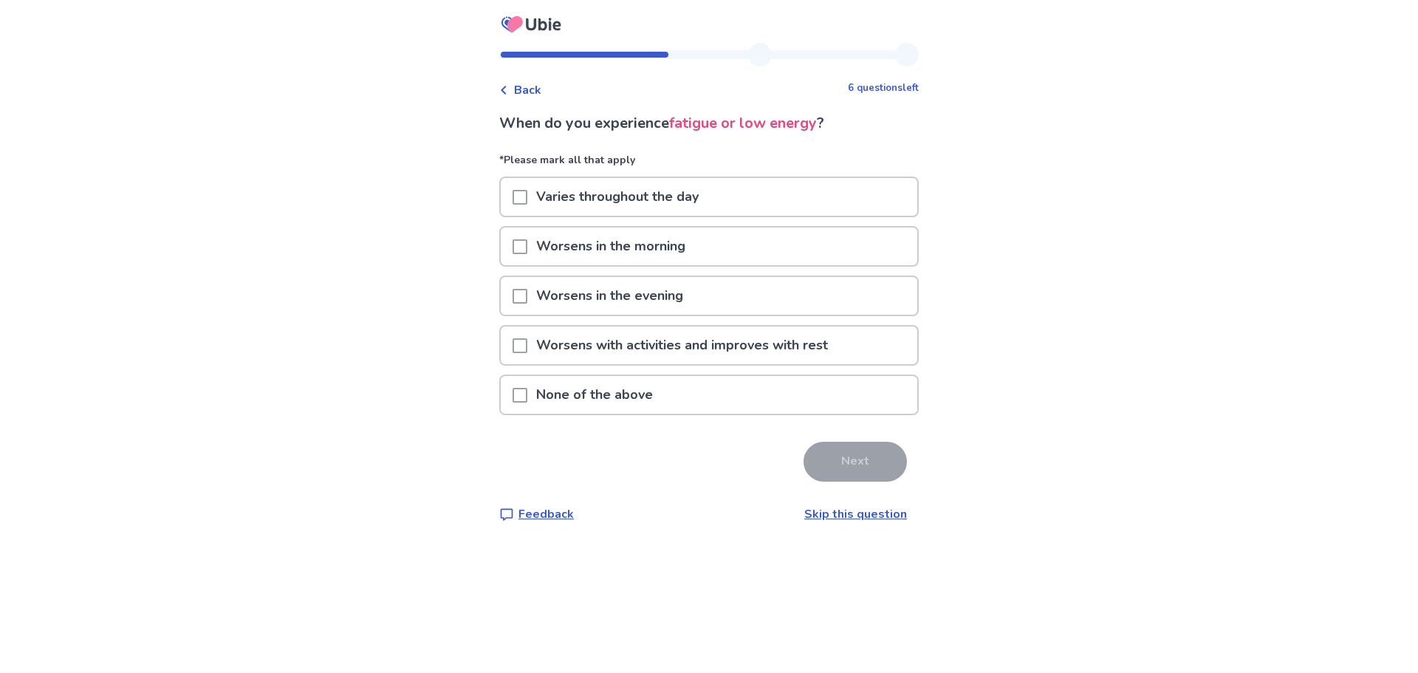
click at [527, 343] on span at bounding box center [520, 345] width 15 height 15
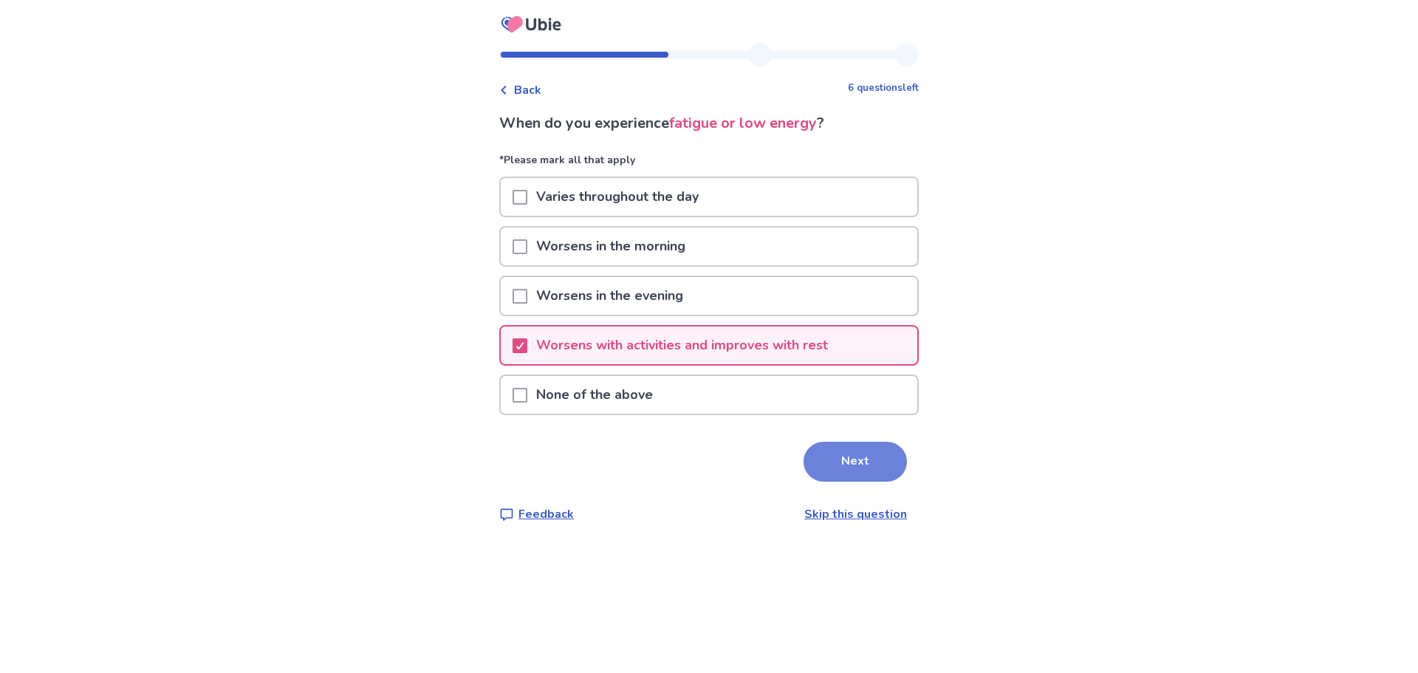
click at [827, 457] on button "Next" at bounding box center [855, 462] width 103 height 40
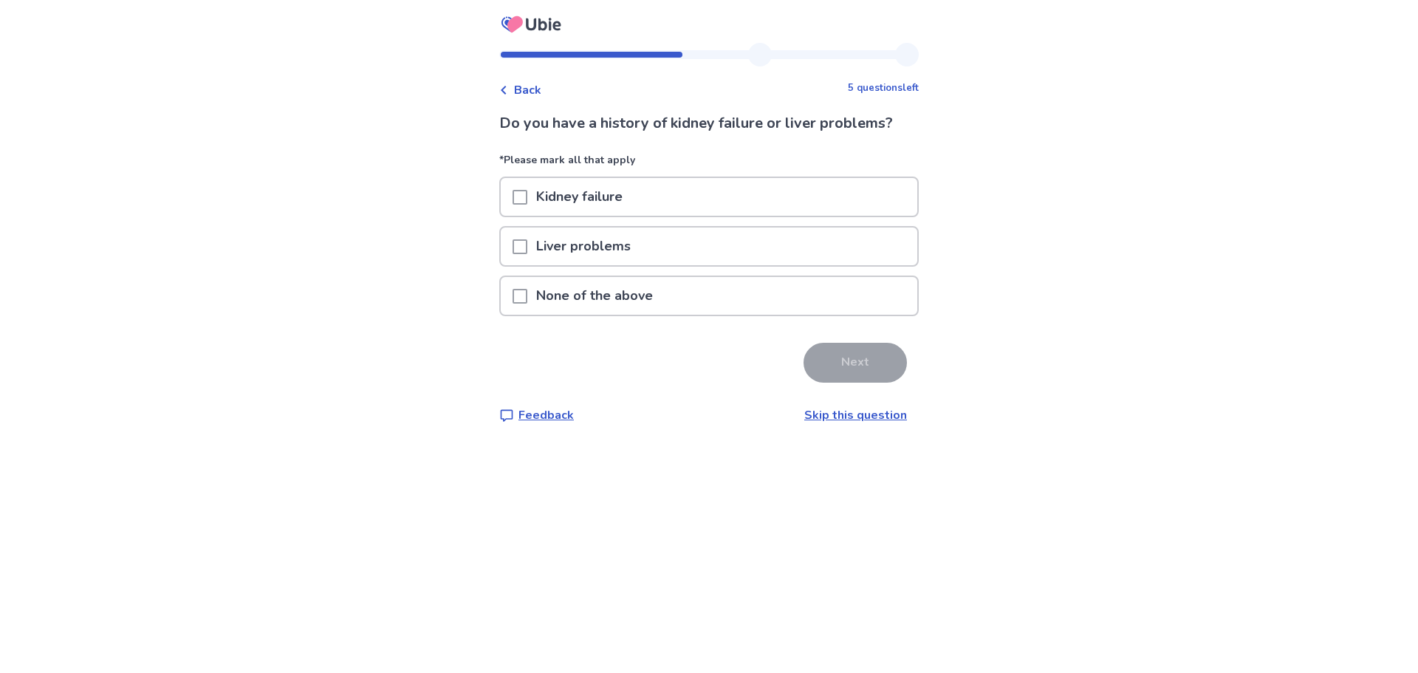
click at [612, 304] on p "None of the above" at bounding box center [594, 296] width 134 height 38
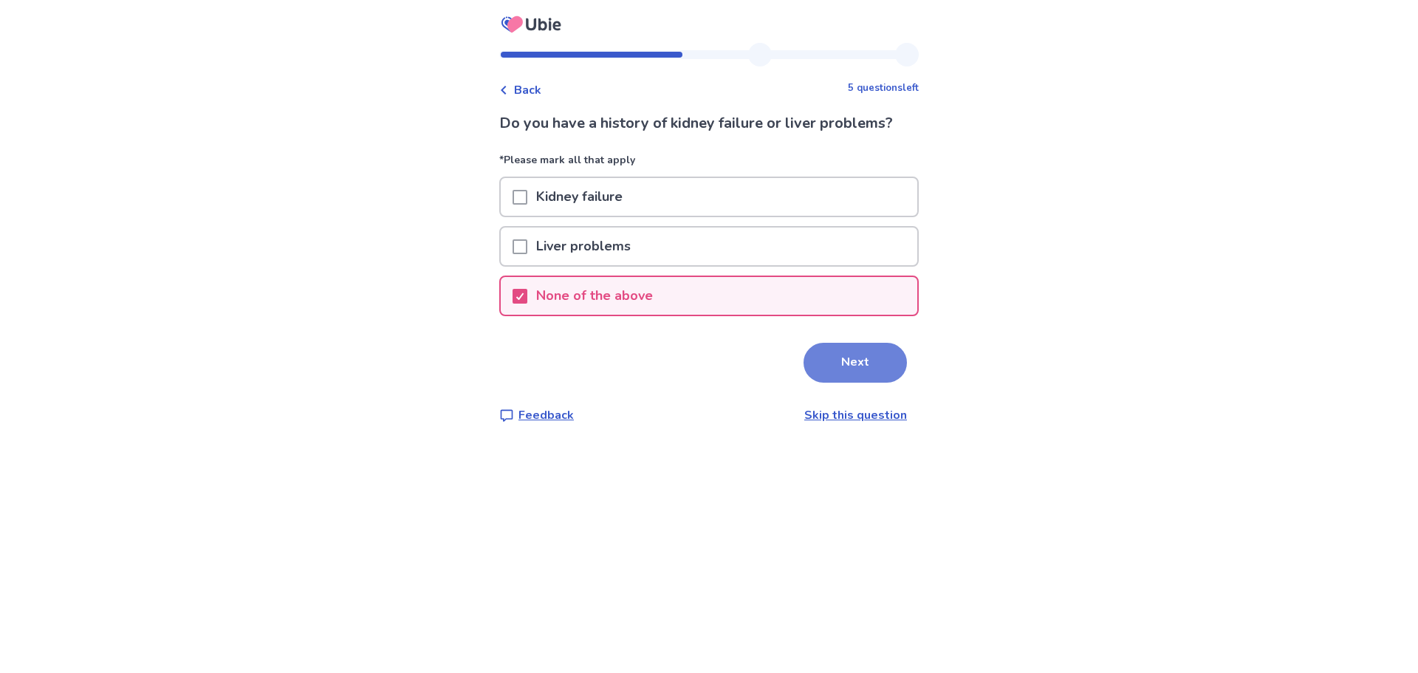
click at [874, 366] on button "Next" at bounding box center [855, 363] width 103 height 40
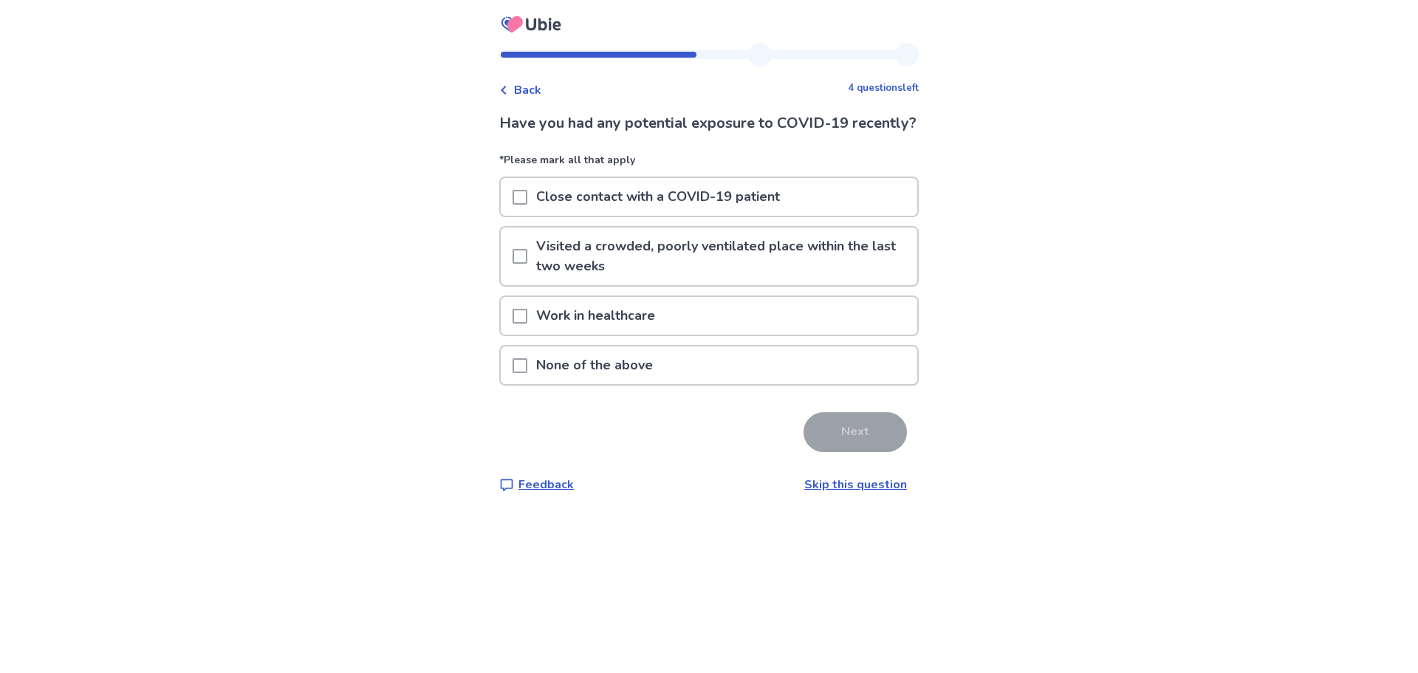
click at [650, 384] on p "None of the above" at bounding box center [594, 365] width 134 height 38
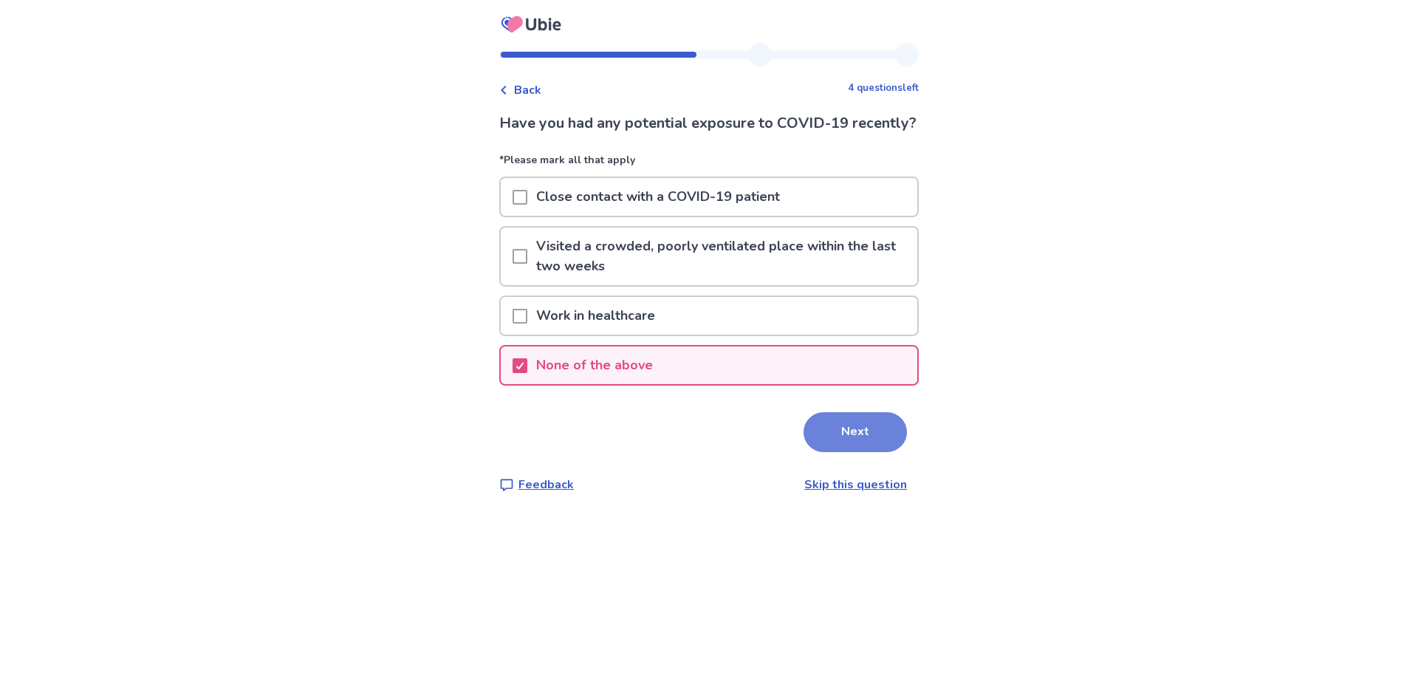
click at [846, 451] on button "Next" at bounding box center [855, 432] width 103 height 40
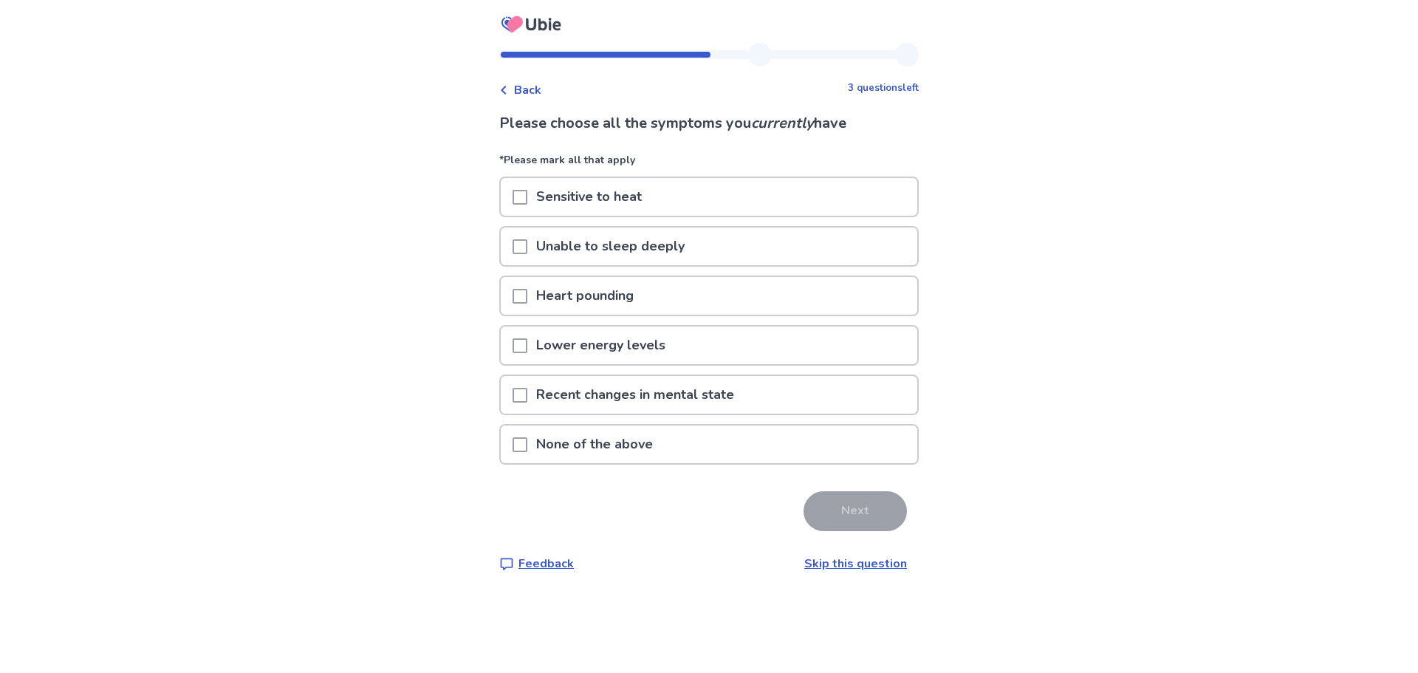
click at [589, 248] on p "Unable to sleep deeply" at bounding box center [610, 247] width 166 height 38
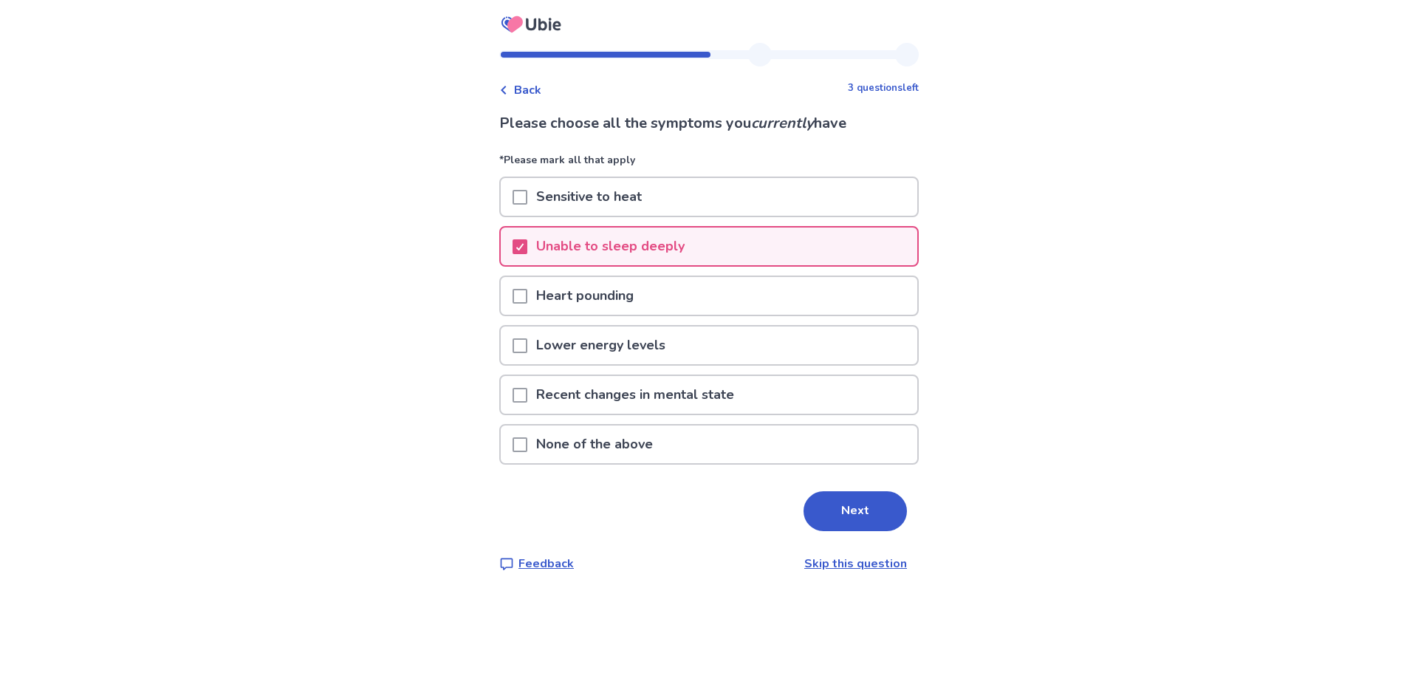
click at [601, 352] on p "Lower energy levels" at bounding box center [600, 345] width 147 height 38
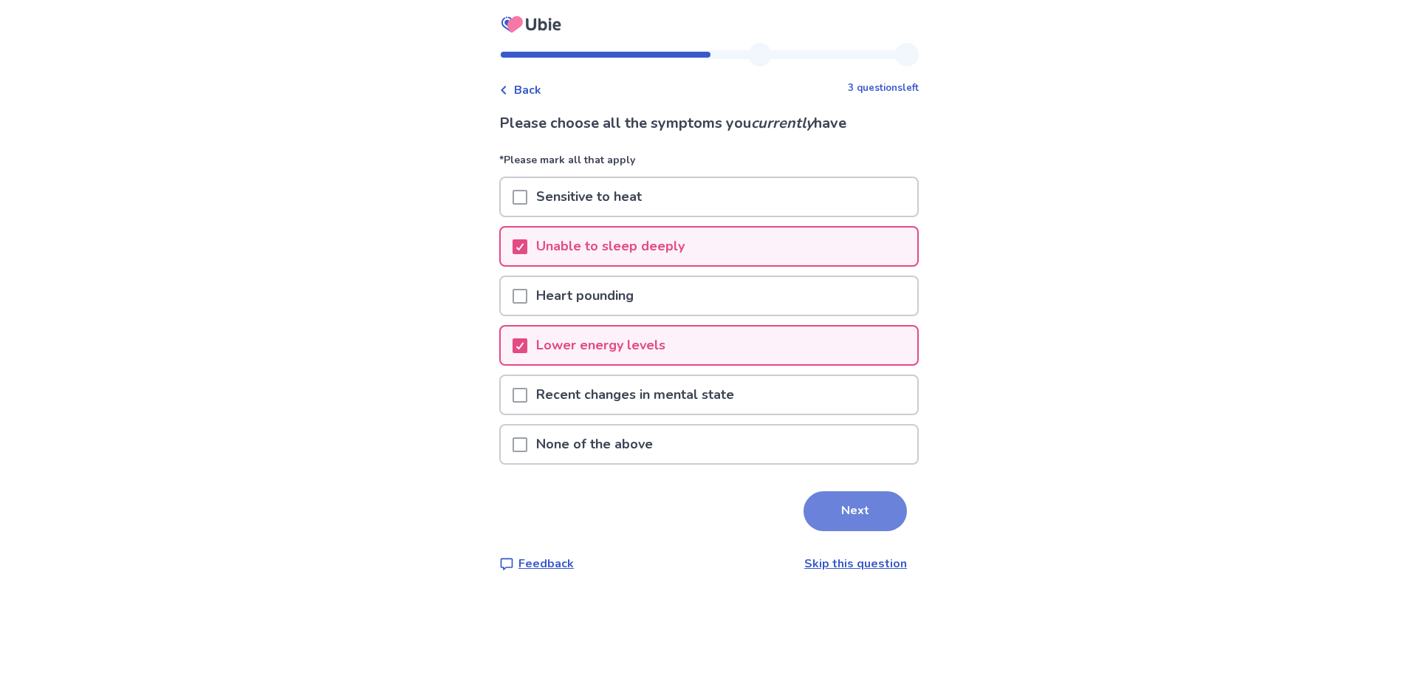
click at [838, 515] on button "Next" at bounding box center [855, 511] width 103 height 40
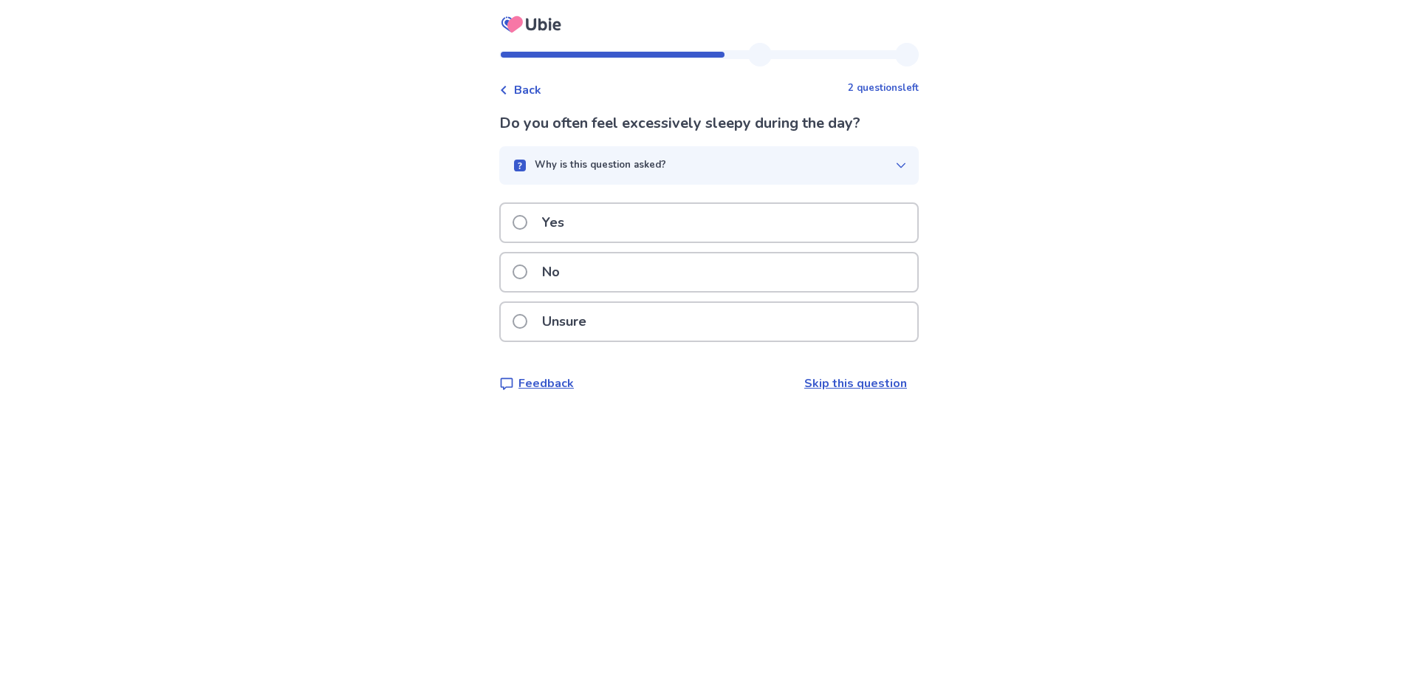
click at [573, 220] on p "Yes" at bounding box center [553, 223] width 40 height 38
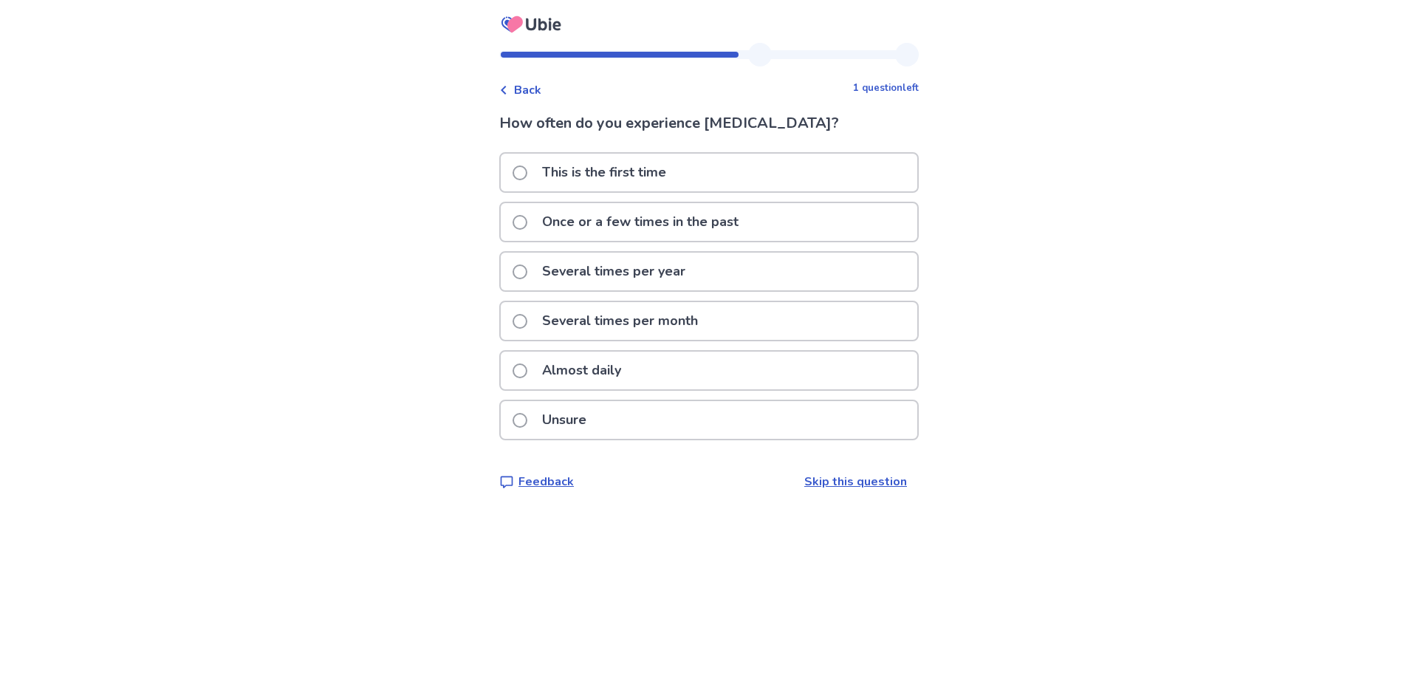
click at [671, 335] on p "Several times per month" at bounding box center [620, 321] width 174 height 38
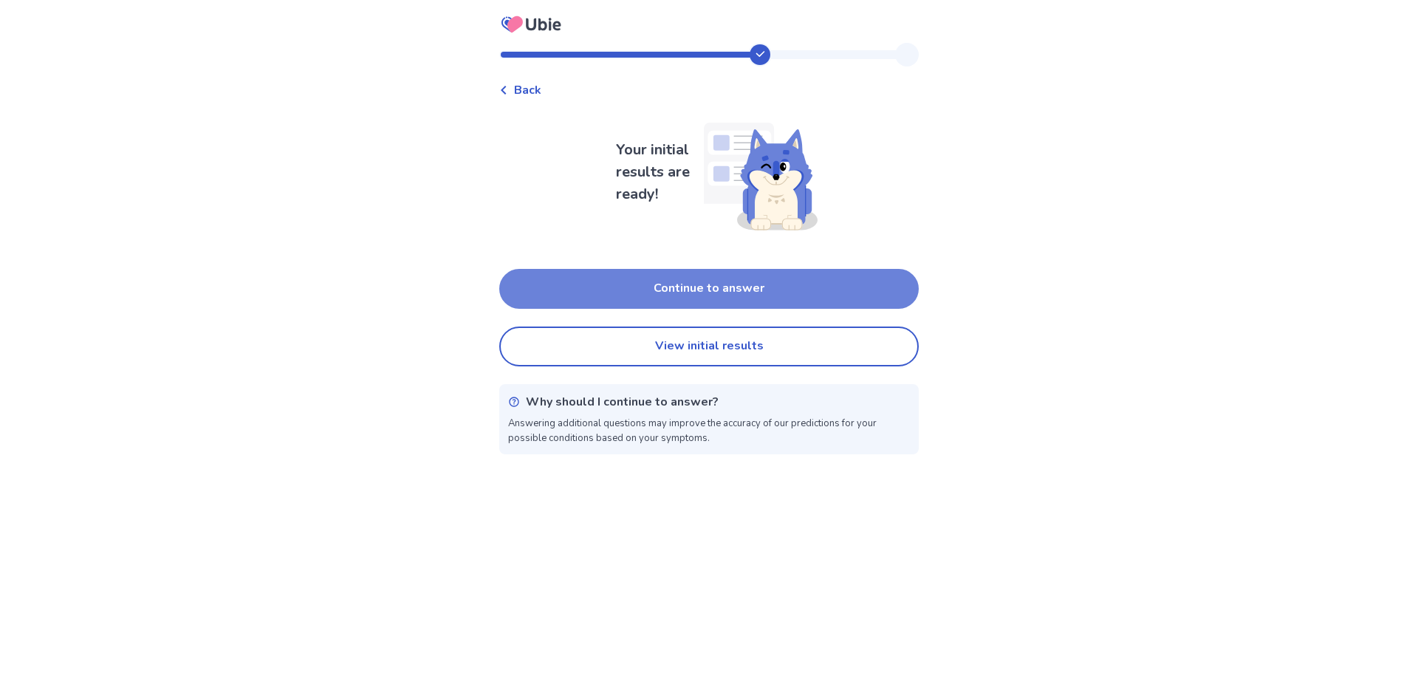
click at [711, 295] on button "Continue to answer" at bounding box center [709, 289] width 420 height 40
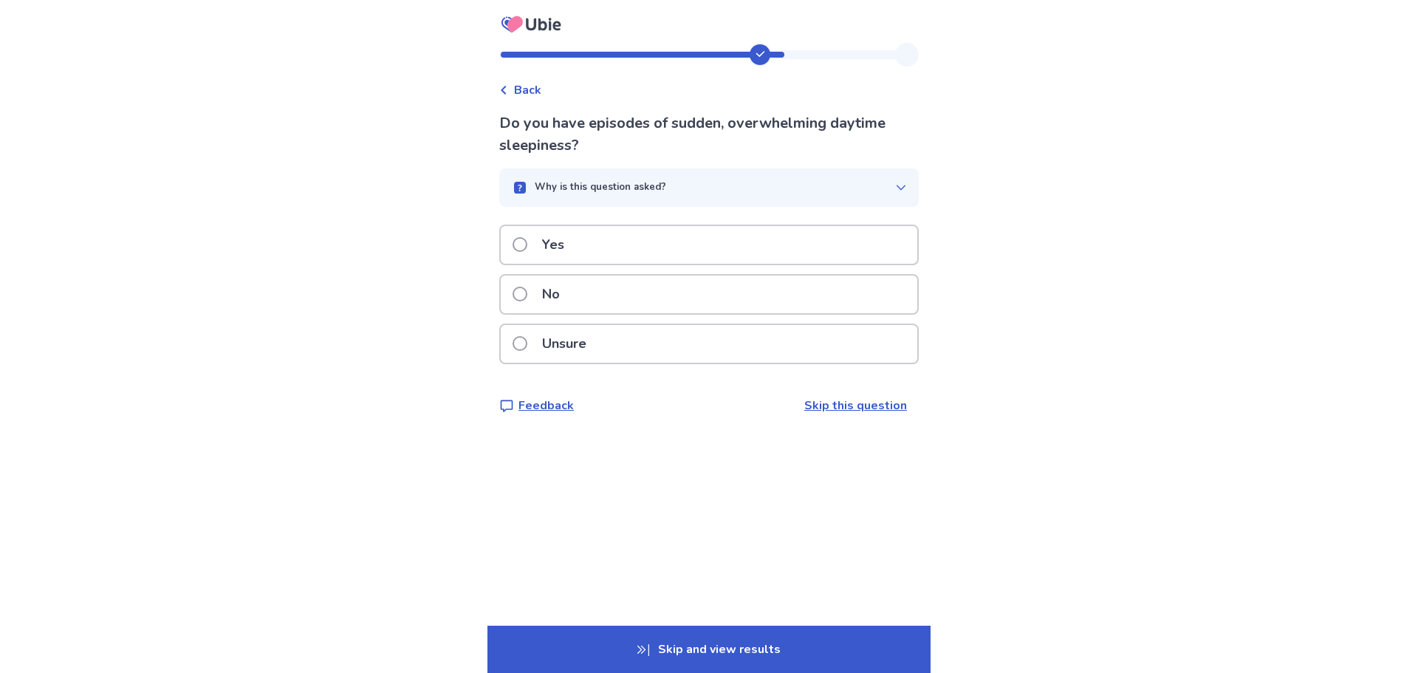
click at [578, 294] on div "No" at bounding box center [709, 295] width 417 height 38
click at [569, 304] on p "No" at bounding box center [550, 295] width 35 height 38
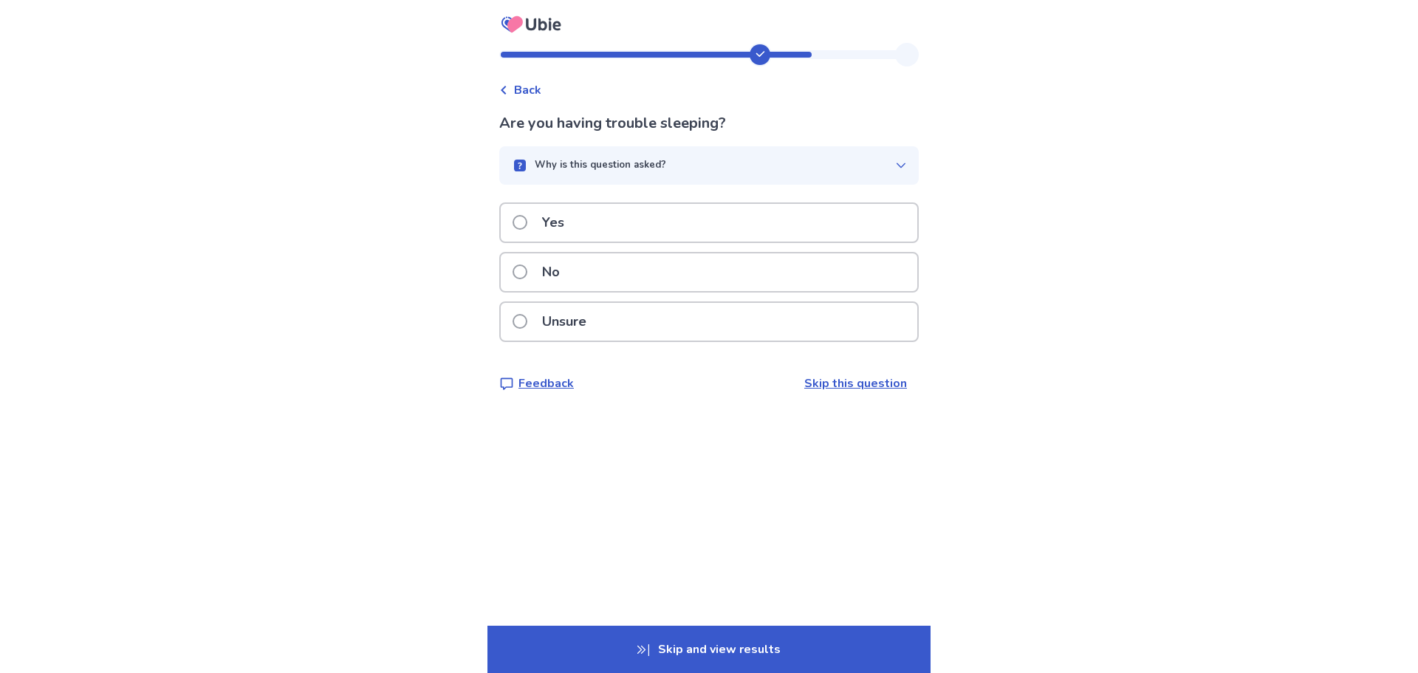
click at [573, 225] on p "Yes" at bounding box center [553, 223] width 40 height 38
click at [565, 273] on p "No" at bounding box center [550, 272] width 35 height 38
click at [594, 216] on div "Yes" at bounding box center [709, 223] width 417 height 38
click at [573, 221] on p "Yes" at bounding box center [553, 223] width 40 height 38
click at [554, 224] on p "Yes" at bounding box center [553, 223] width 40 height 38
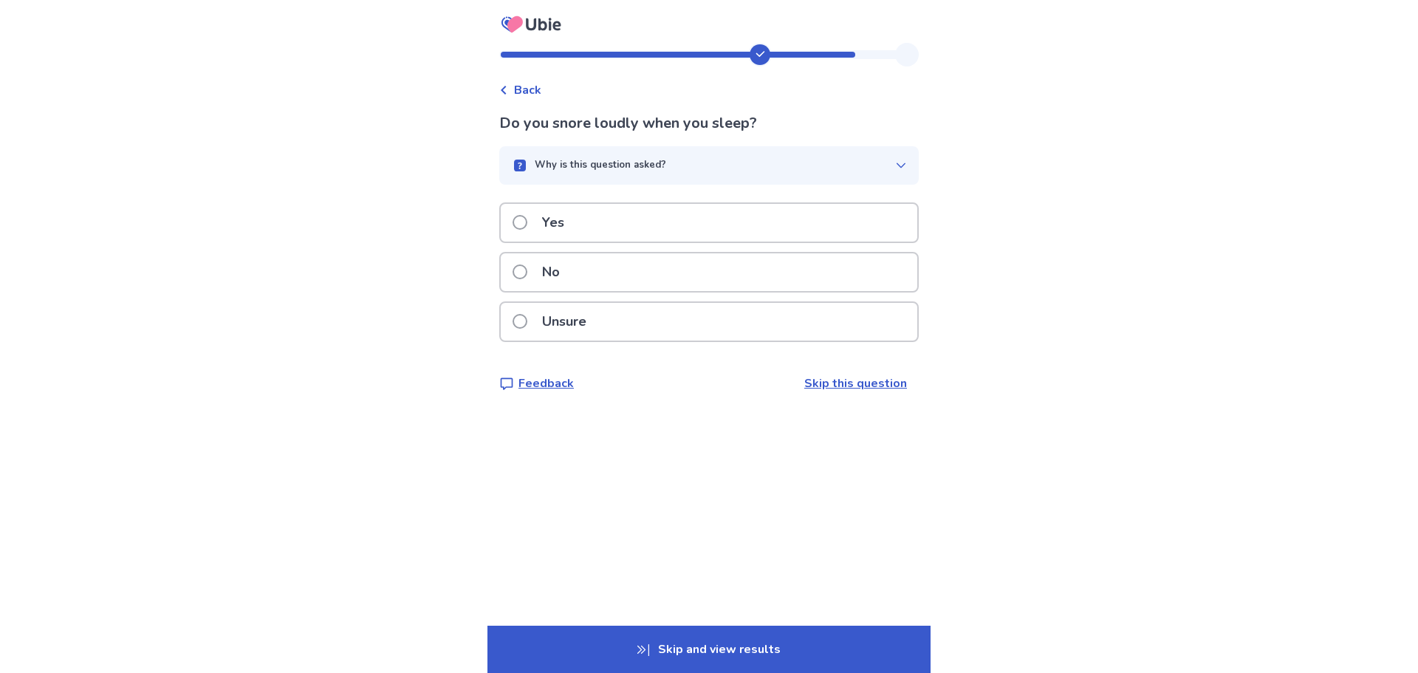
click at [586, 231] on div "Yes" at bounding box center [709, 223] width 417 height 38
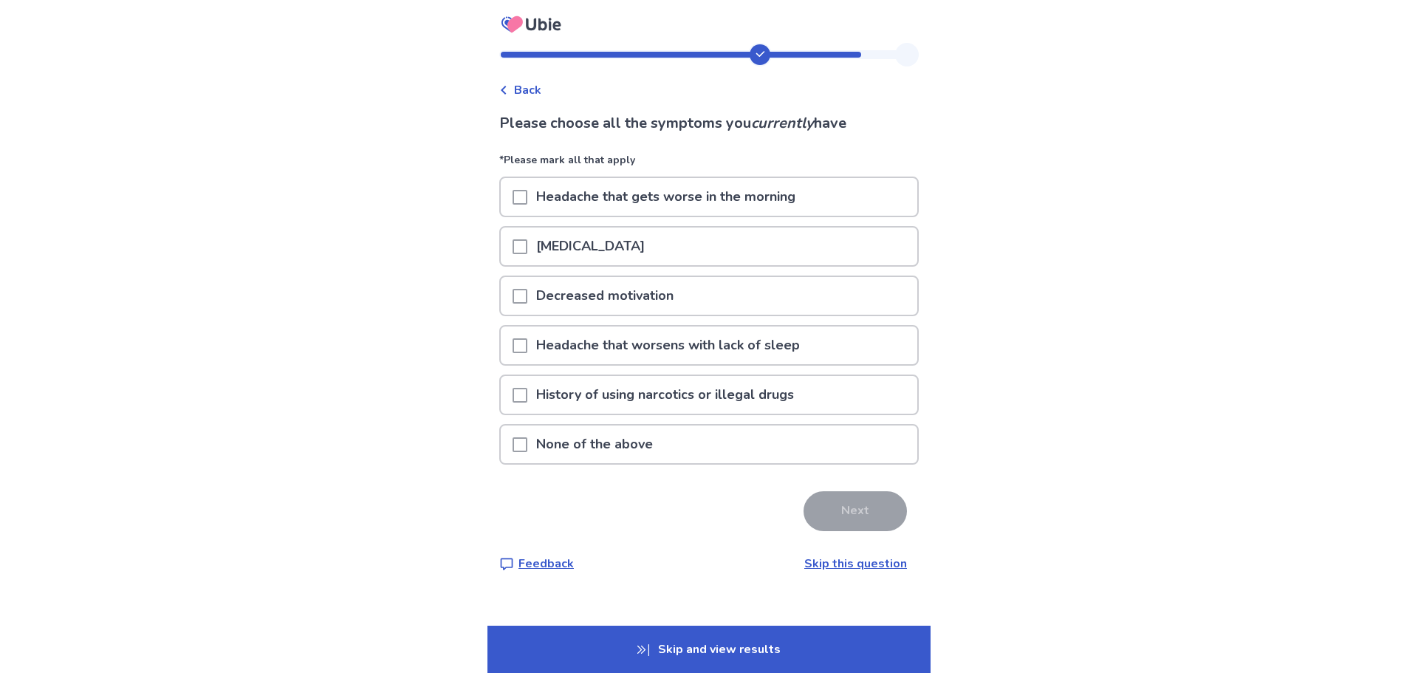
click at [527, 295] on span at bounding box center [520, 296] width 15 height 15
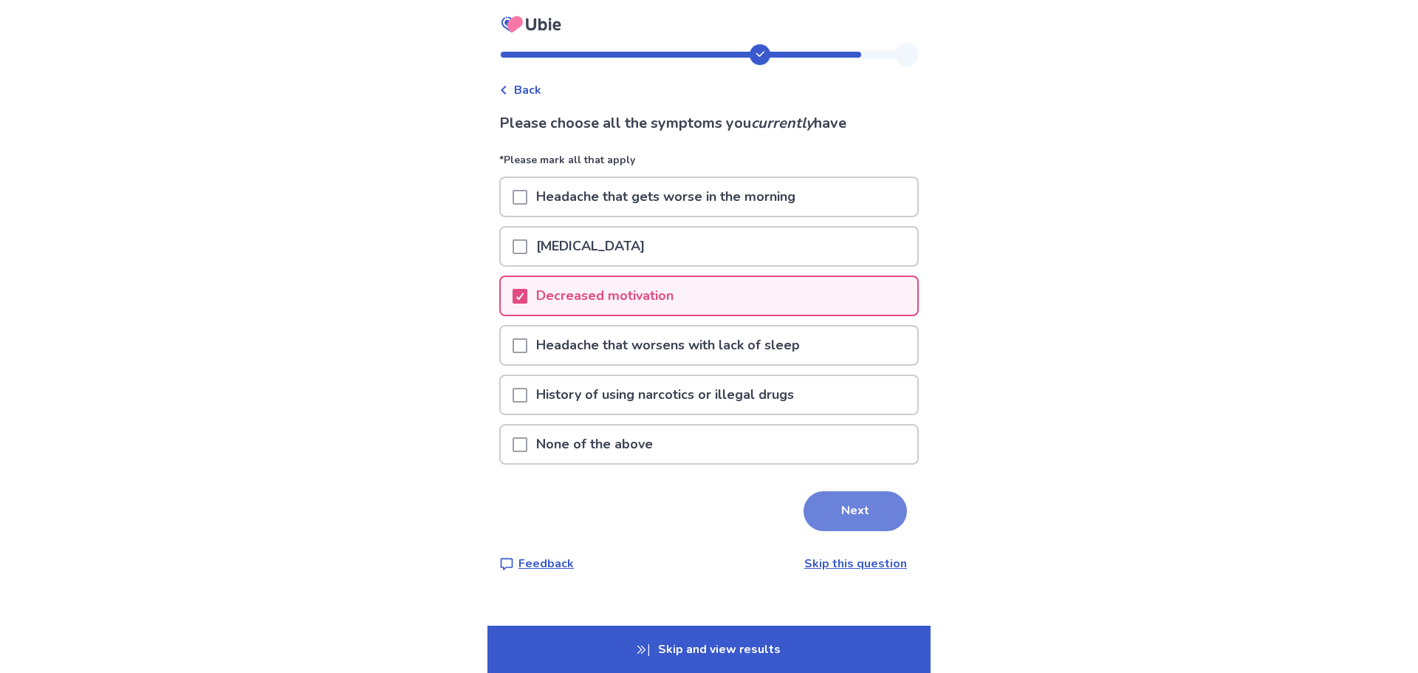
click at [846, 508] on button "Next" at bounding box center [855, 511] width 103 height 40
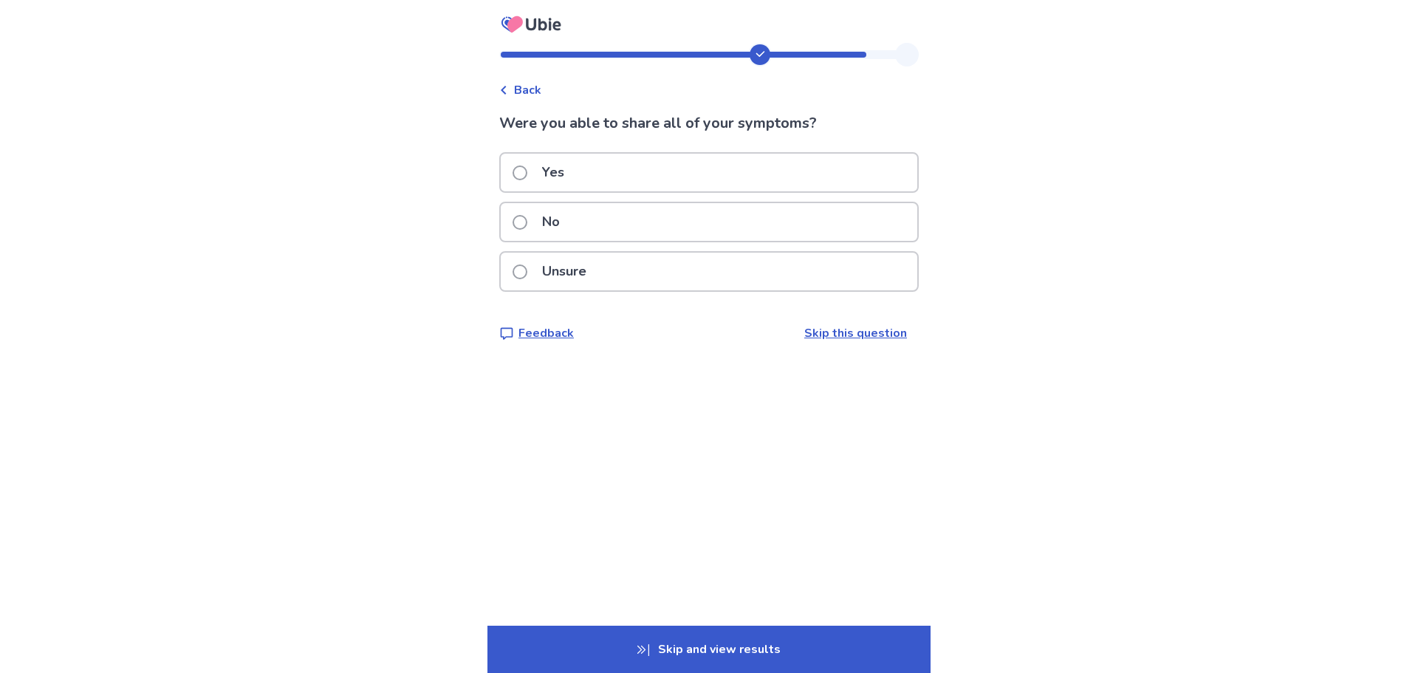
click at [561, 163] on p "Yes" at bounding box center [553, 173] width 40 height 38
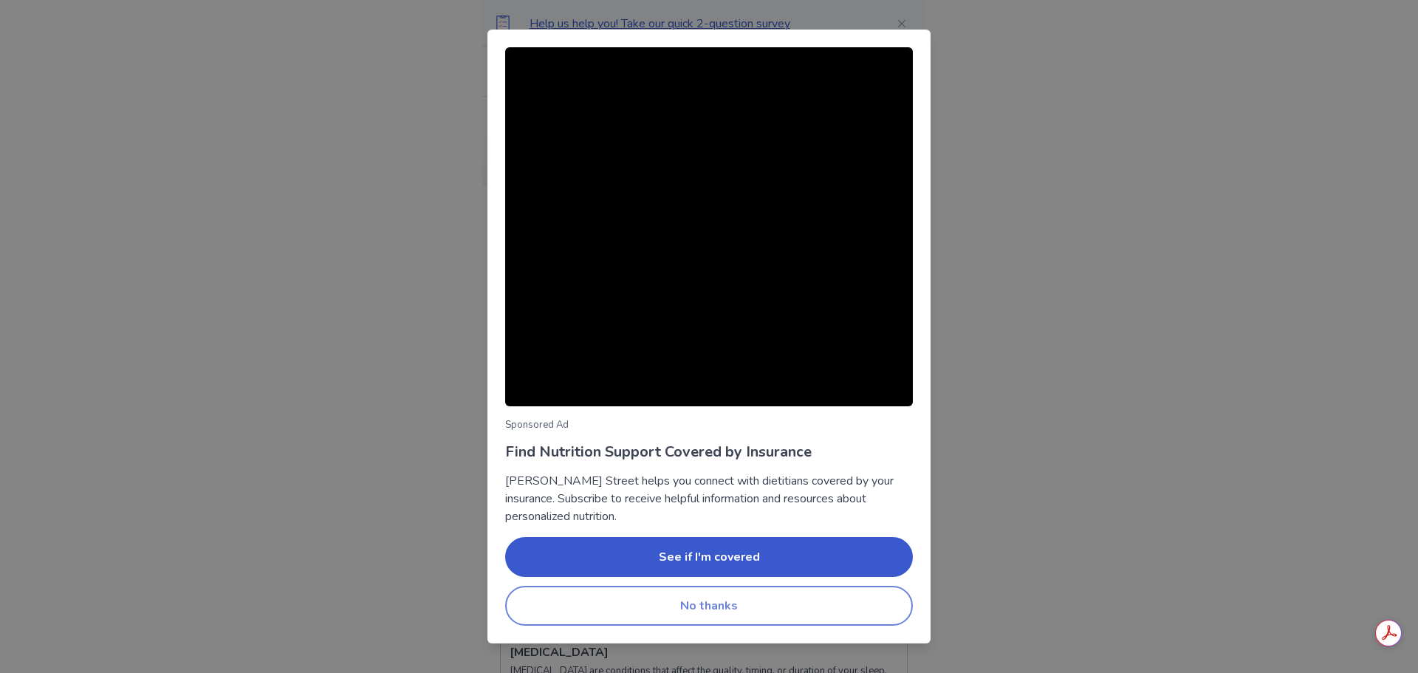
click at [683, 606] on button "No thanks" at bounding box center [709, 606] width 408 height 40
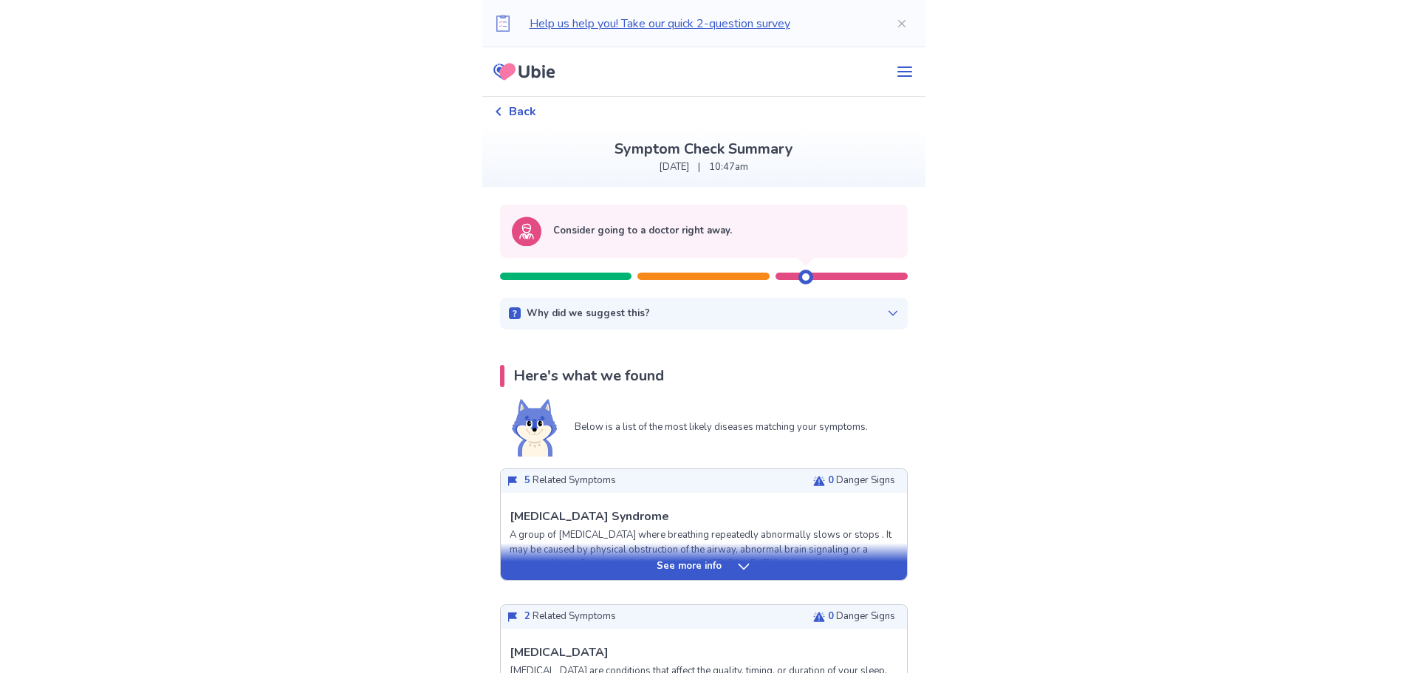
click at [866, 315] on div "Why did we suggest this?" at bounding box center [704, 314] width 390 height 15
